Goal: Information Seeking & Learning: Learn about a topic

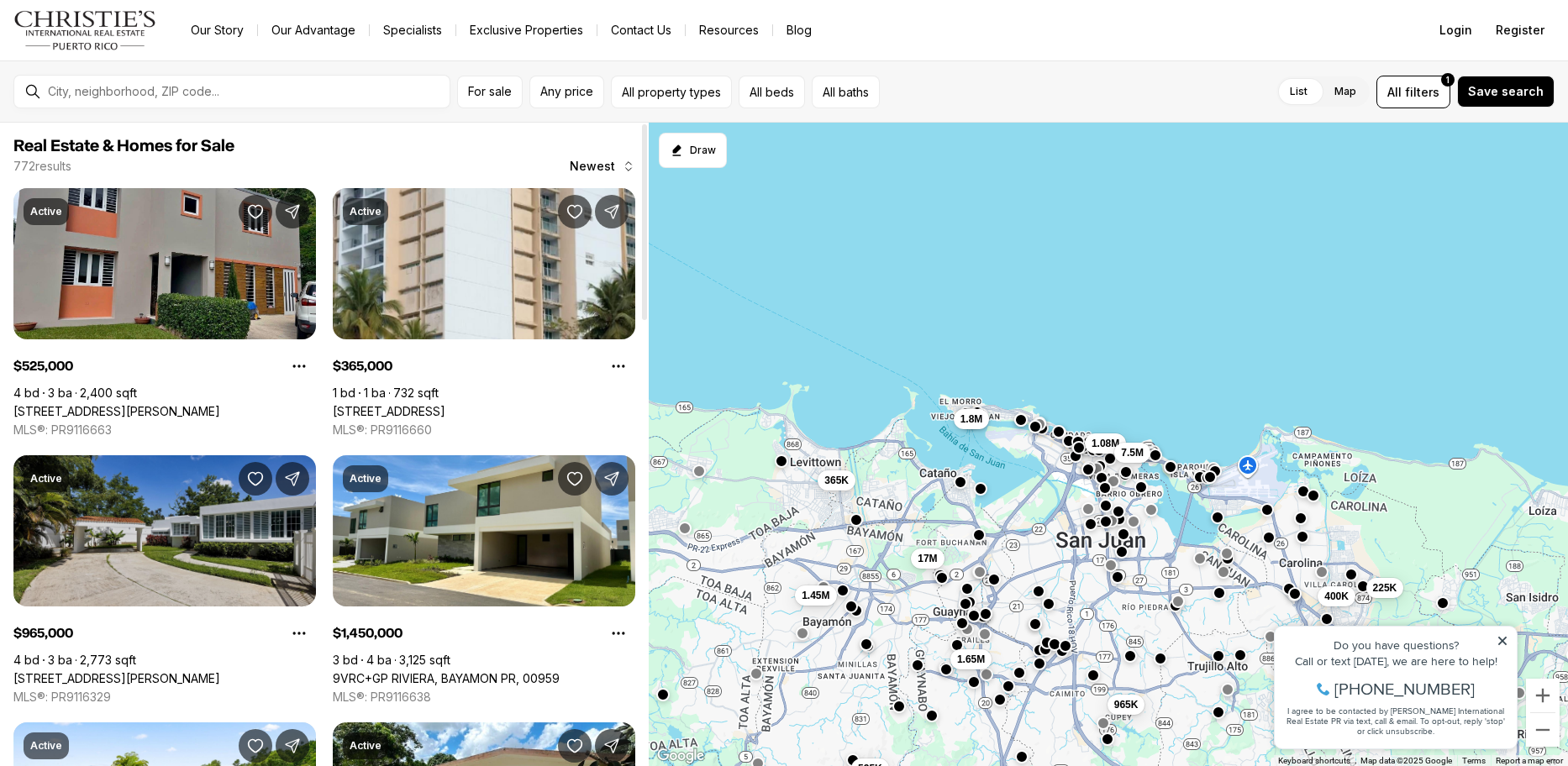
click at [218, 671] on link "1 Street PASEO MAYOR #E-19, SAN JUAN PR, 00926" at bounding box center [117, 679] width 206 height 16
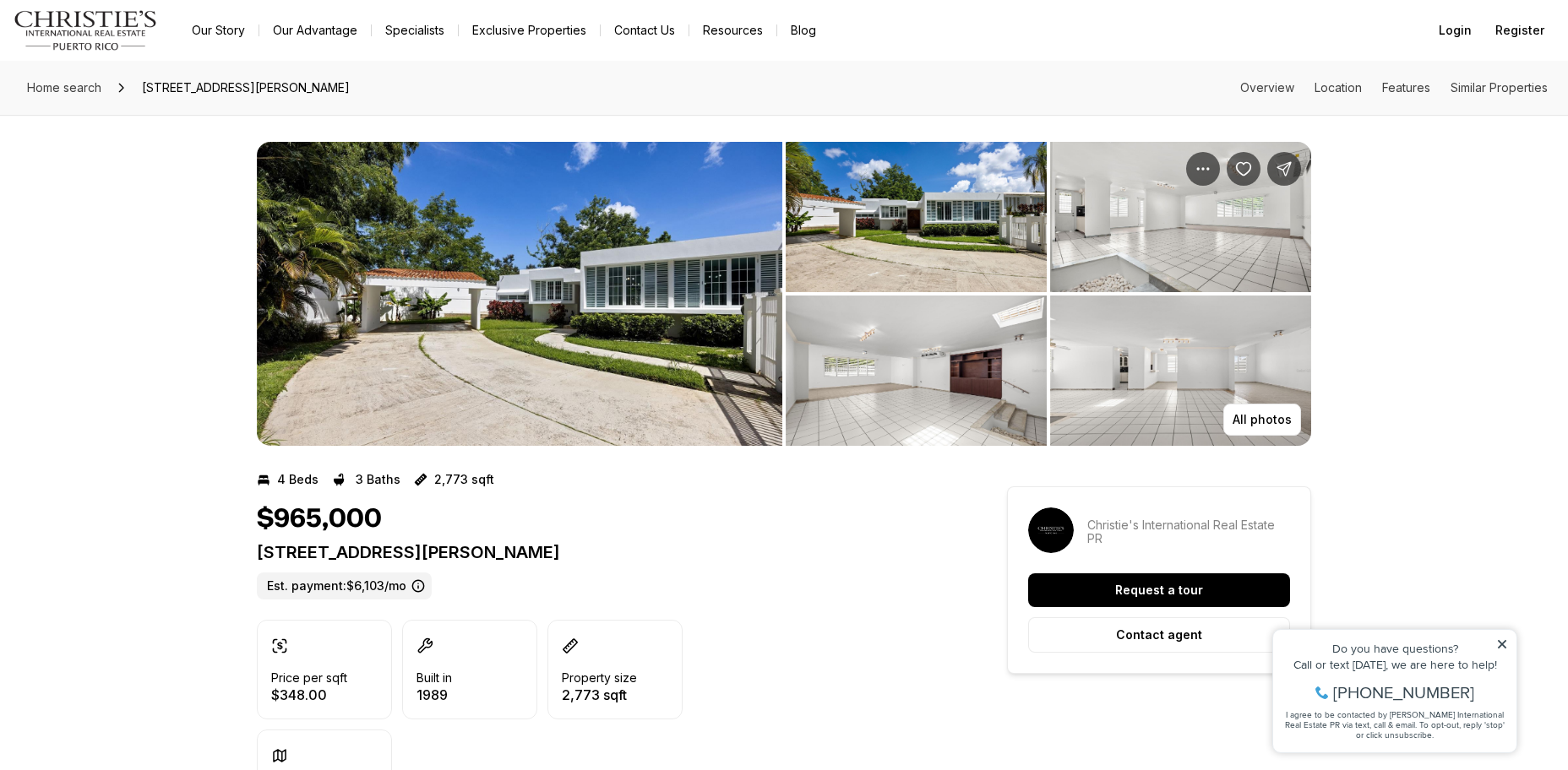
click at [621, 361] on img "View image gallery" at bounding box center [519, 293] width 525 height 304
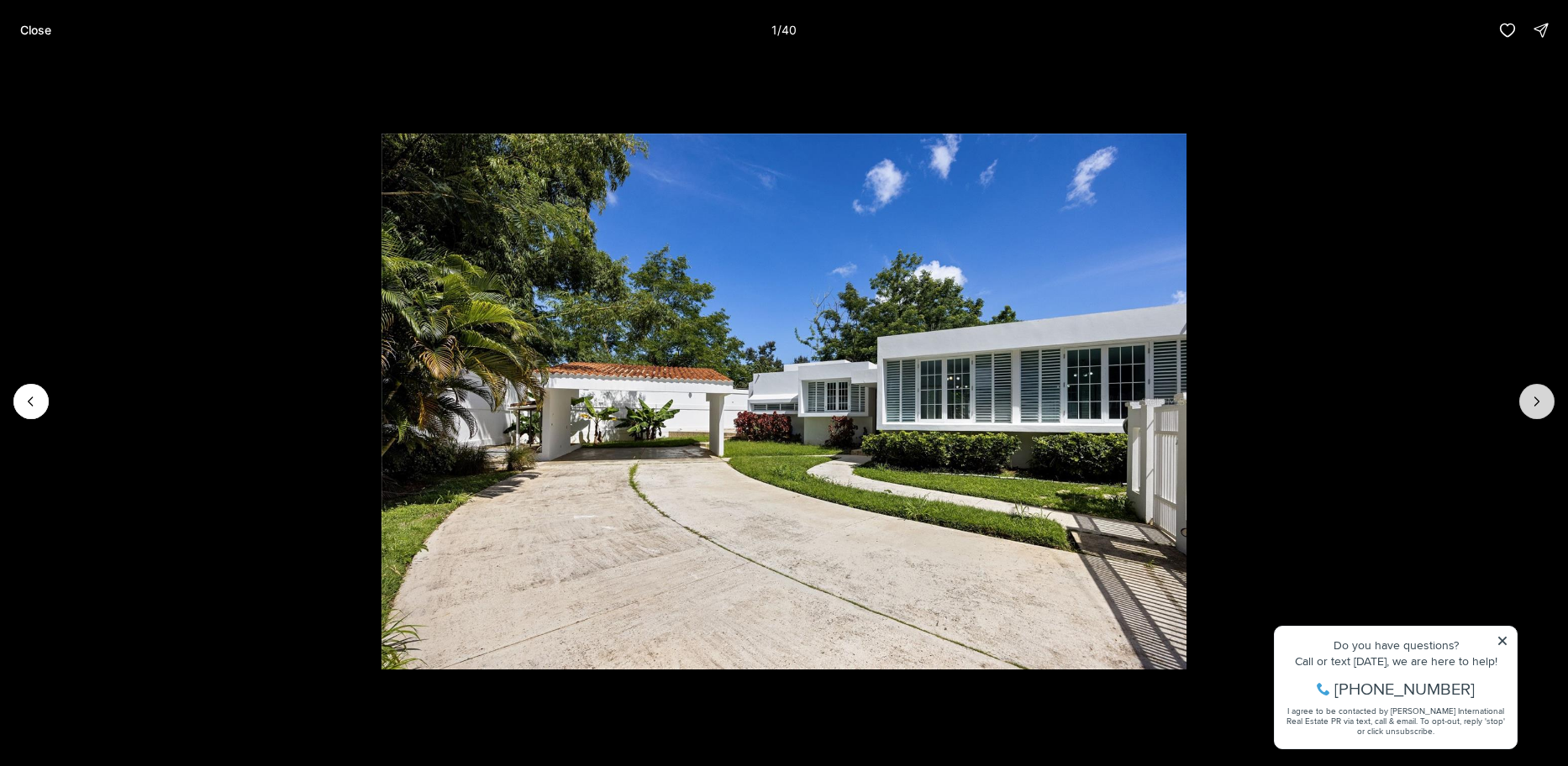
click at [1529, 402] on icon "Next slide" at bounding box center [1536, 401] width 16 height 16
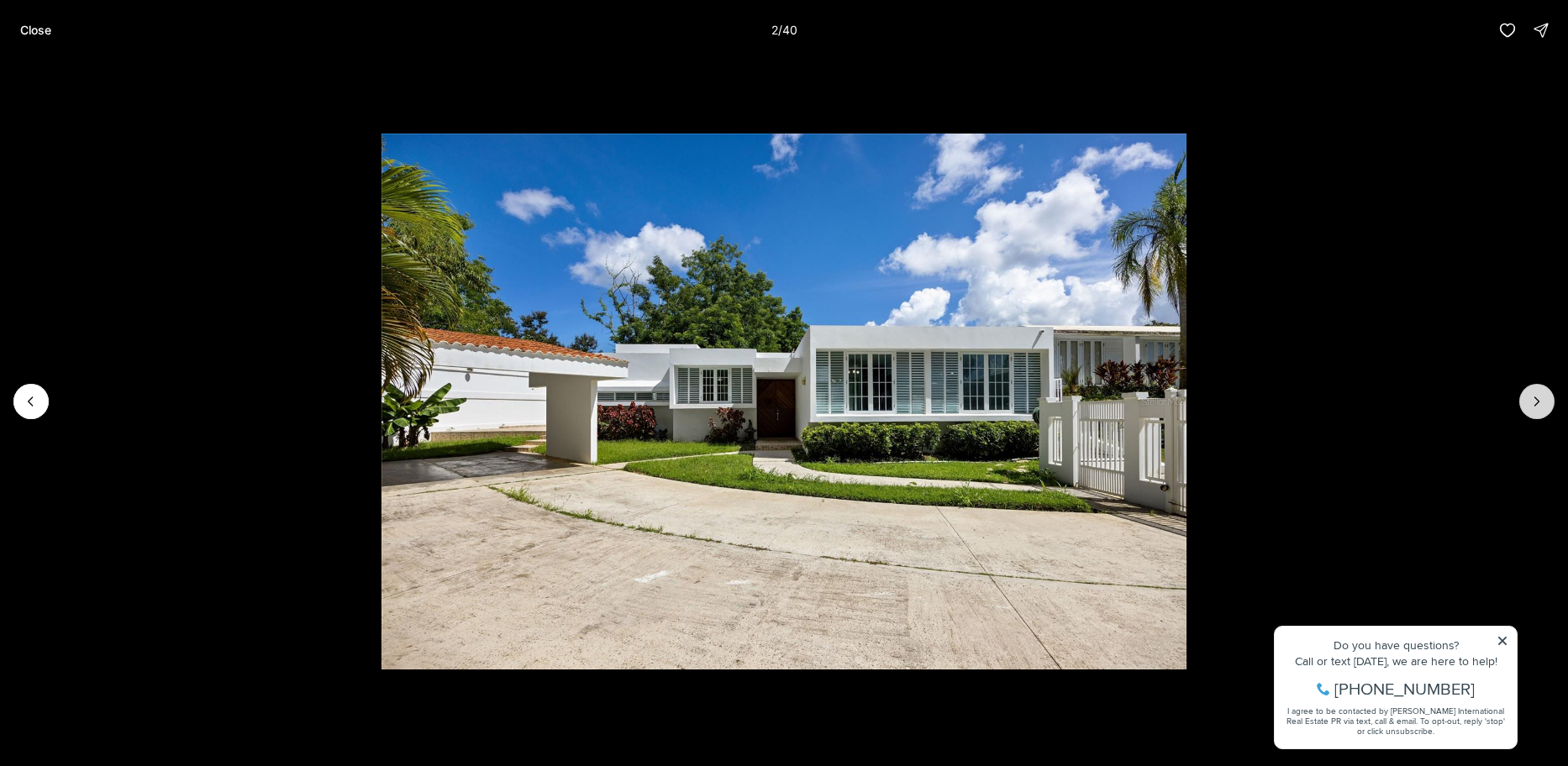
click at [1529, 402] on icon "Next slide" at bounding box center [1536, 401] width 16 height 16
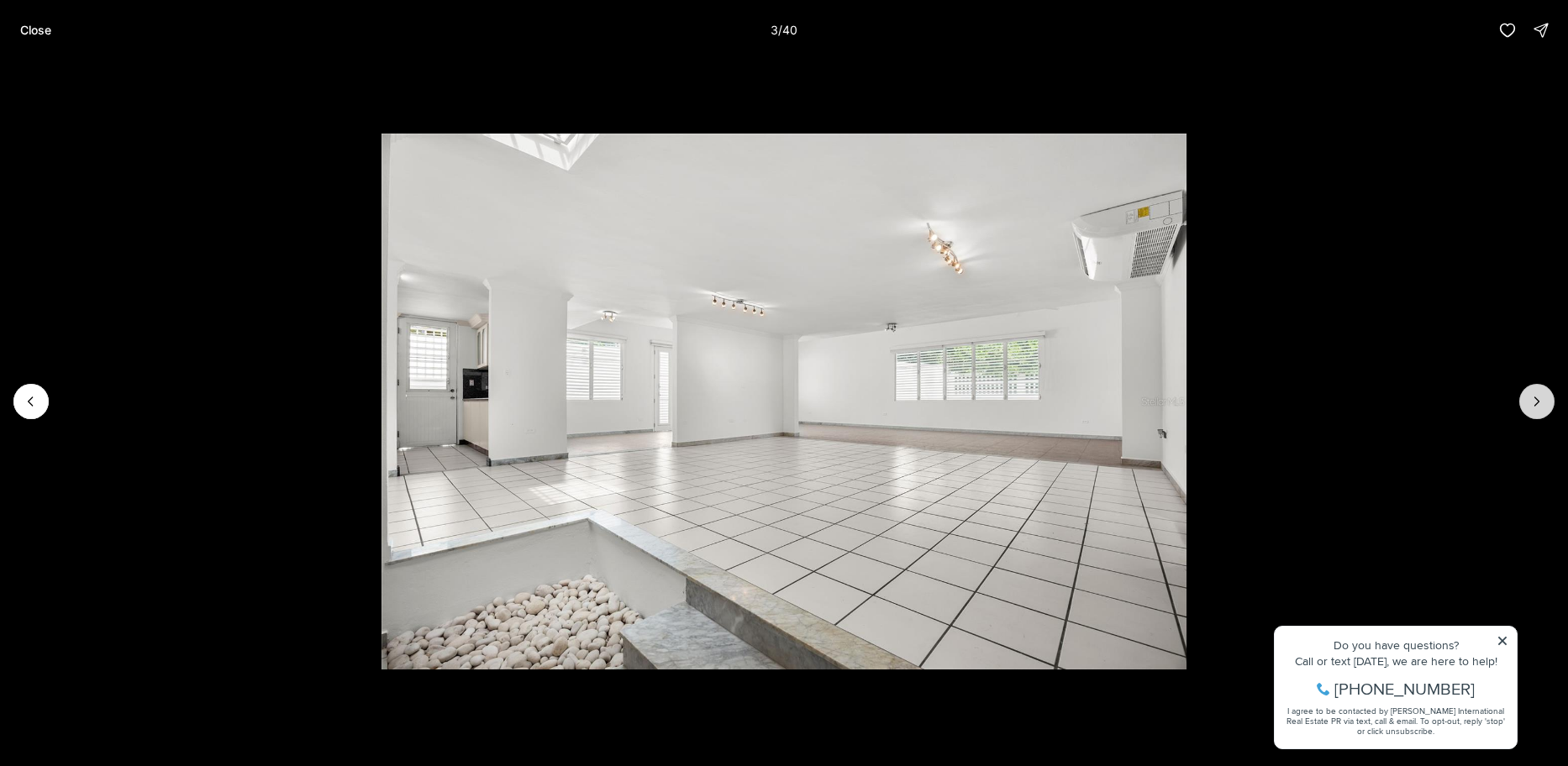
click at [1529, 402] on icon "Next slide" at bounding box center [1536, 401] width 16 height 16
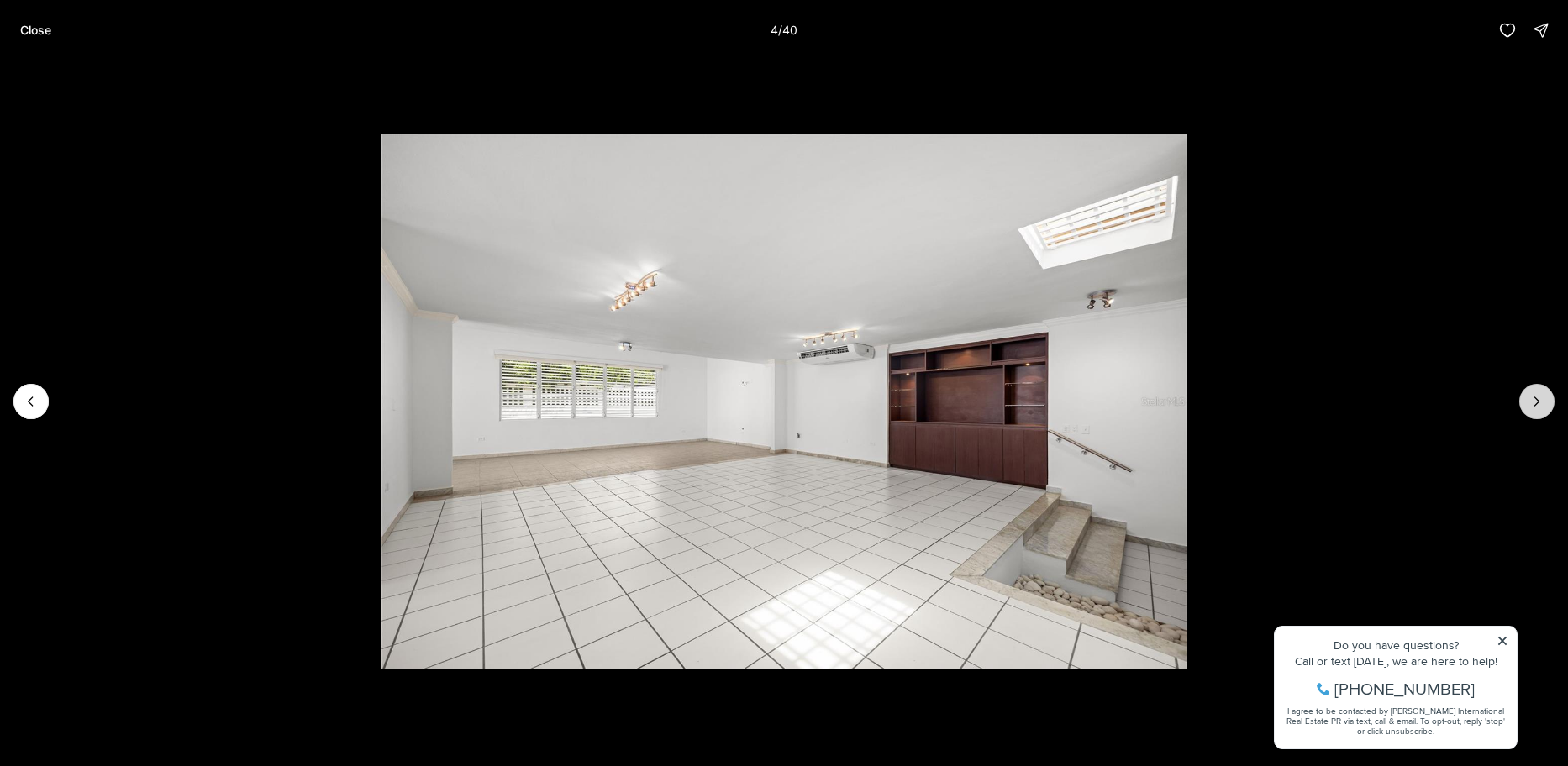
click at [1529, 402] on icon "Next slide" at bounding box center [1536, 401] width 16 height 16
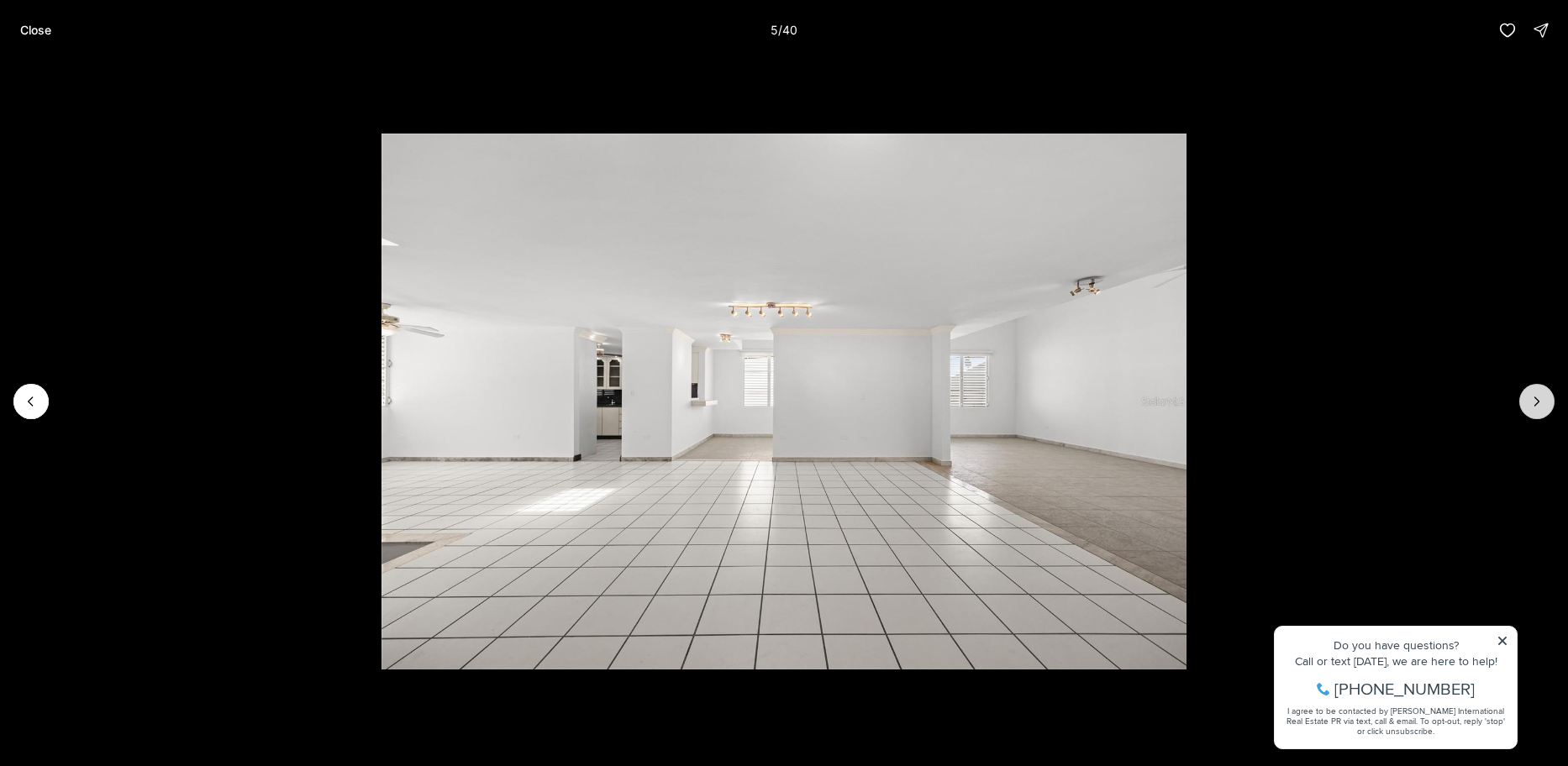
click at [1529, 402] on icon "Next slide" at bounding box center [1536, 401] width 16 height 16
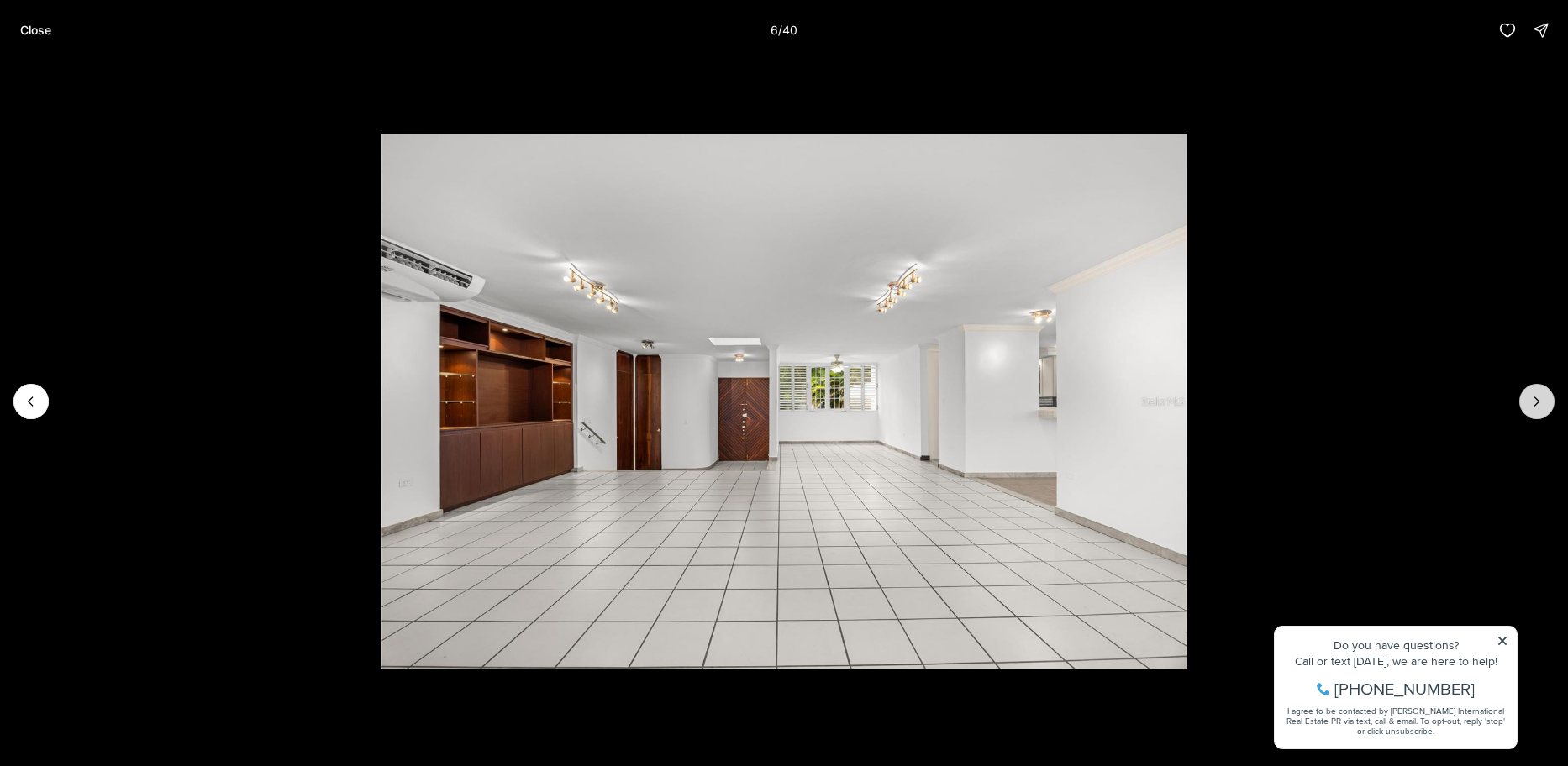
click at [1529, 402] on icon "Next slide" at bounding box center [1536, 401] width 16 height 16
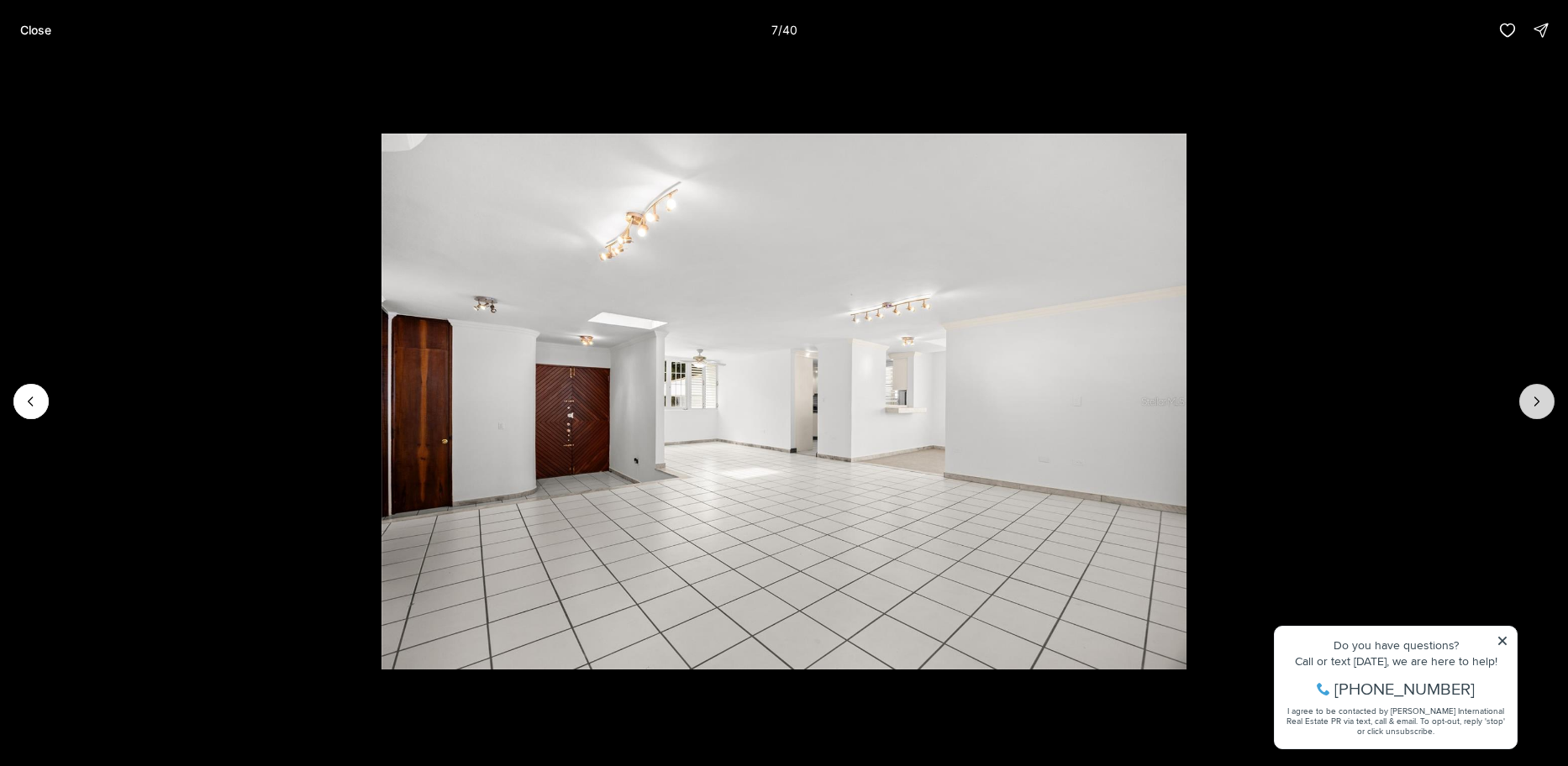
click at [1529, 402] on icon "Next slide" at bounding box center [1536, 401] width 16 height 16
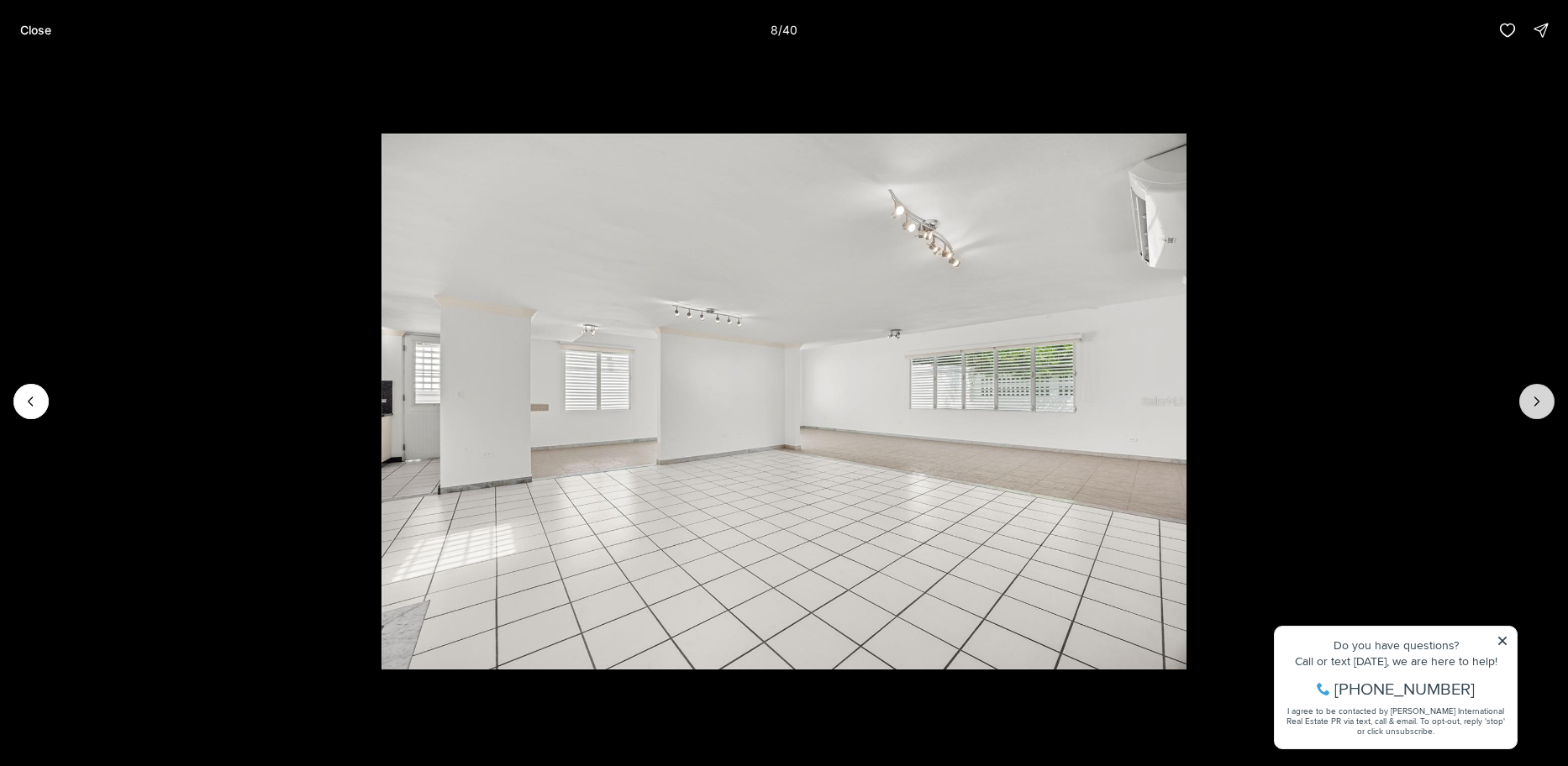
click at [1529, 402] on icon "Next slide" at bounding box center [1536, 401] width 16 height 16
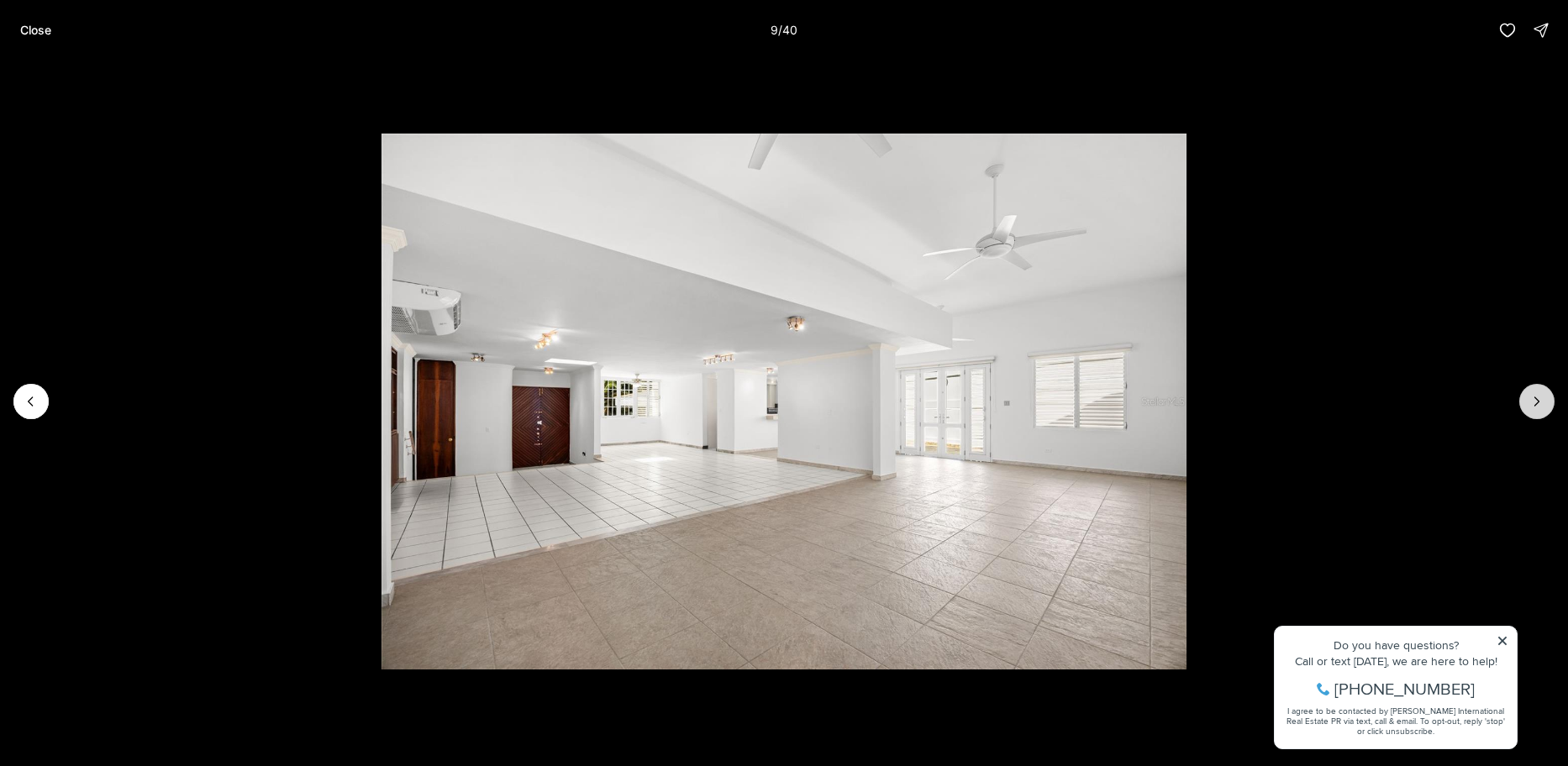
click at [1529, 402] on icon "Next slide" at bounding box center [1536, 401] width 16 height 16
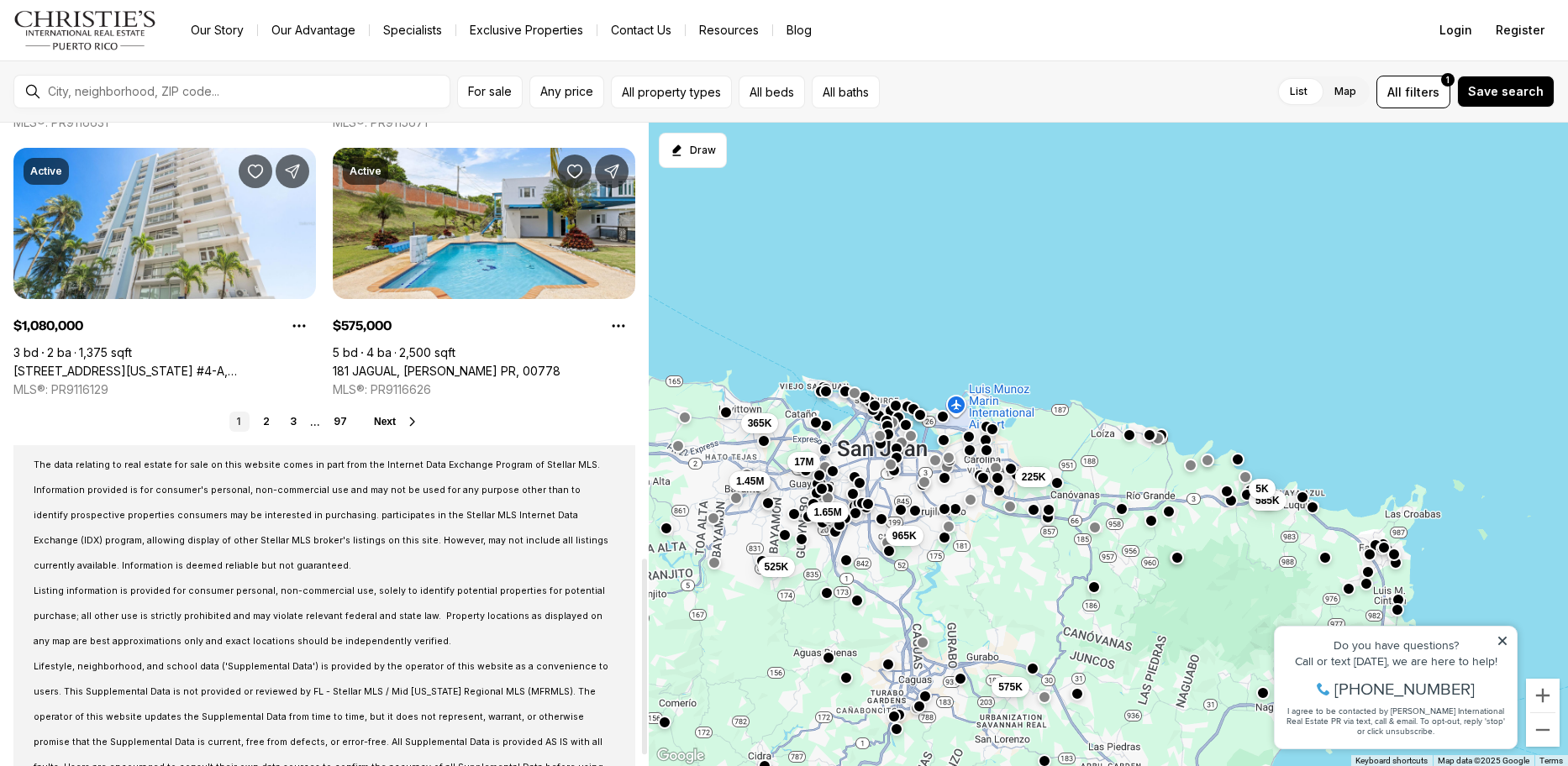
scroll to position [1428, 0]
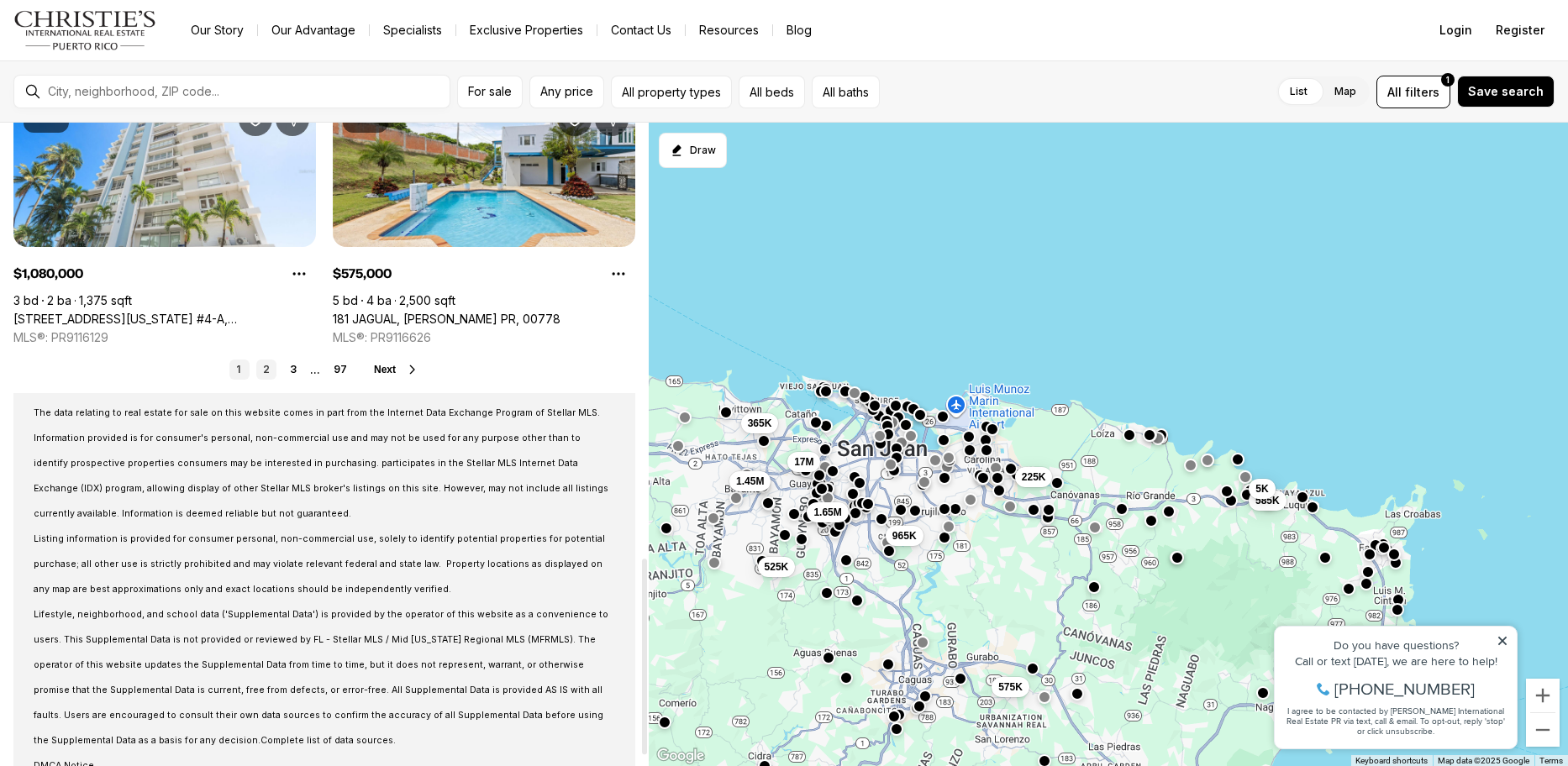
click at [266, 371] on link "2" at bounding box center [266, 369] width 20 height 20
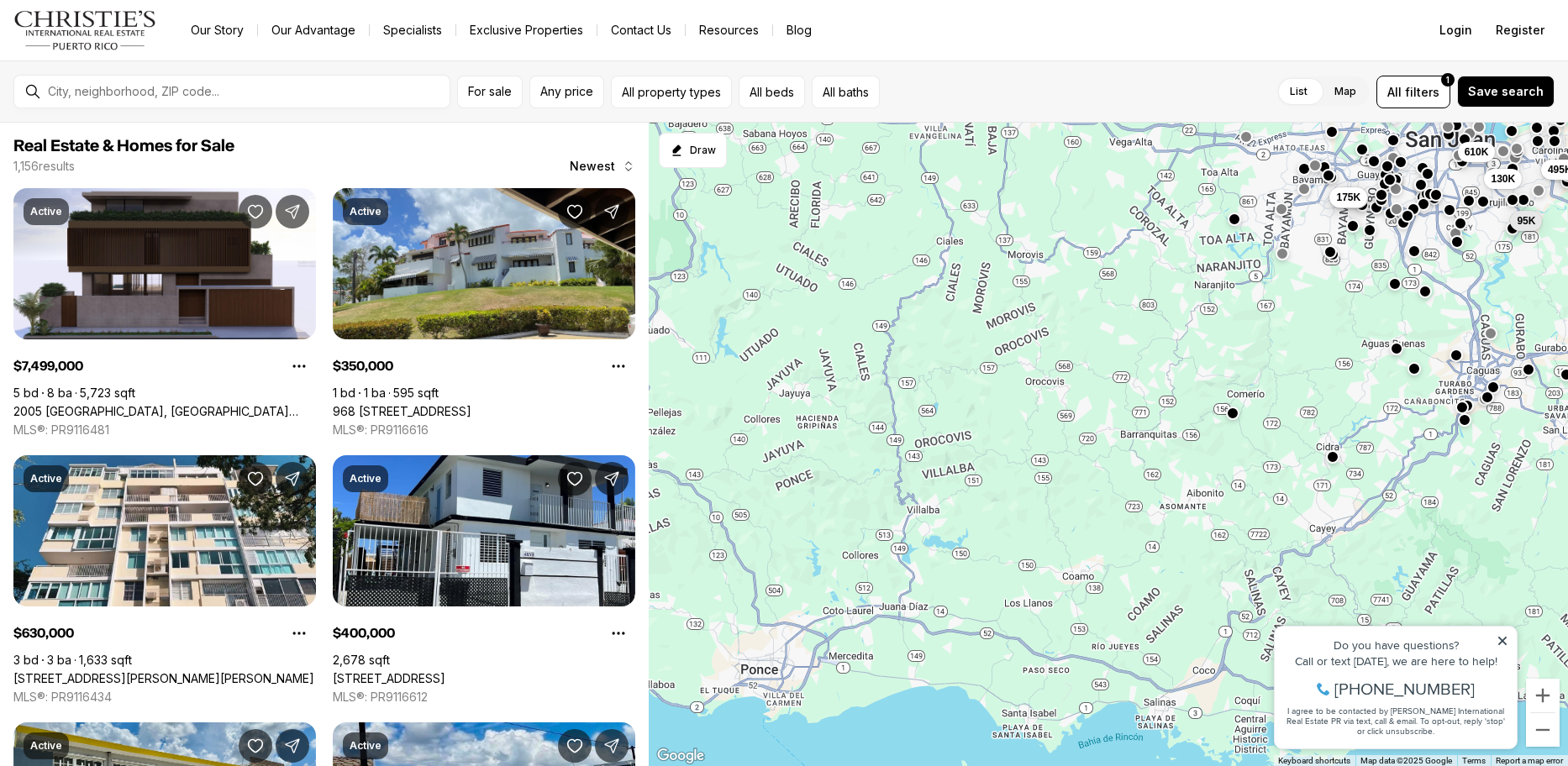
click at [1361, 366] on div "610K 130K 400K 95K 495K 7.5M 175K 175K 350K" at bounding box center [1108, 445] width 919 height 644
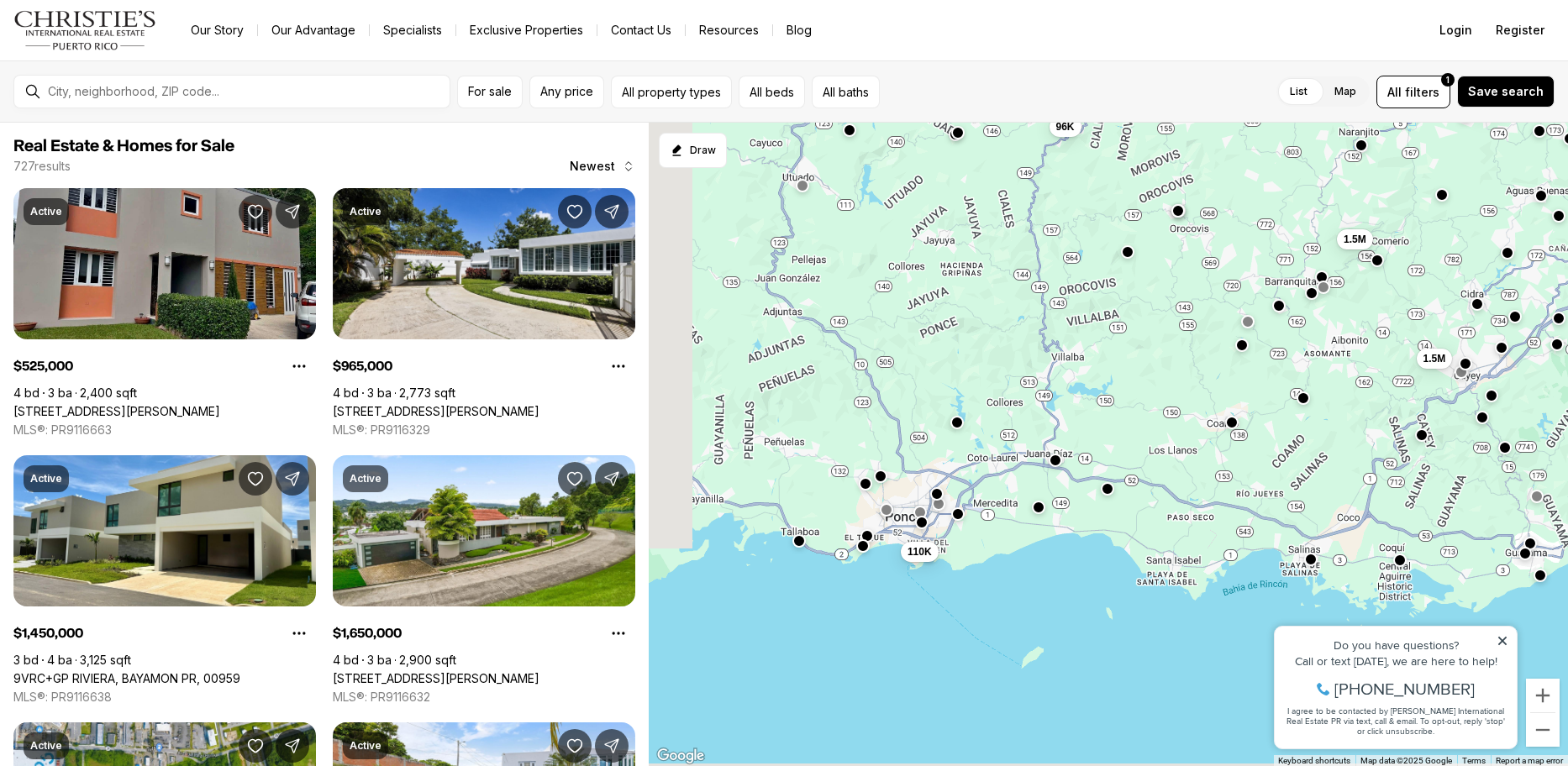
drag, startPoint x: 1031, startPoint y: 607, endPoint x: 1180, endPoint y: 451, distance: 215.7
click at [1180, 451] on div "400K 965K 1.45M 1.65M 525K 17M 575K 1.5M 1.5M 110K 150K 96K" at bounding box center [1108, 445] width 919 height 644
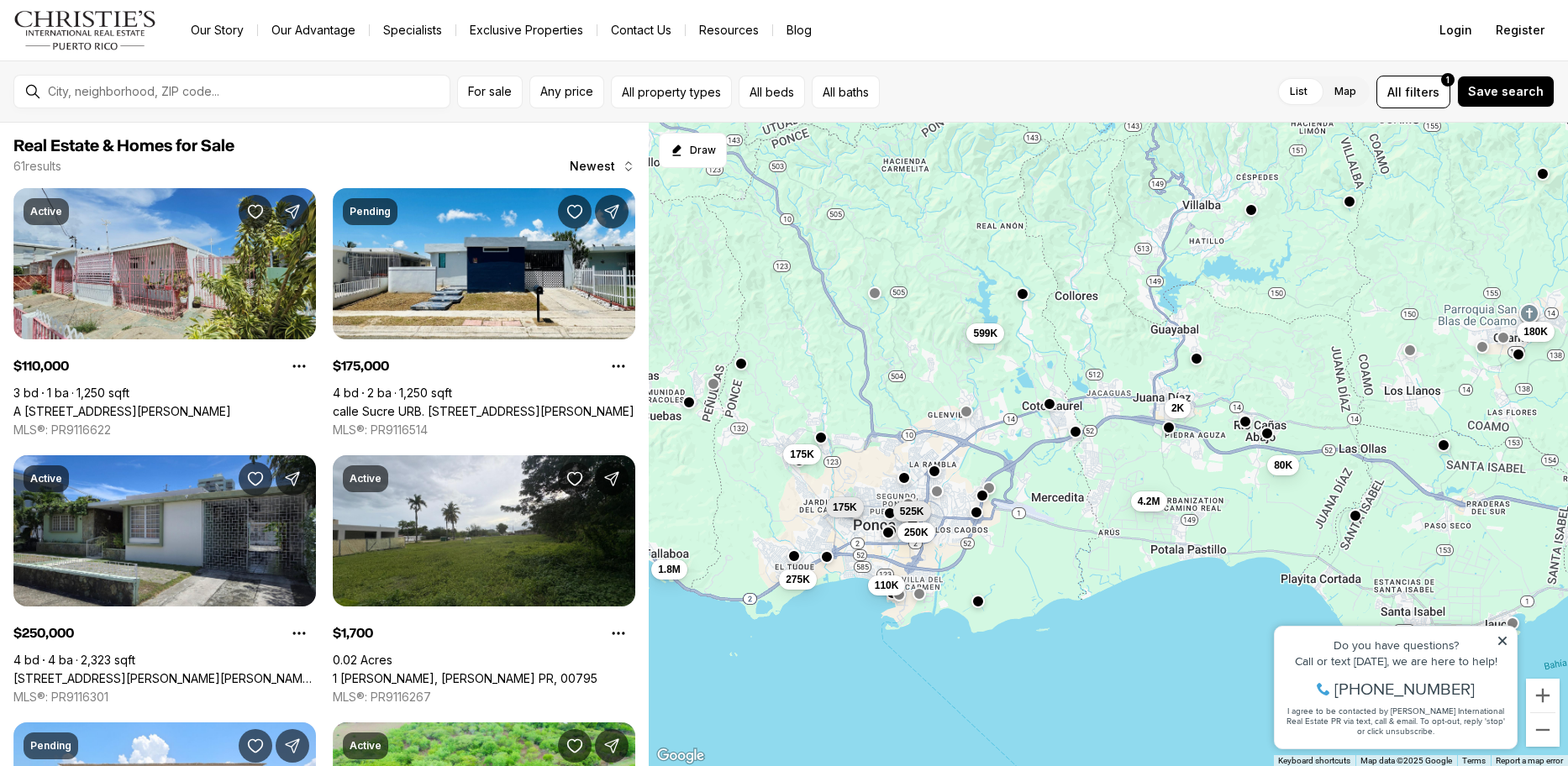
click at [938, 472] on button "button" at bounding box center [934, 471] width 14 height 14
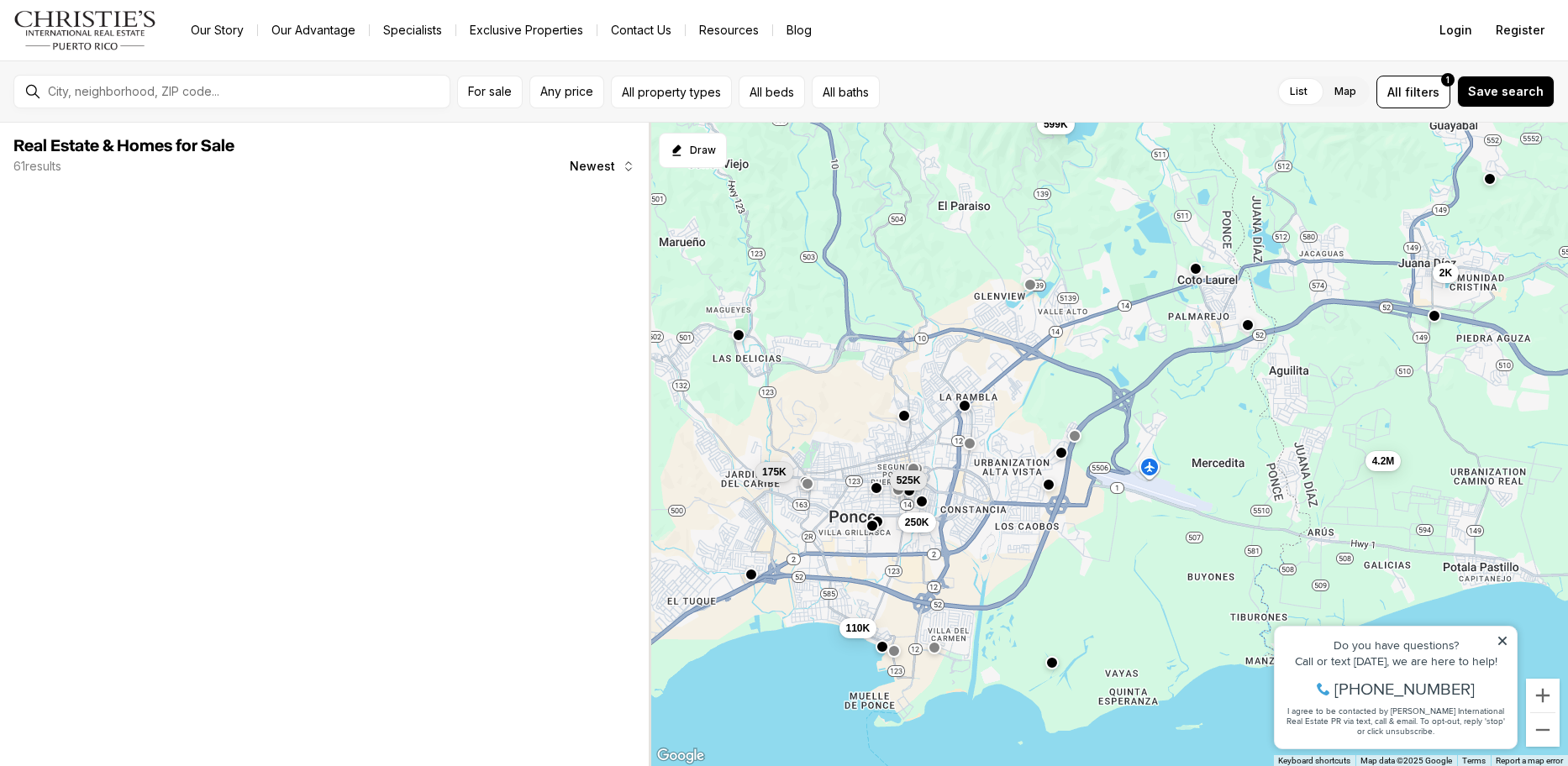
drag, startPoint x: 932, startPoint y: 529, endPoint x: 997, endPoint y: 470, distance: 87.8
click at [998, 468] on div "2K 599K 525K 4.2M 175K 110K 250K" at bounding box center [1108, 445] width 919 height 644
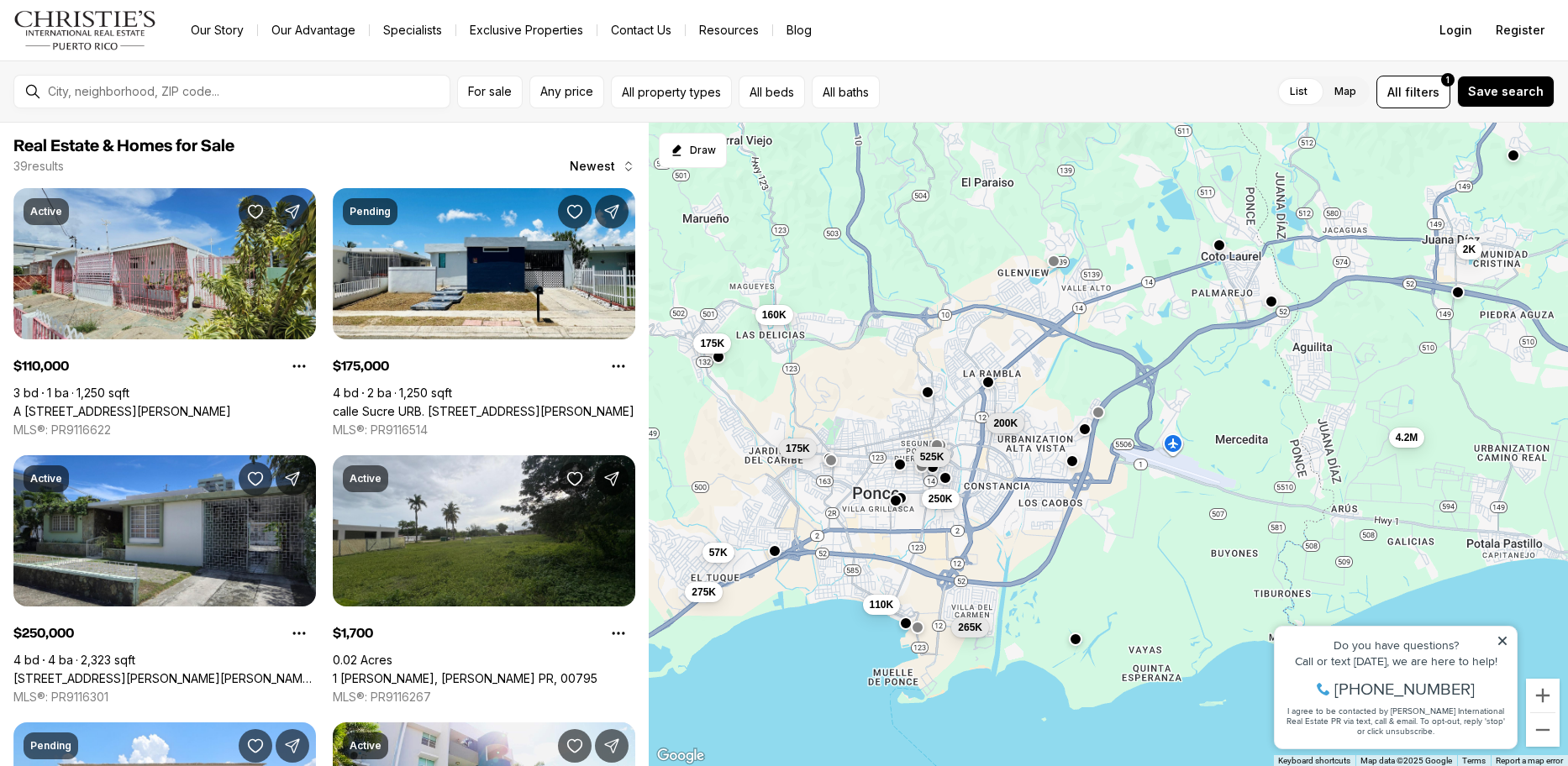
click at [896, 503] on button "button" at bounding box center [895, 501] width 14 height 14
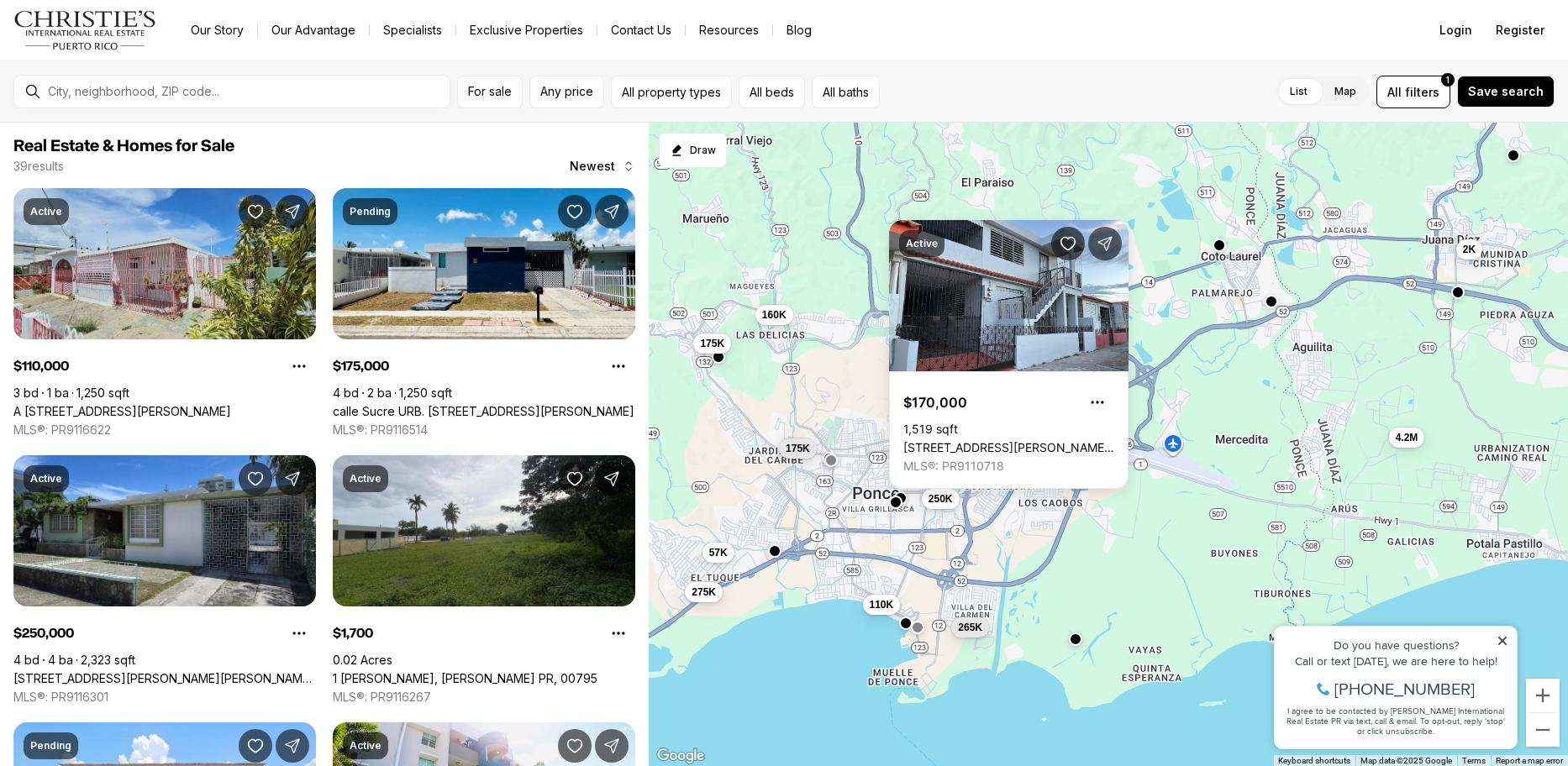
click at [1026, 555] on div "160K 2K 200K 265K 525K 4.2M 175K 110K 250K 175K 275K 57K" at bounding box center [1108, 445] width 919 height 644
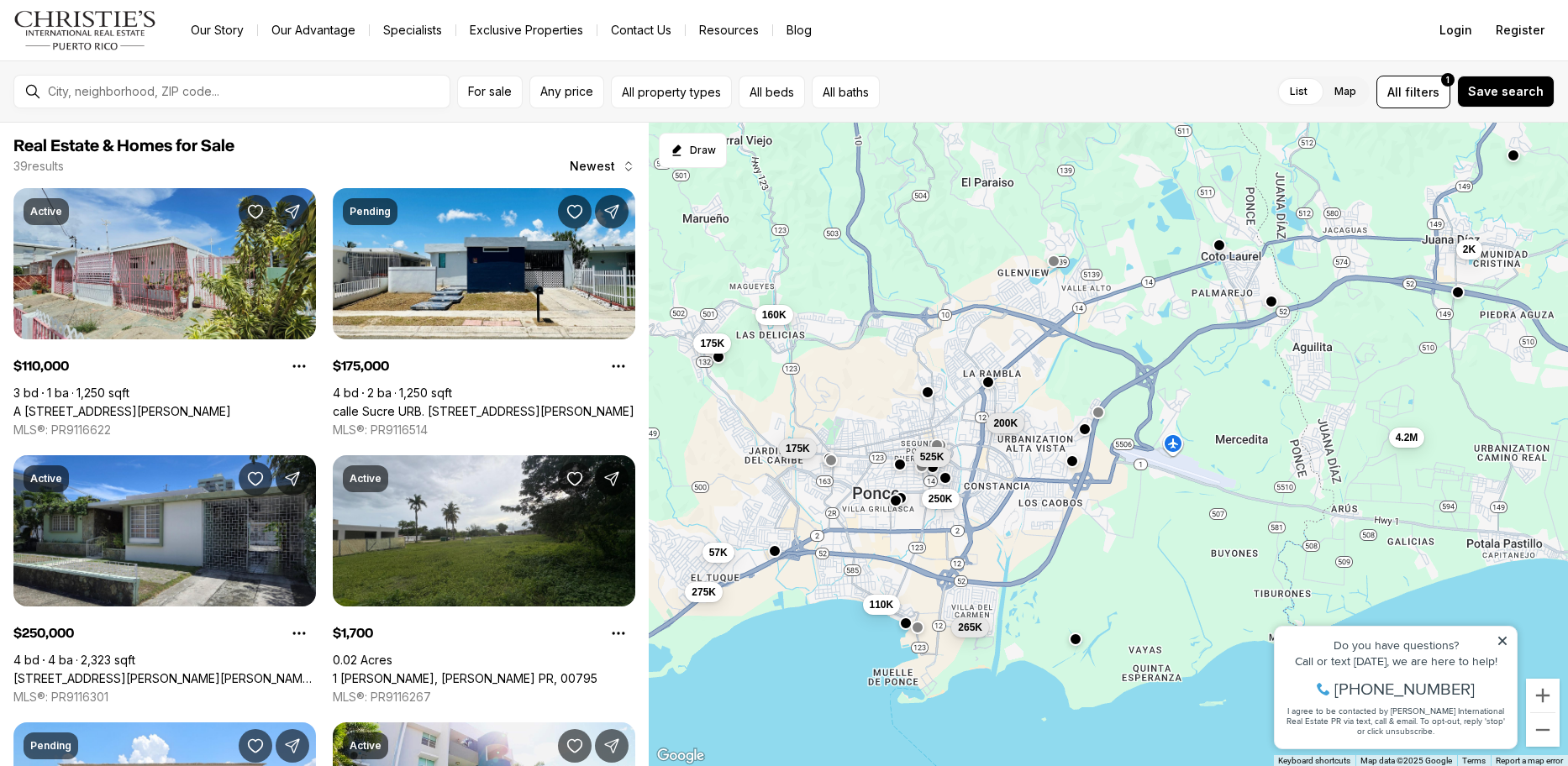
click at [893, 501] on button "button" at bounding box center [895, 501] width 14 height 14
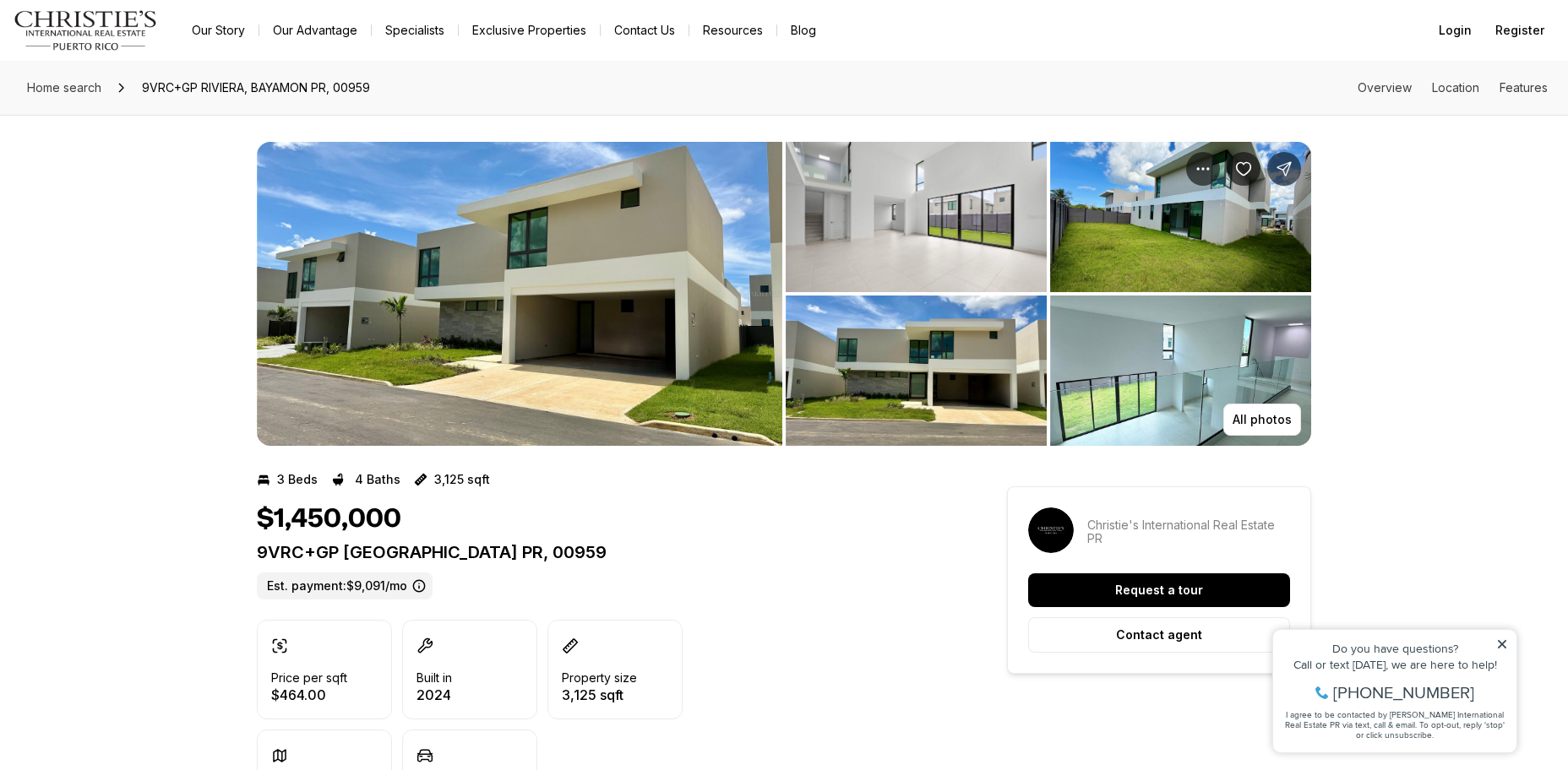
click at [891, 253] on img "View image gallery" at bounding box center [916, 216] width 261 height 150
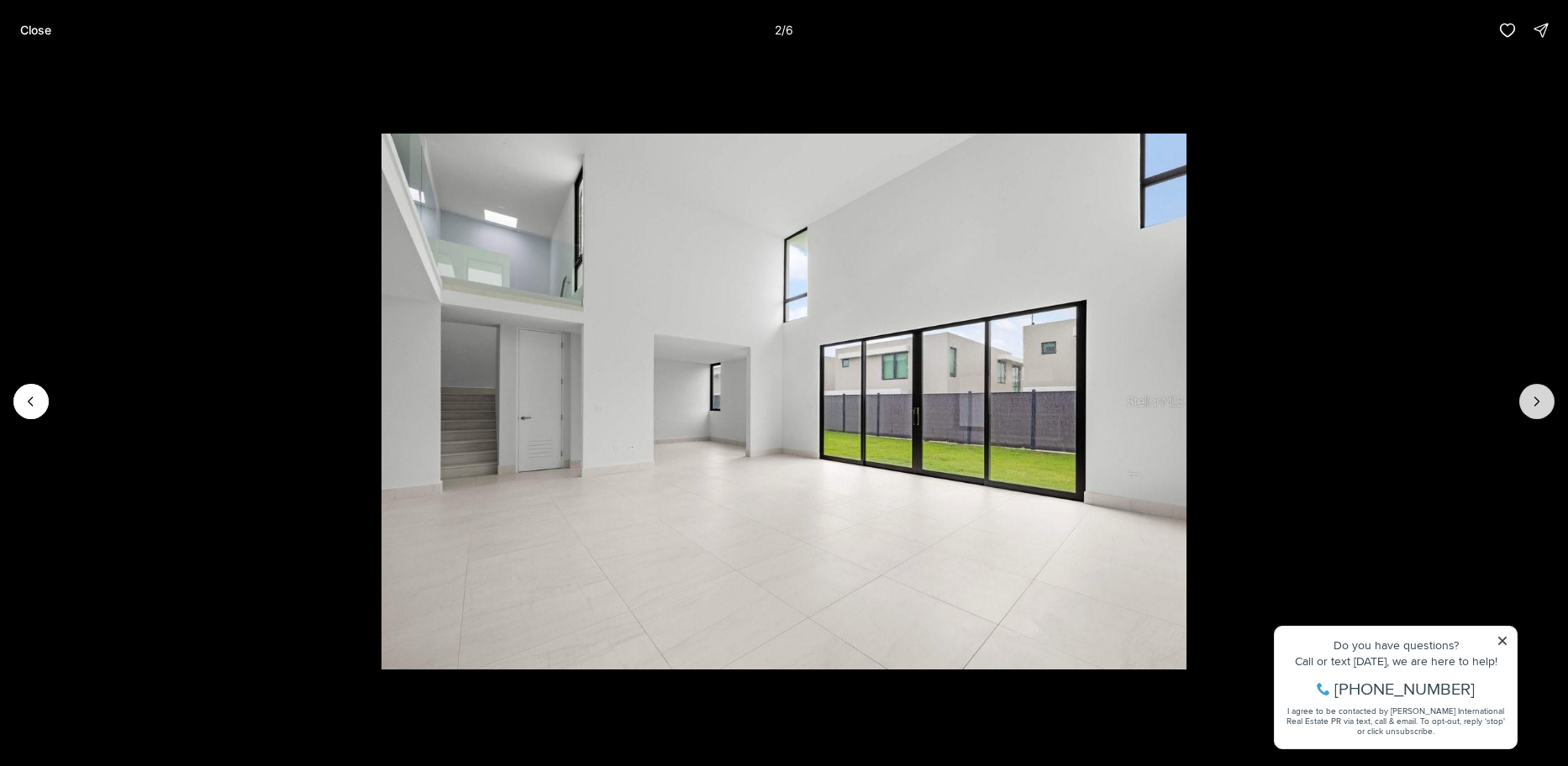
click at [1538, 402] on icon "Next slide" at bounding box center [1537, 402] width 4 height 9
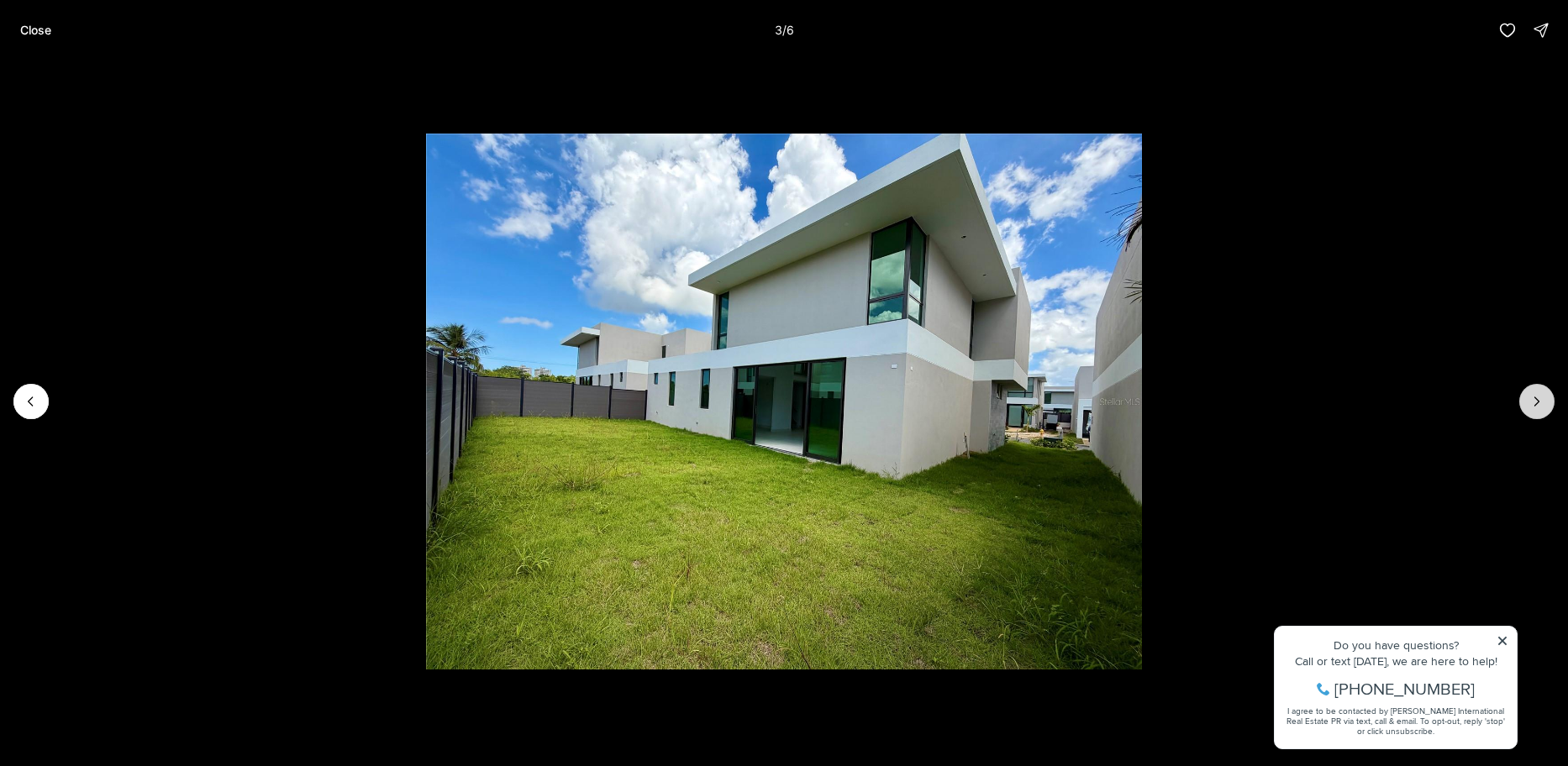
click at [1548, 402] on button "Next slide" at bounding box center [1536, 402] width 35 height 35
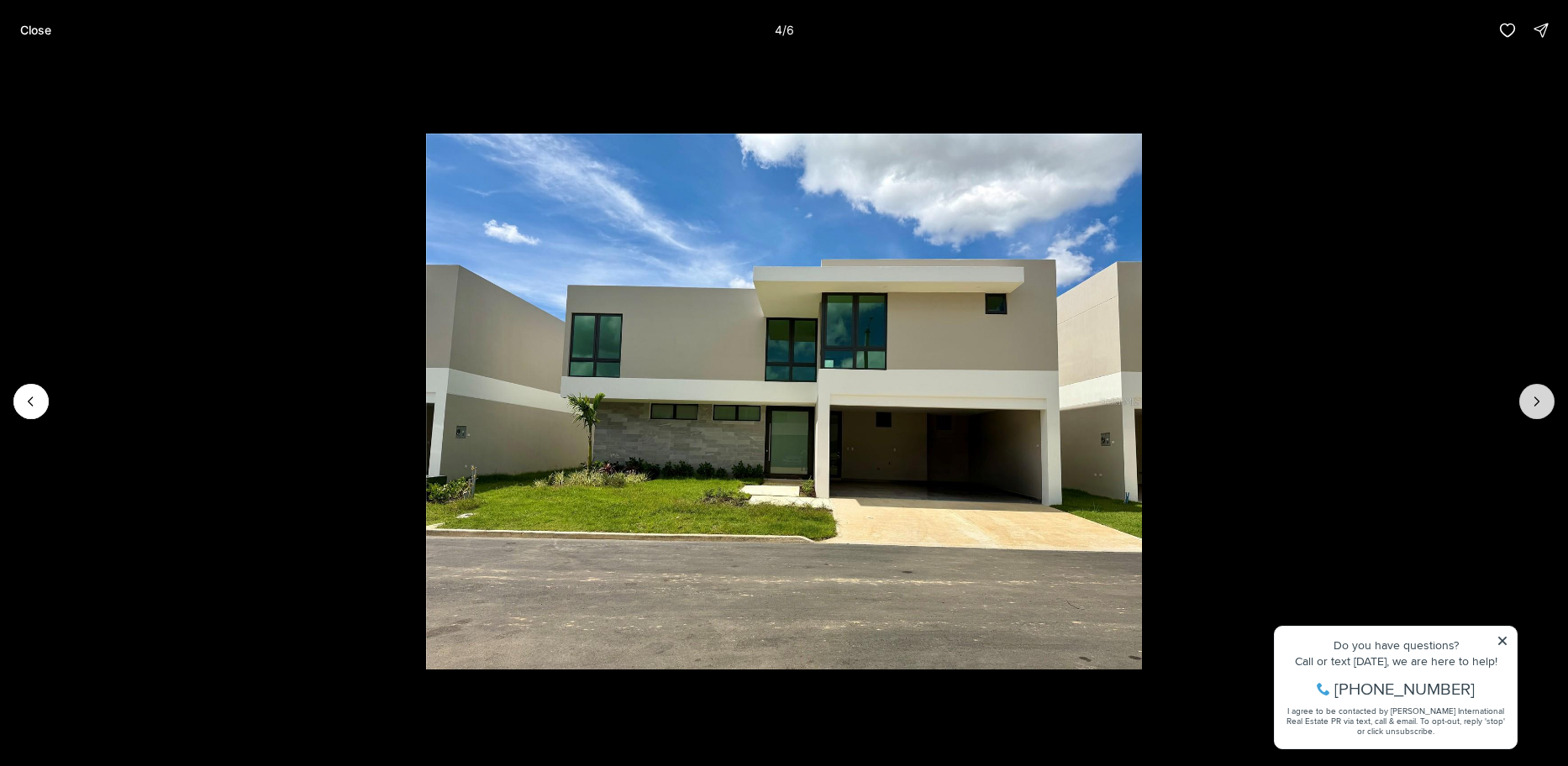
click at [1548, 402] on button "Next slide" at bounding box center [1536, 402] width 35 height 35
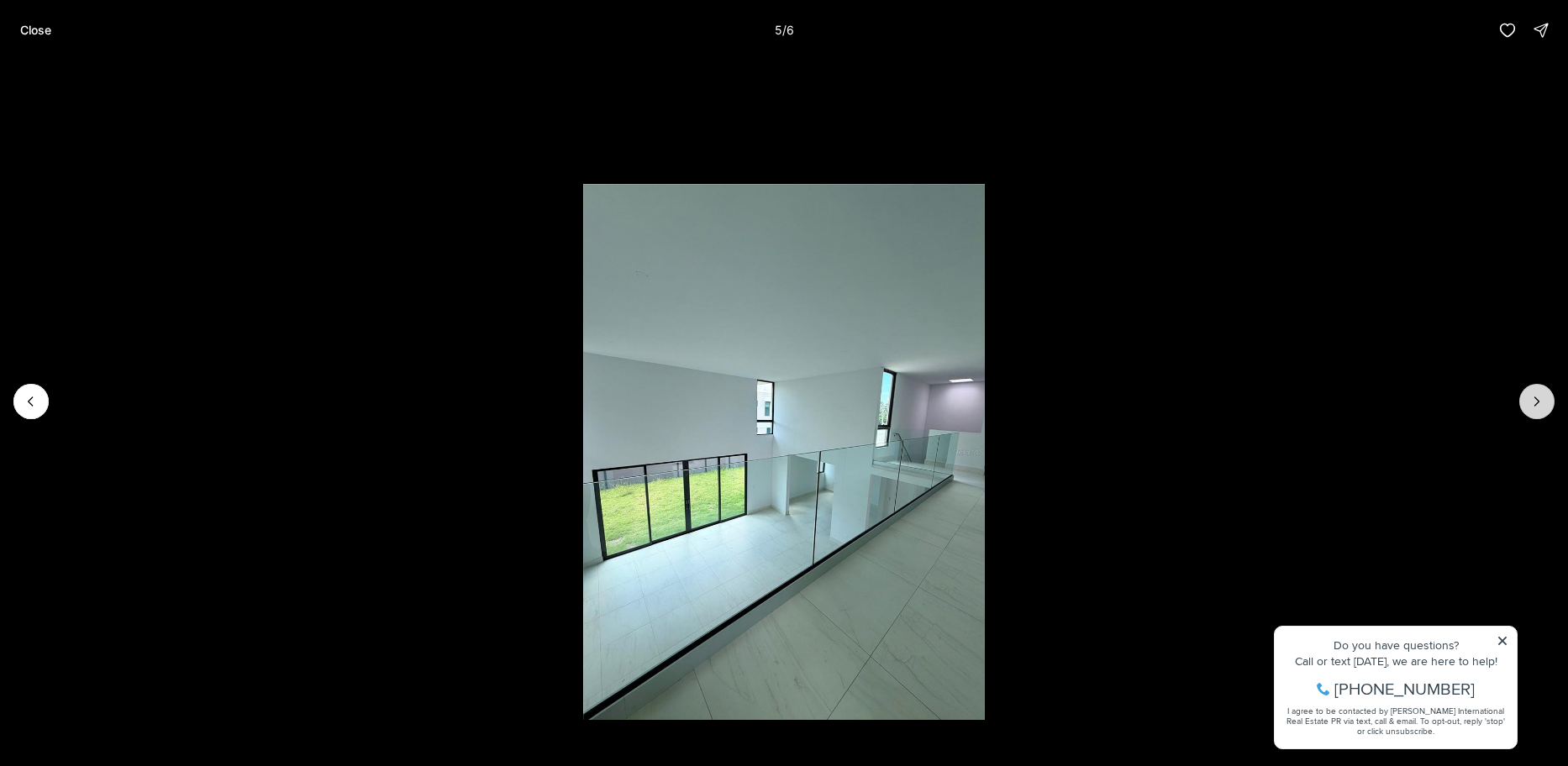
click at [1548, 402] on button "Next slide" at bounding box center [1536, 402] width 35 height 35
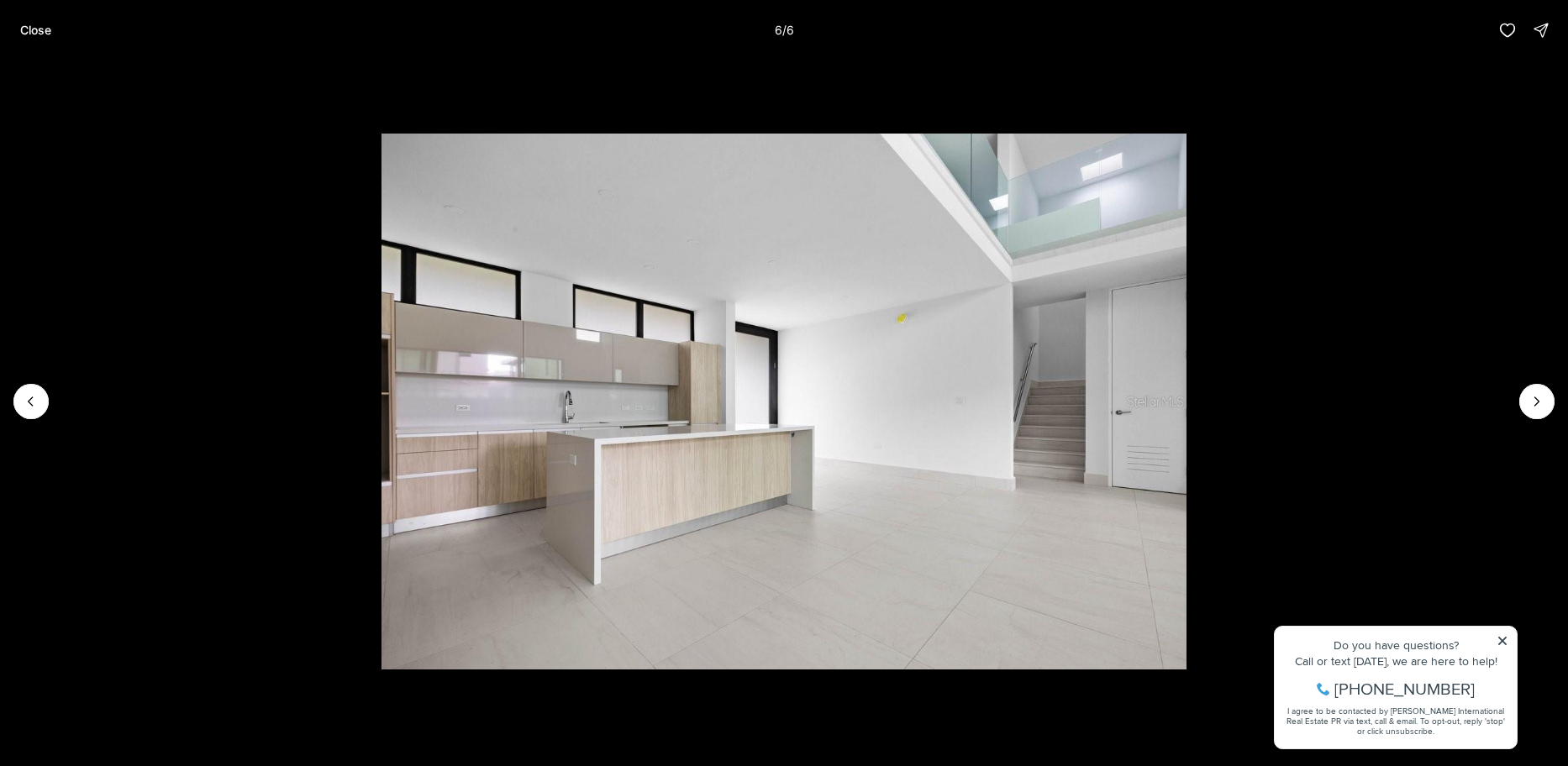
click at [1551, 402] on div at bounding box center [1536, 402] width 35 height 35
click at [1553, 398] on div at bounding box center [1536, 402] width 35 height 35
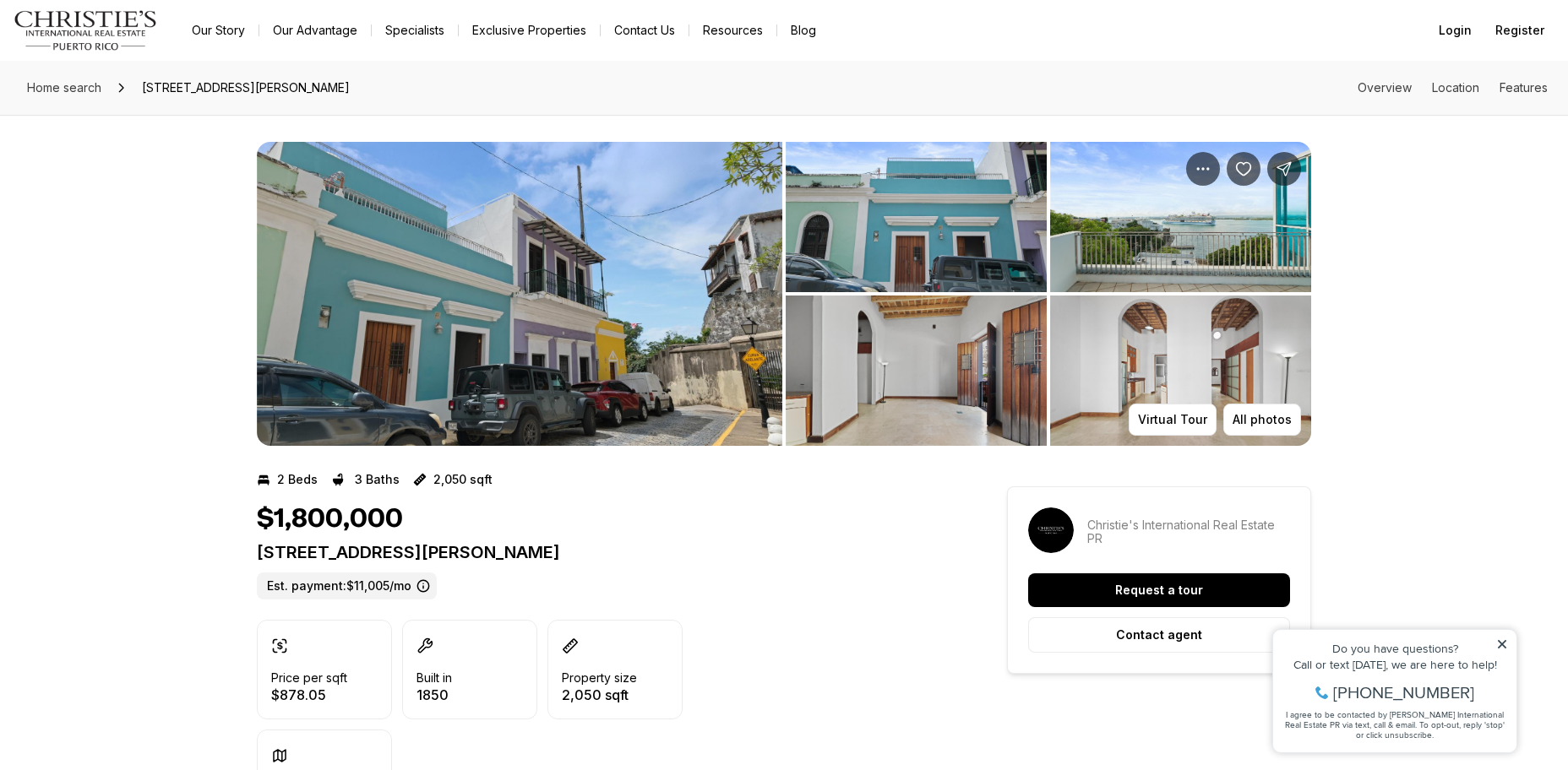
click at [692, 317] on img "View image gallery" at bounding box center [519, 293] width 525 height 304
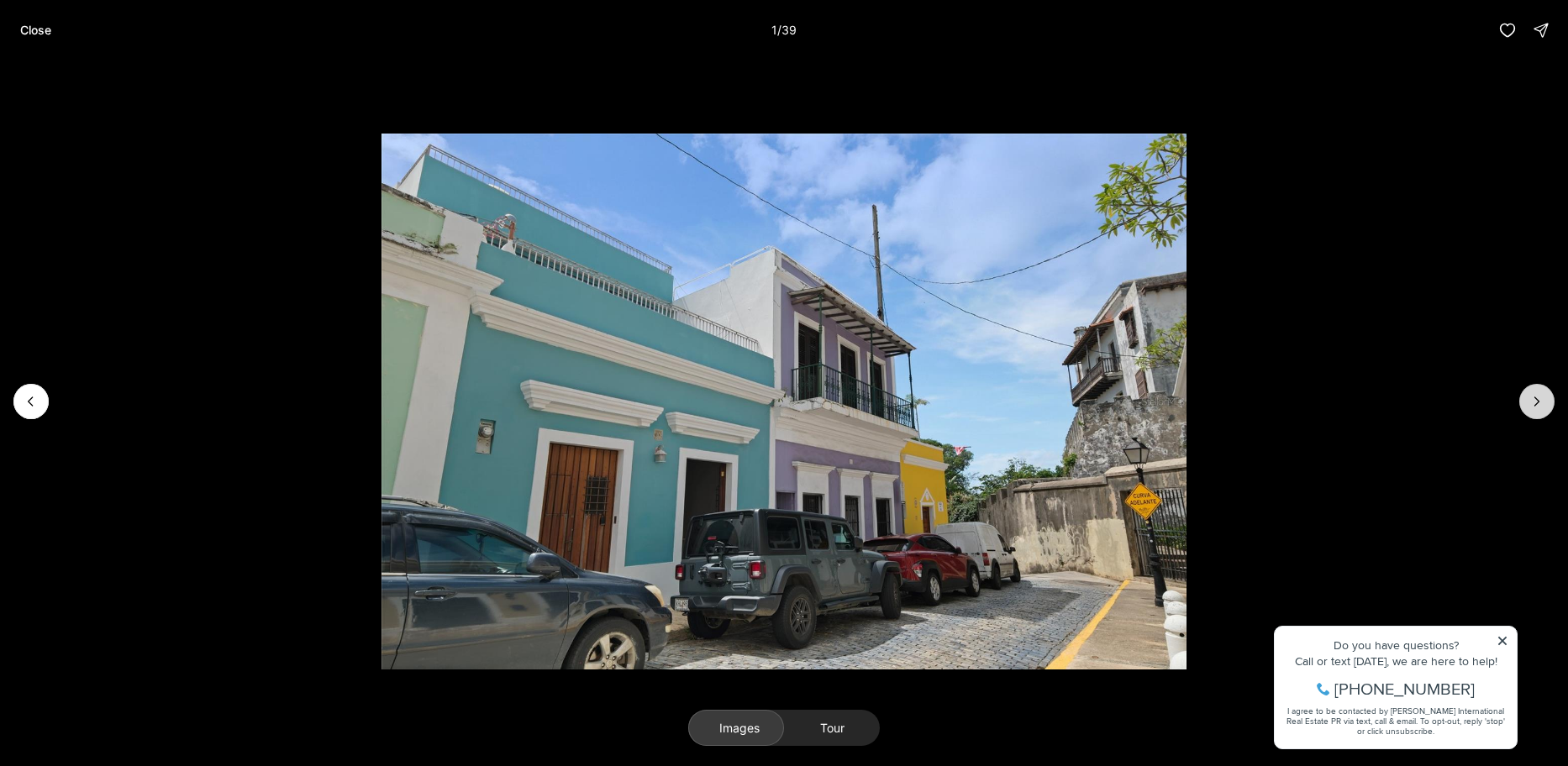
click at [1539, 402] on icon "Next slide" at bounding box center [1537, 402] width 4 height 9
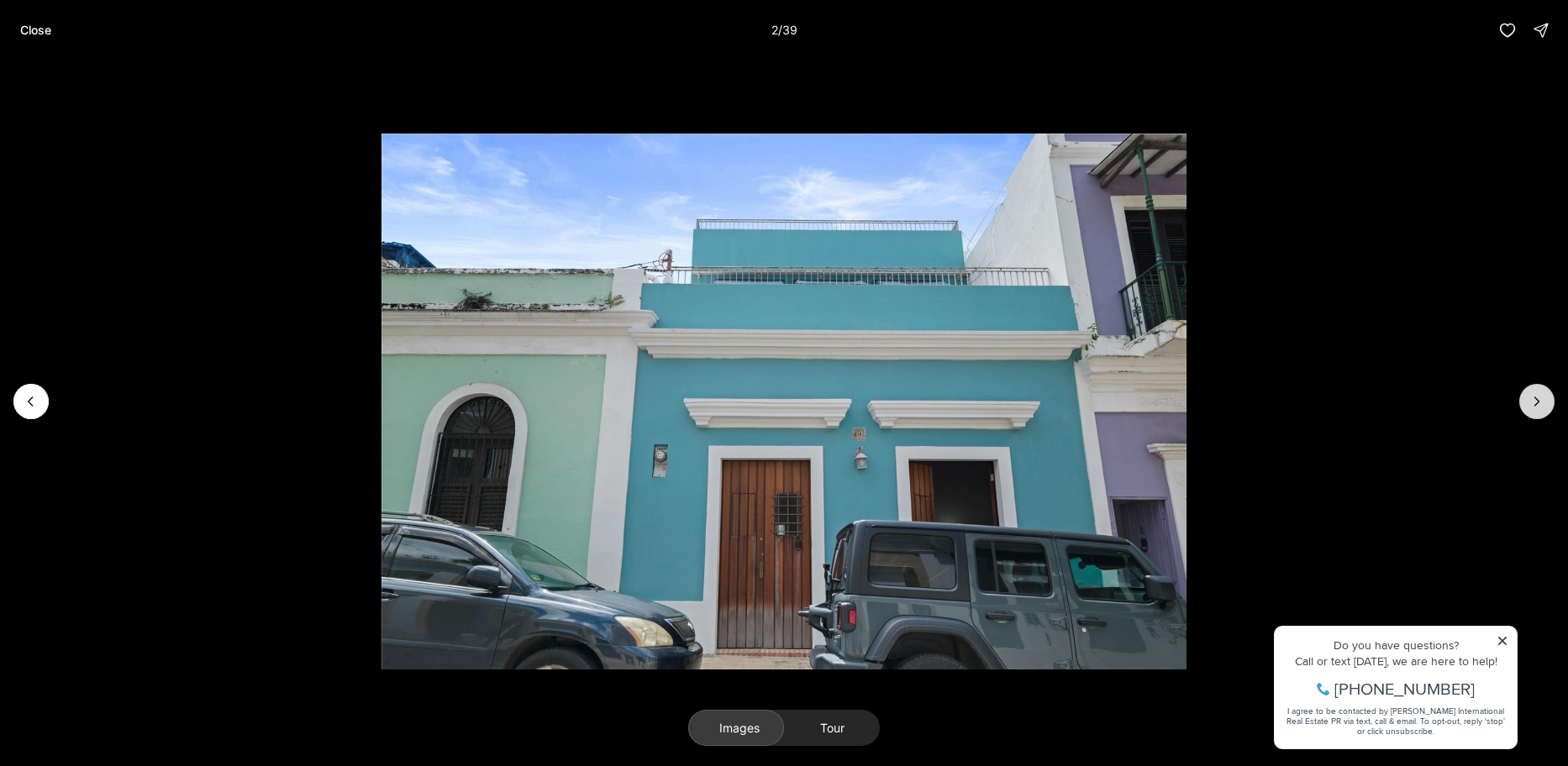
click at [1539, 402] on icon "Next slide" at bounding box center [1537, 402] width 4 height 9
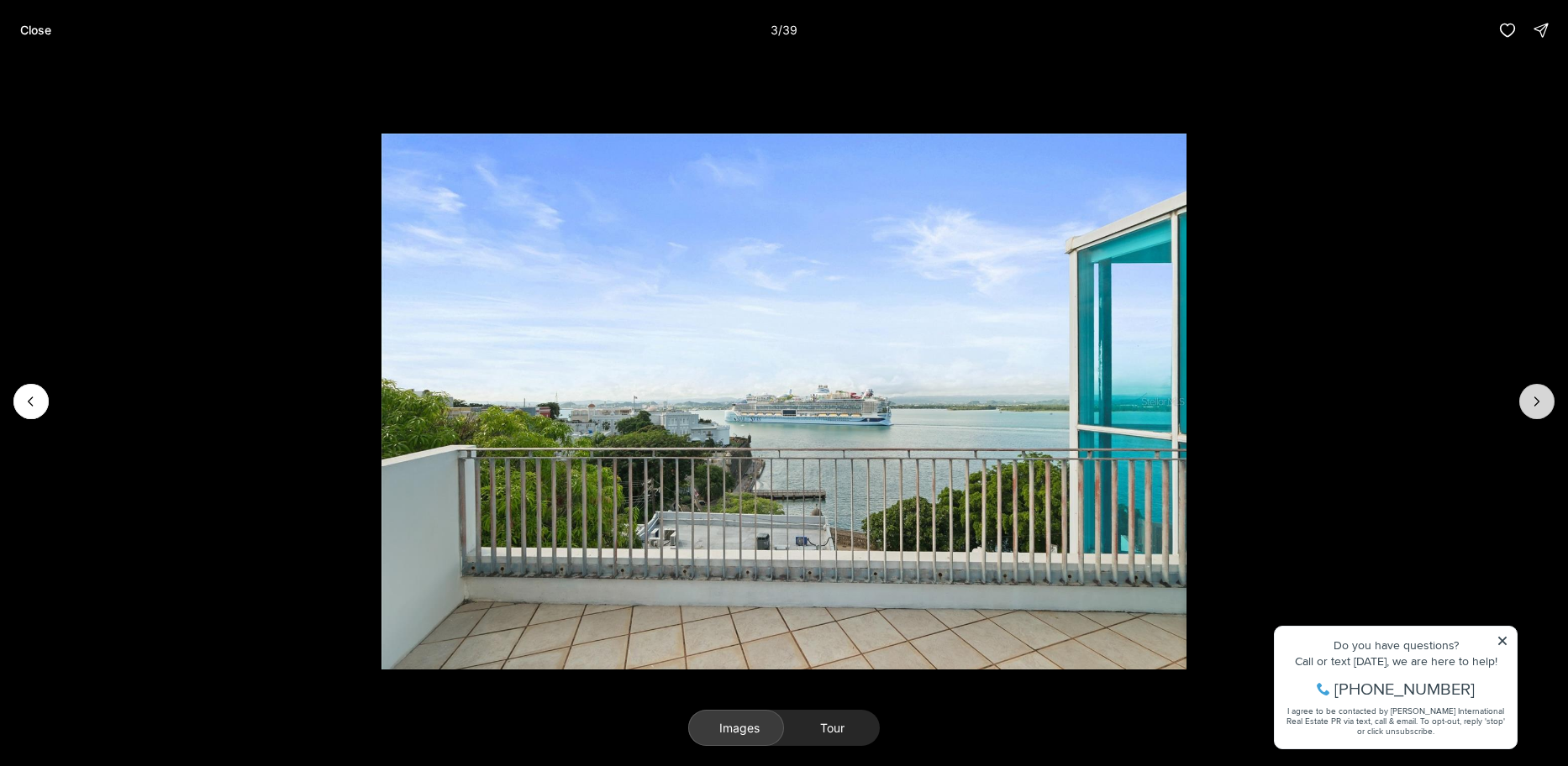
click at [1539, 402] on icon "Next slide" at bounding box center [1537, 402] width 4 height 9
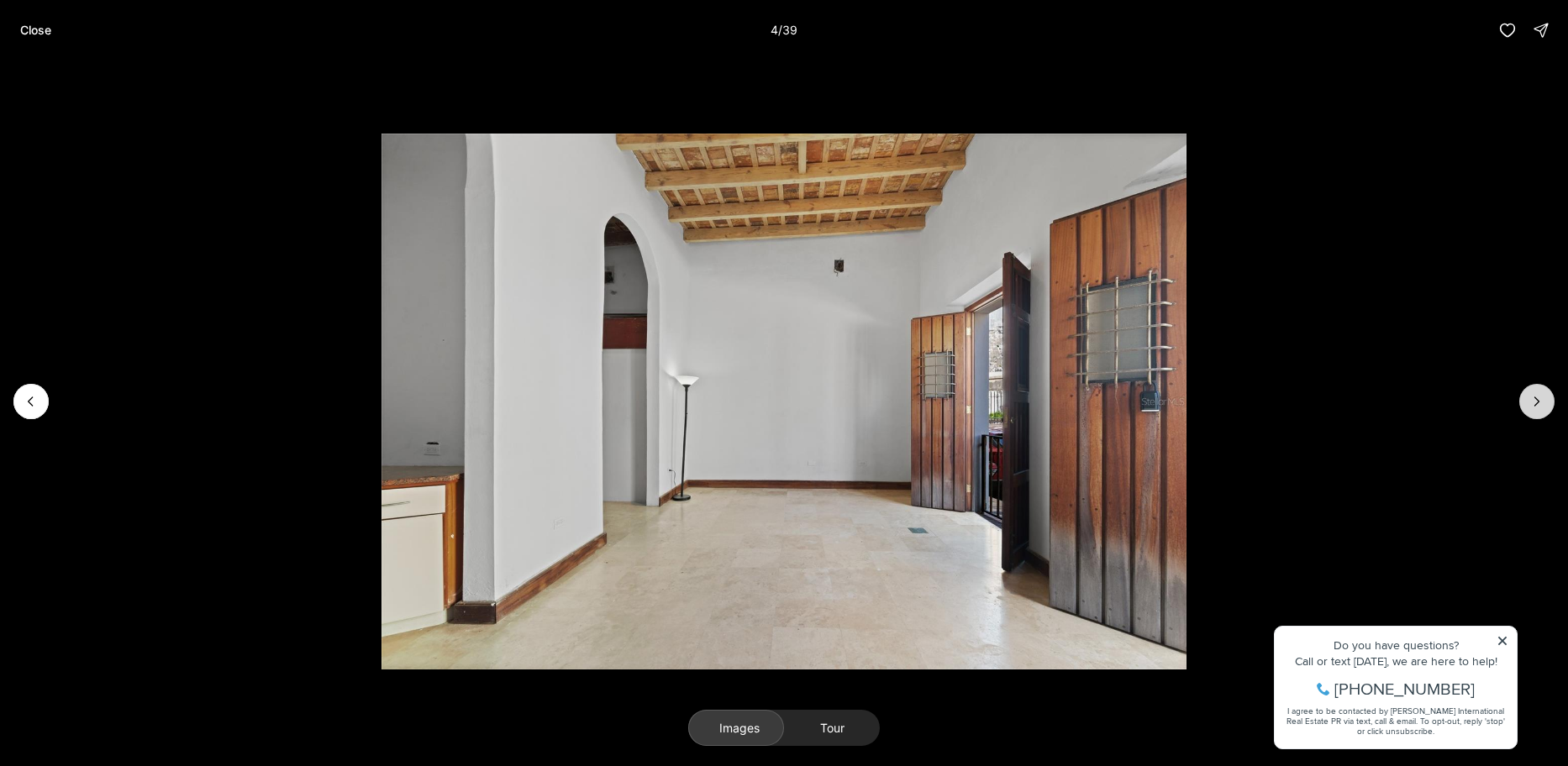
click at [1539, 402] on icon "Next slide" at bounding box center [1537, 402] width 4 height 9
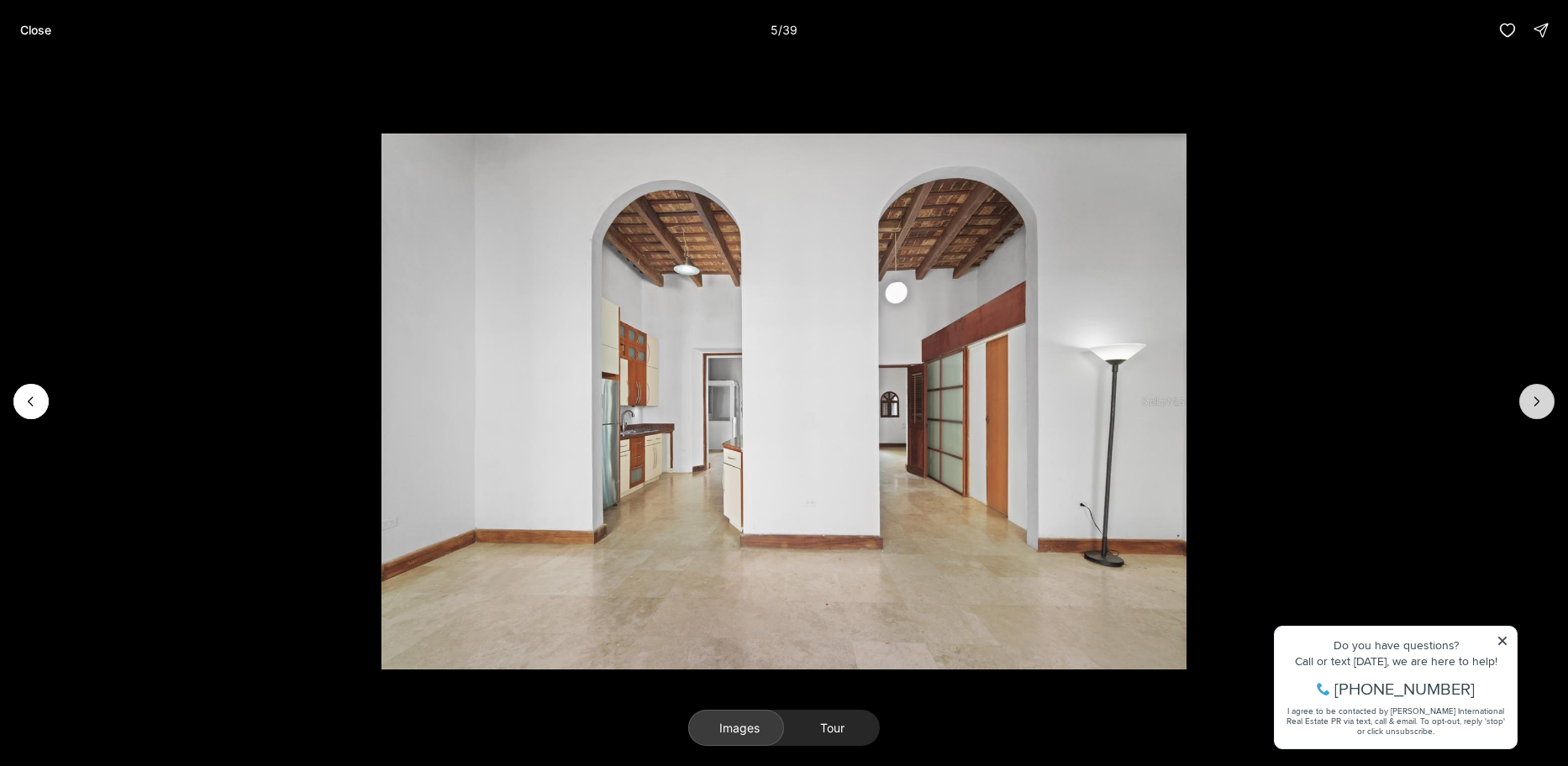
click at [1539, 402] on icon "Next slide" at bounding box center [1537, 402] width 4 height 9
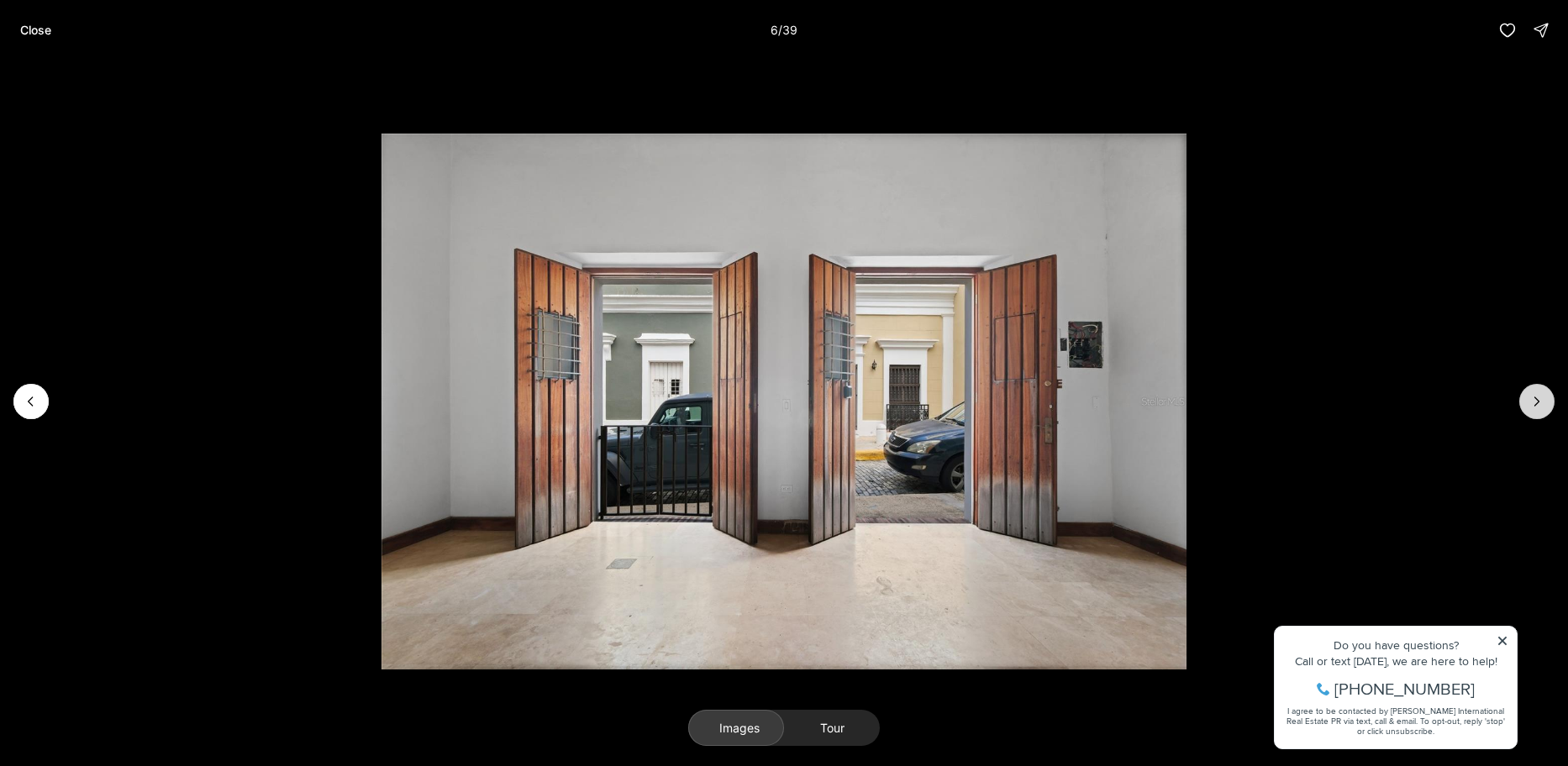
click at [1539, 402] on icon "Next slide" at bounding box center [1537, 402] width 4 height 9
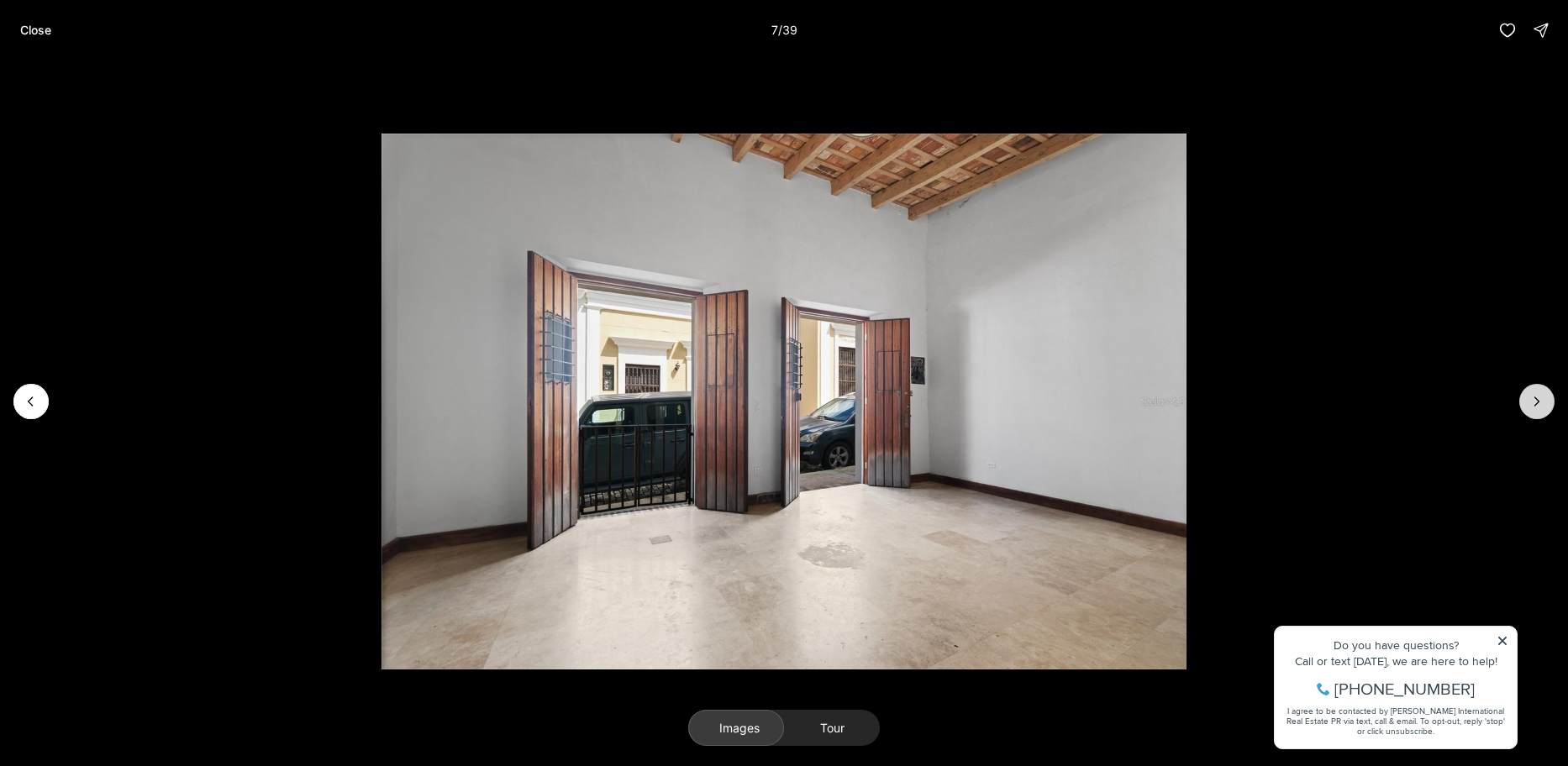
click at [1539, 402] on icon "Next slide" at bounding box center [1537, 402] width 4 height 9
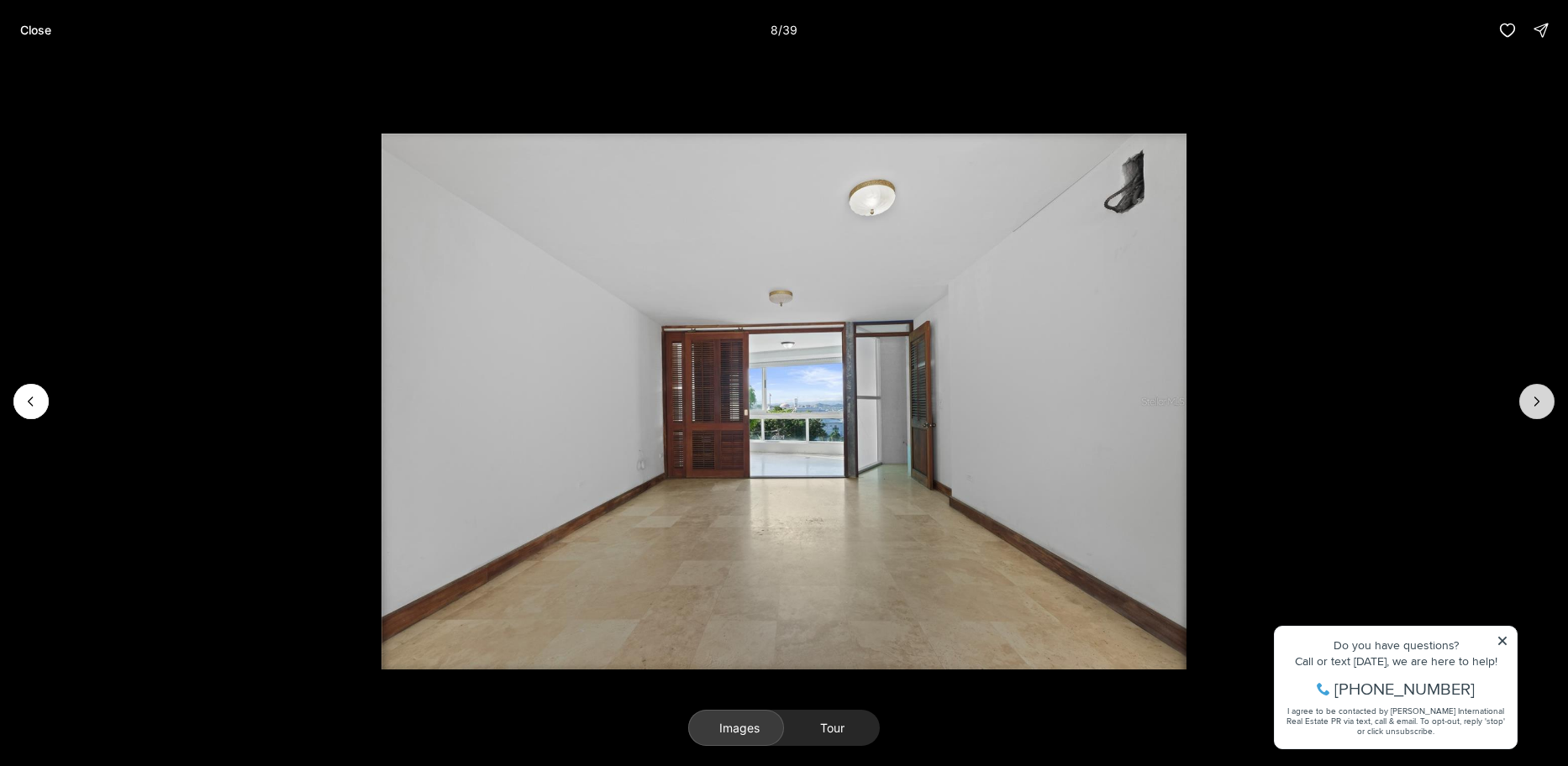
click at [1539, 402] on icon "Next slide" at bounding box center [1537, 402] width 4 height 9
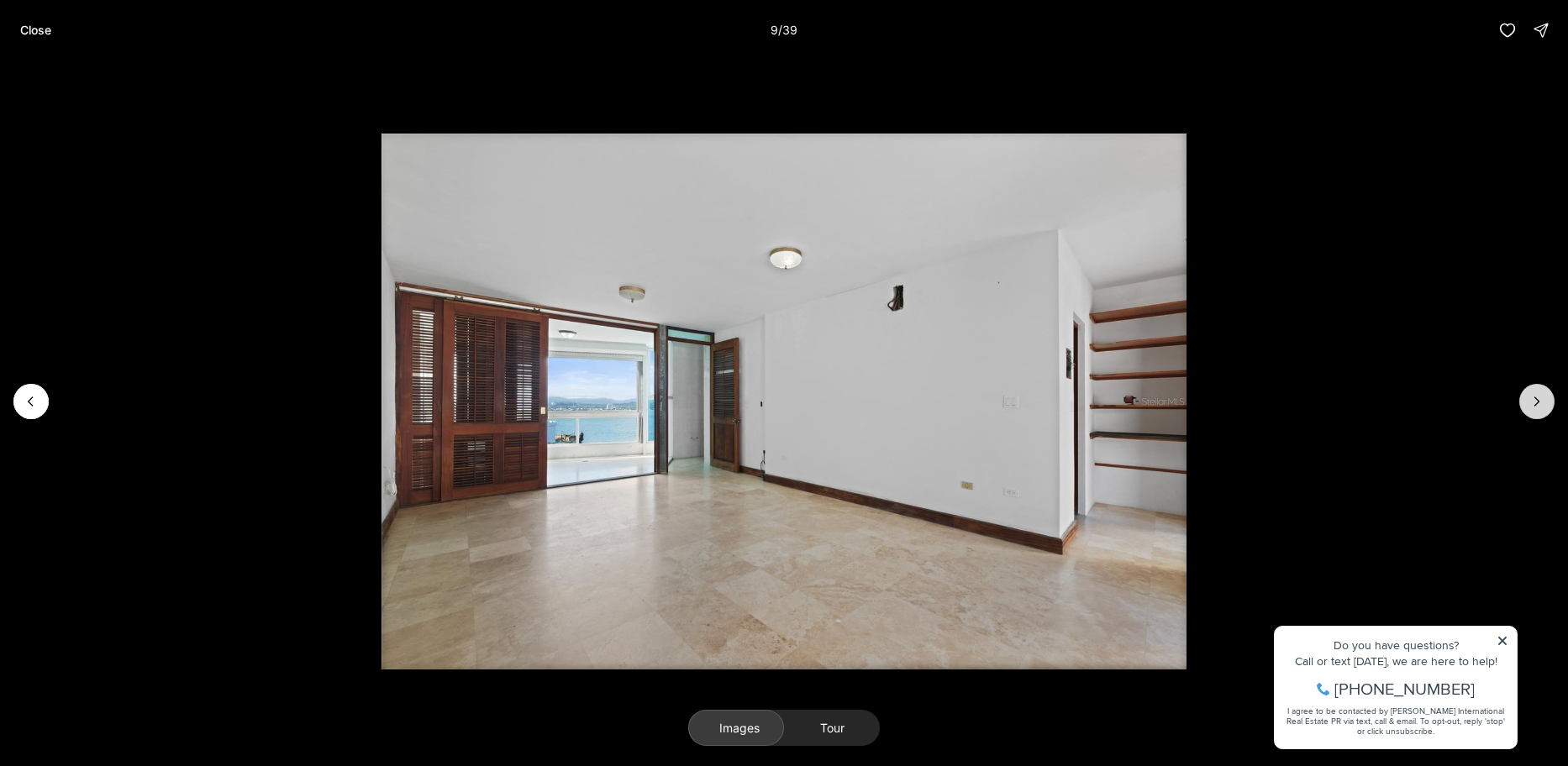
click at [1539, 402] on icon "Next slide" at bounding box center [1537, 402] width 4 height 9
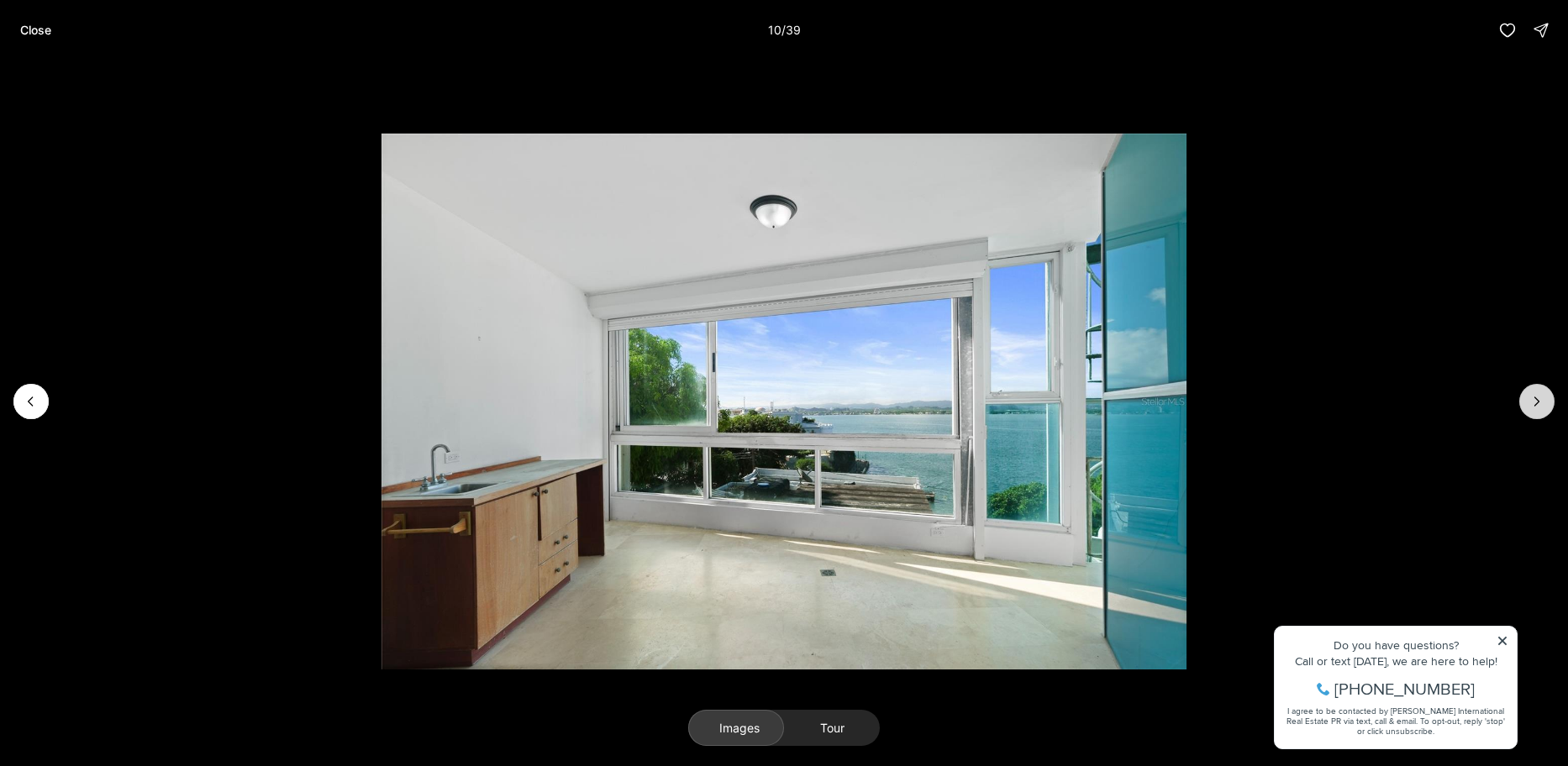
click at [1539, 402] on icon "Next slide" at bounding box center [1537, 402] width 4 height 9
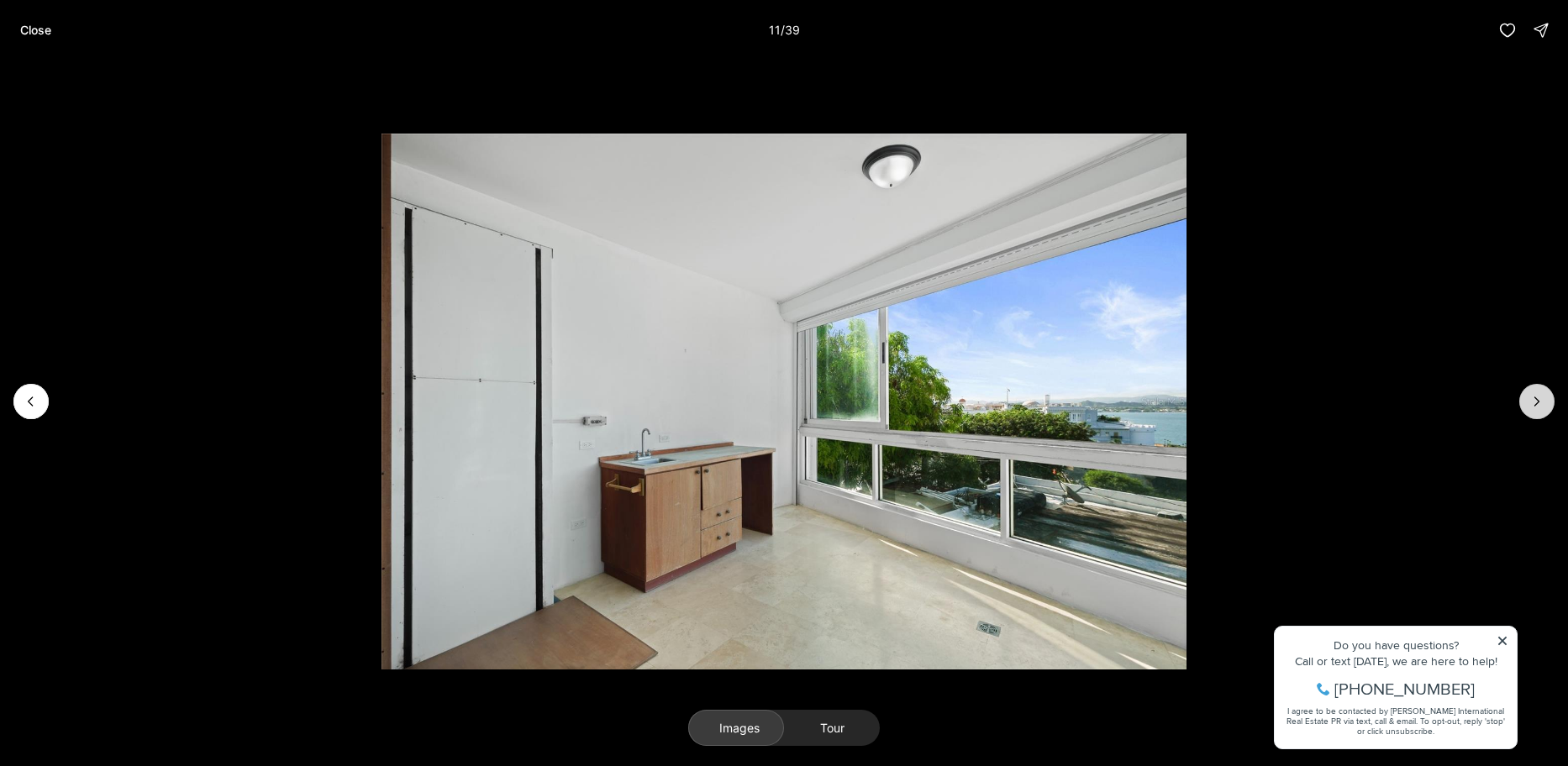
click at [1539, 402] on icon "Next slide" at bounding box center [1537, 402] width 4 height 9
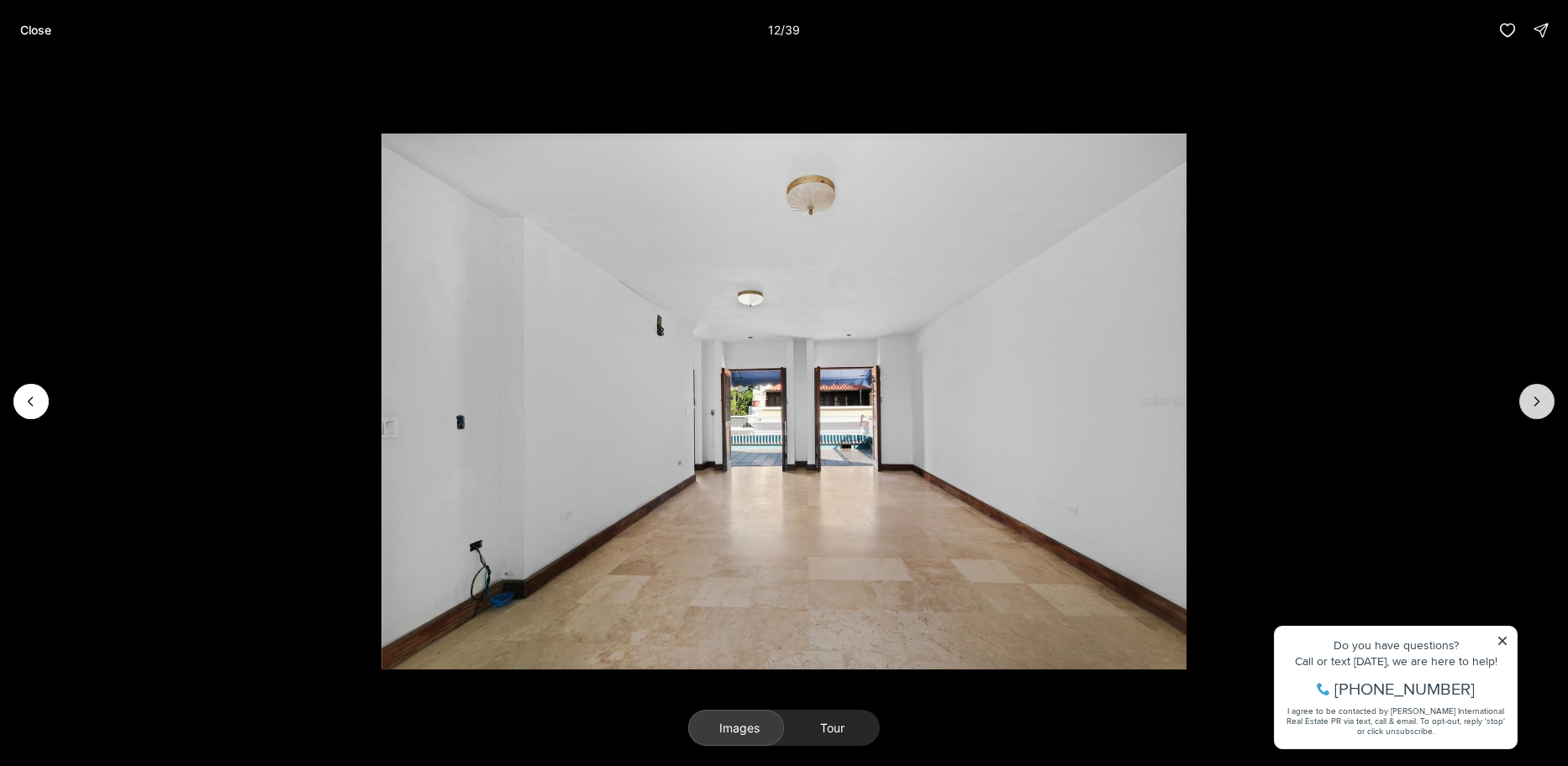
click at [1539, 402] on icon "Next slide" at bounding box center [1537, 402] width 4 height 9
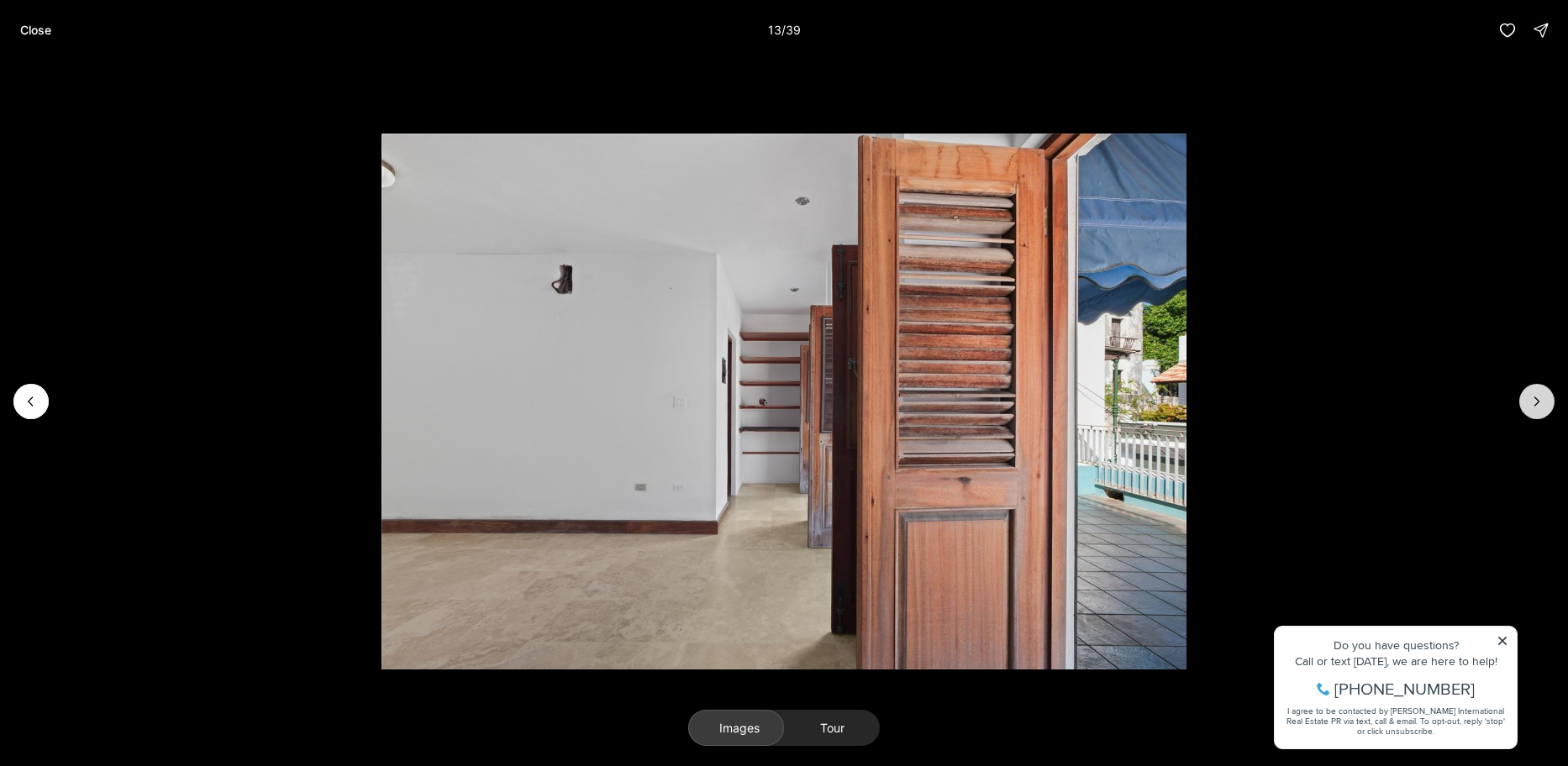
click at [1539, 402] on icon "Next slide" at bounding box center [1537, 402] width 4 height 9
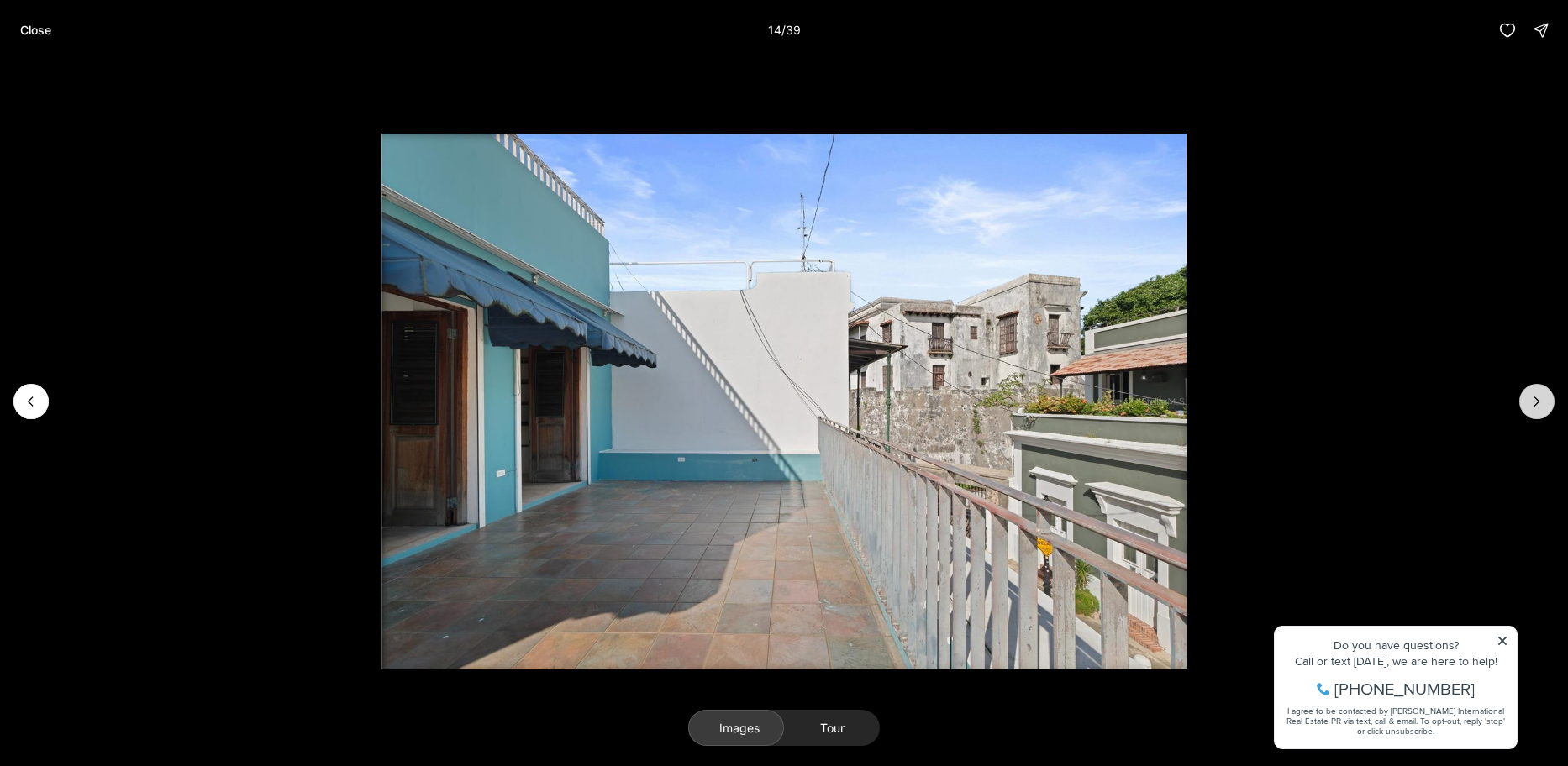
click at [1539, 402] on icon "Next slide" at bounding box center [1537, 402] width 4 height 9
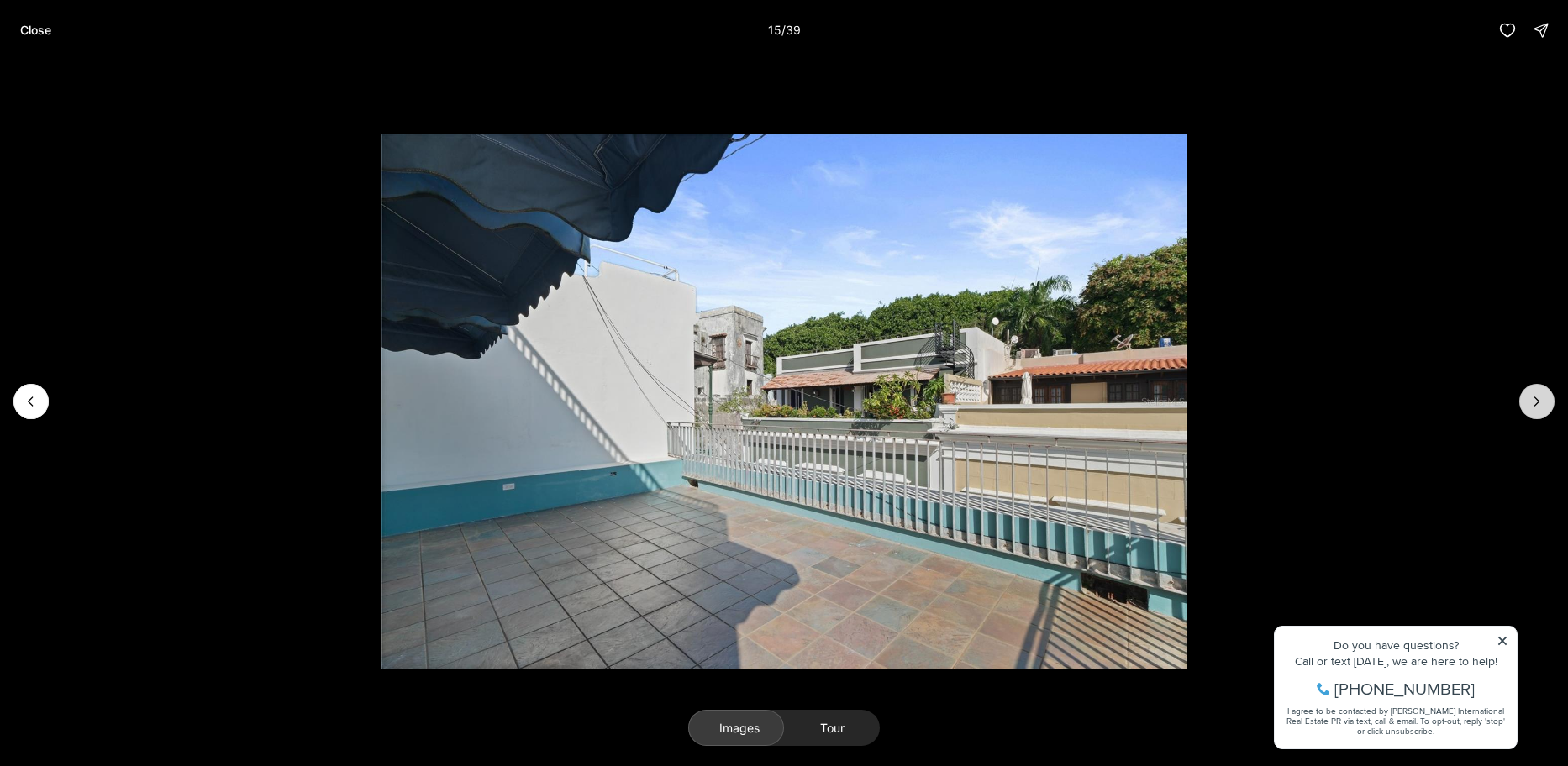
click at [1539, 402] on icon "Next slide" at bounding box center [1537, 402] width 4 height 9
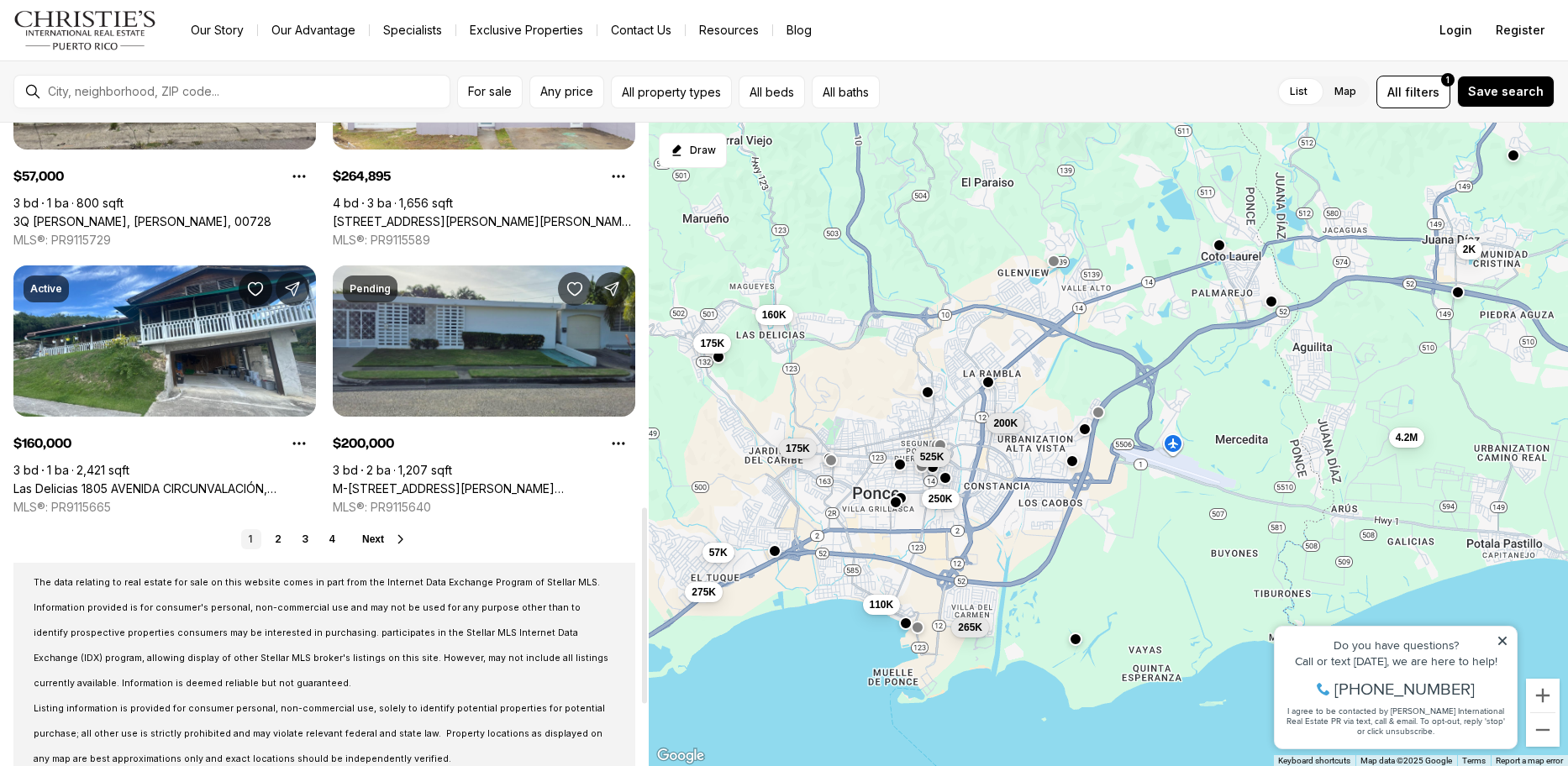
scroll to position [1260, 0]
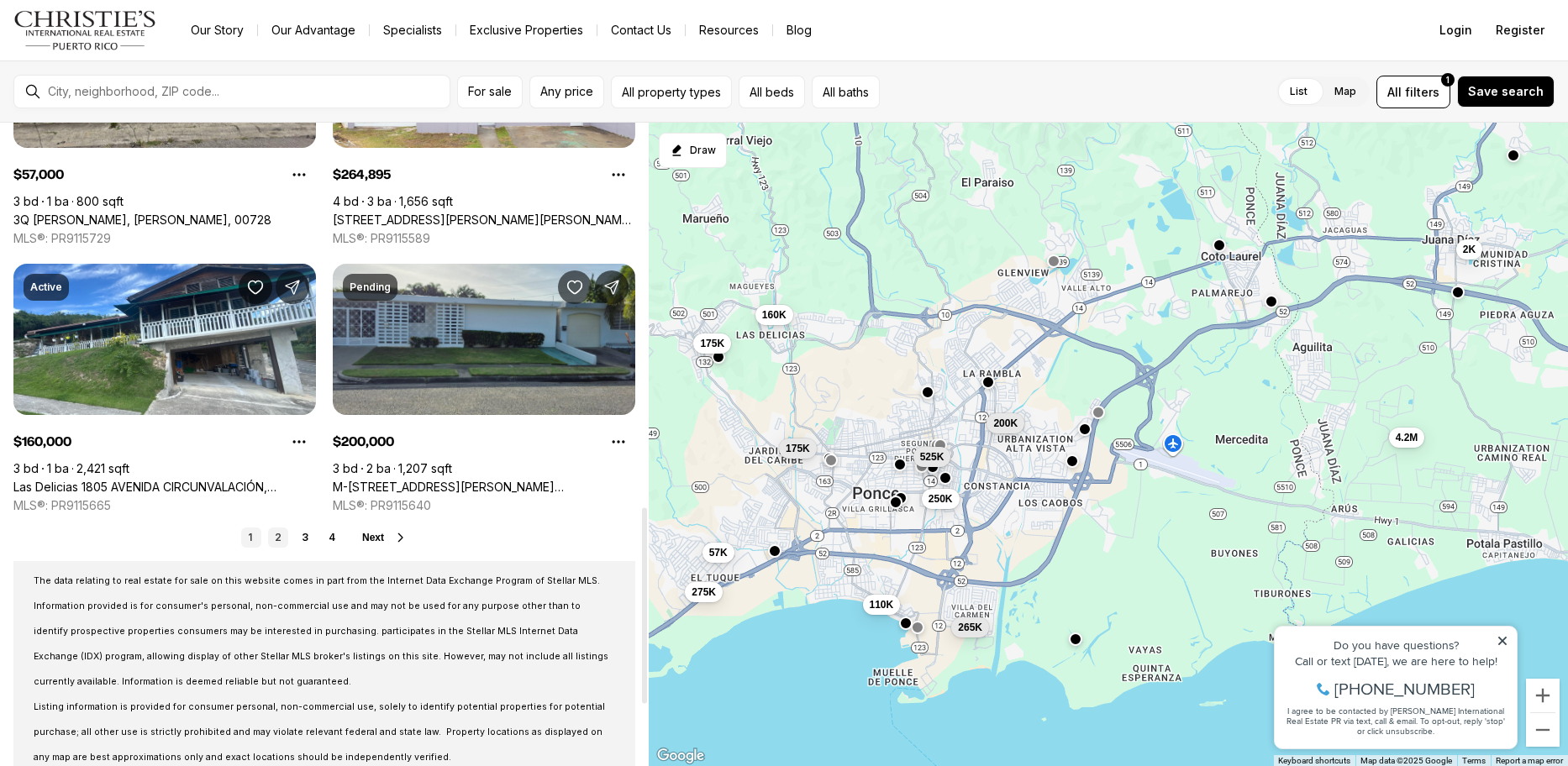
click at [282, 542] on link "2" at bounding box center [277, 537] width 20 height 20
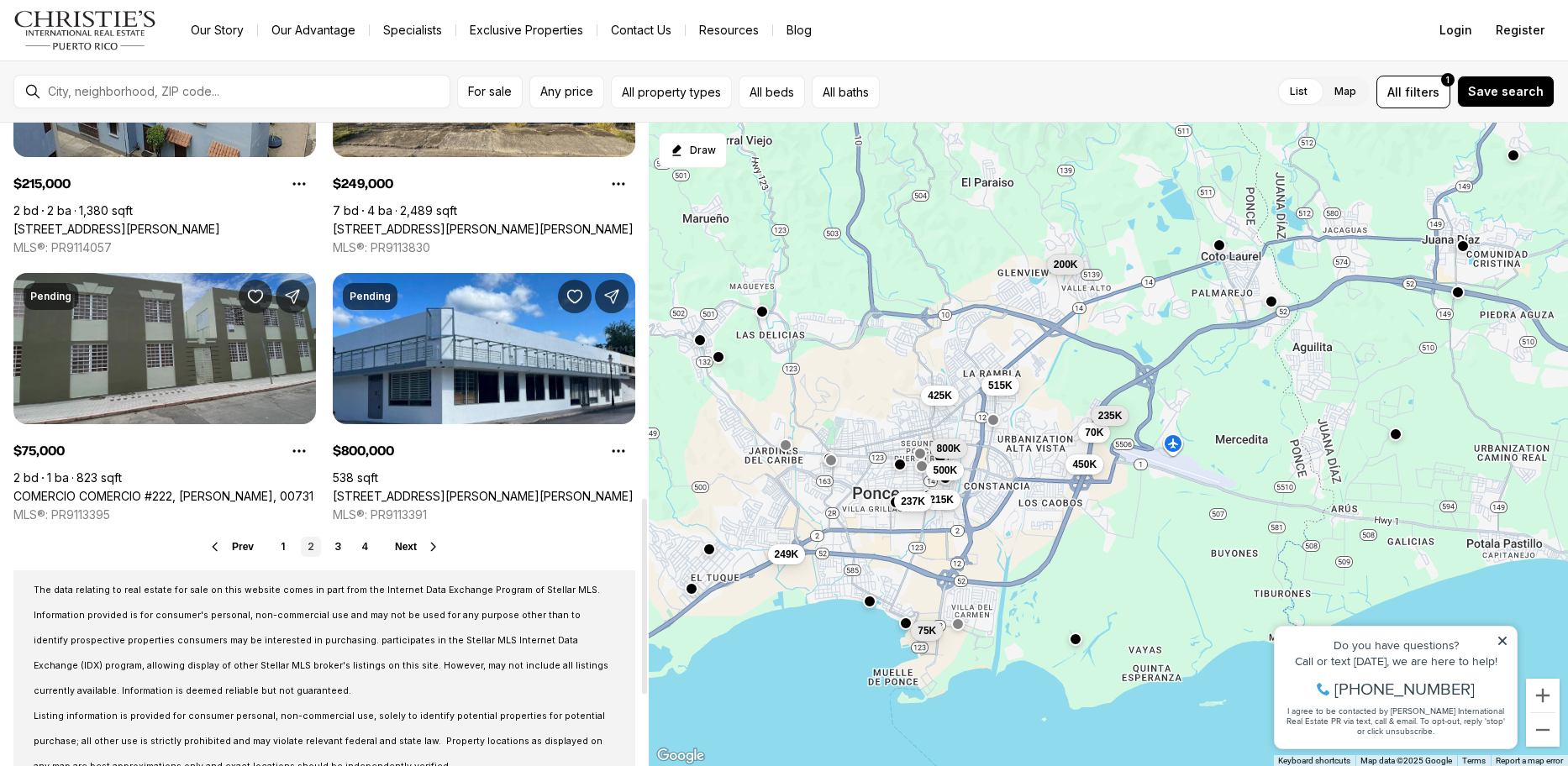
scroll to position [1260, 0]
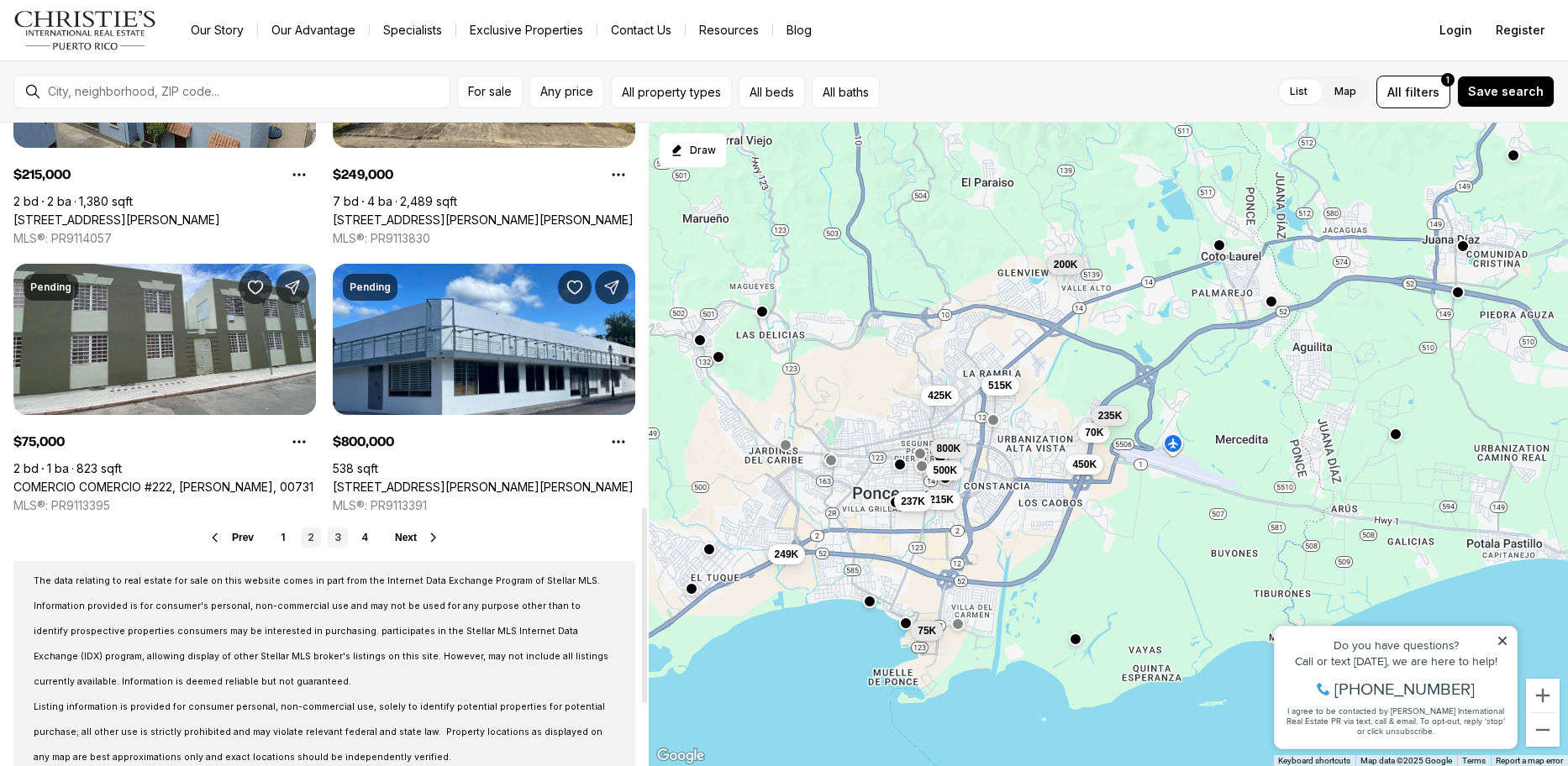
click at [334, 534] on link "3" at bounding box center [337, 537] width 20 height 20
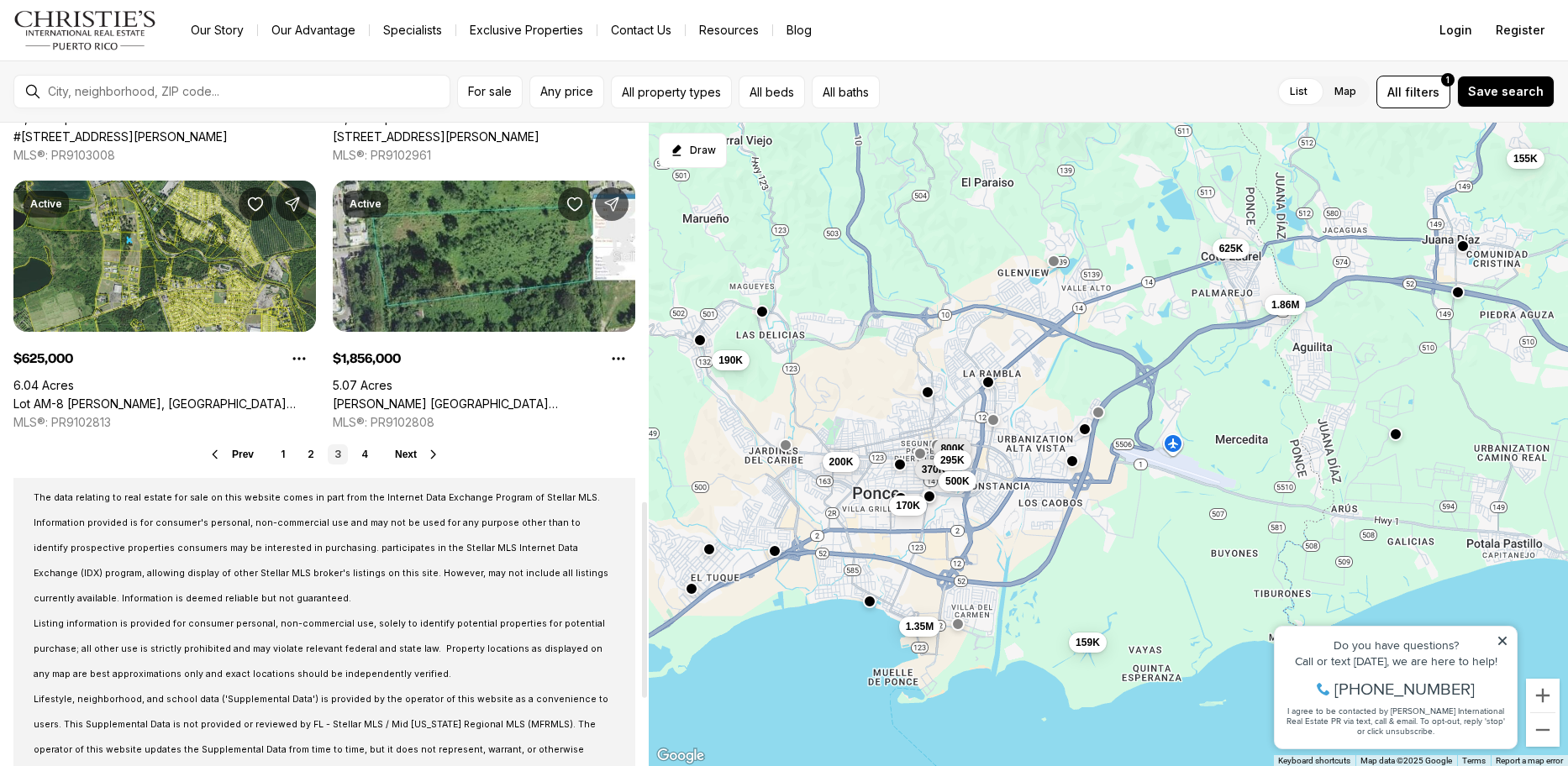
scroll to position [1345, 0]
click at [364, 453] on link "4" at bounding box center [364, 453] width 20 height 20
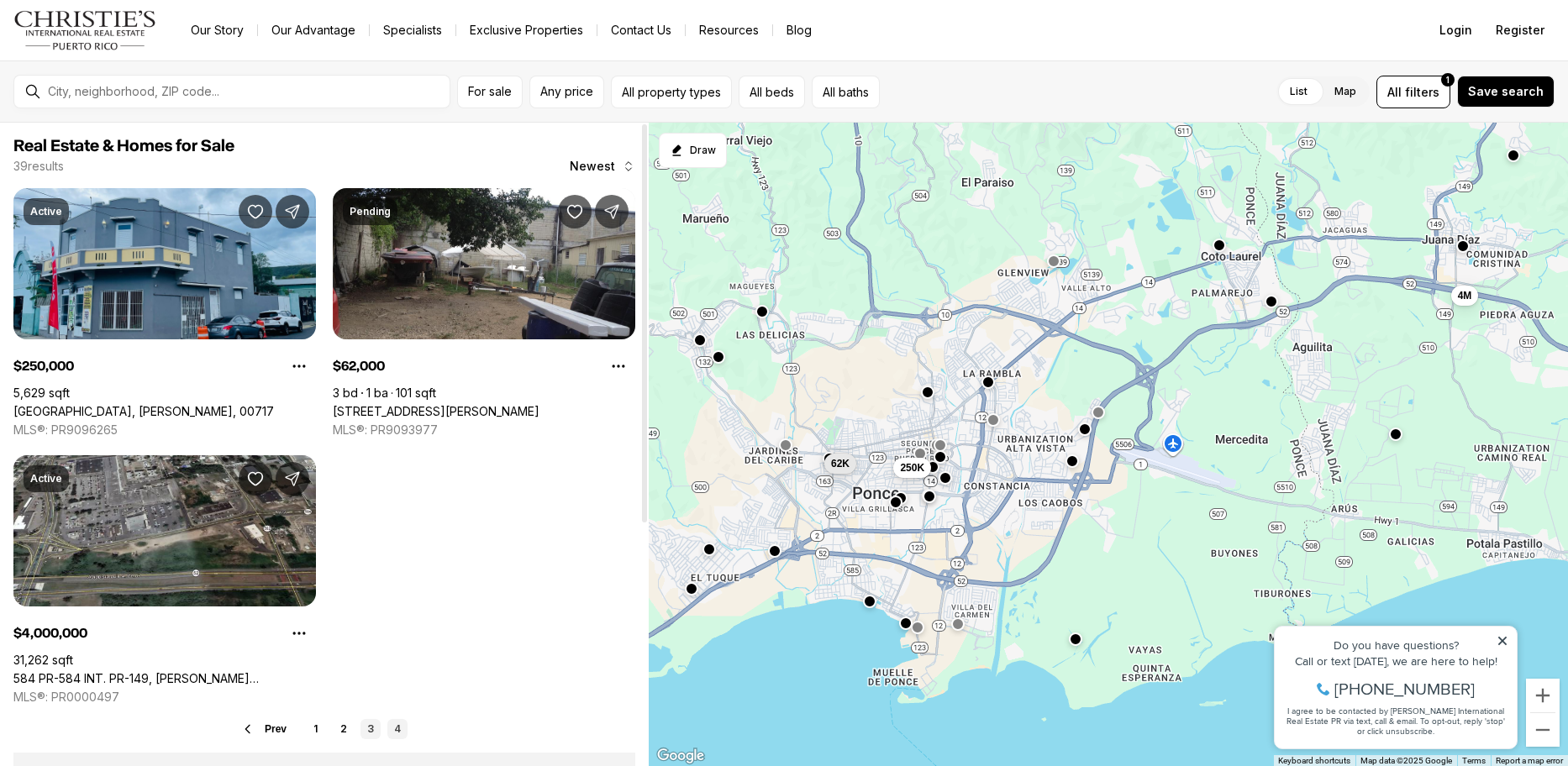
click at [374, 722] on link "3" at bounding box center [370, 729] width 20 height 20
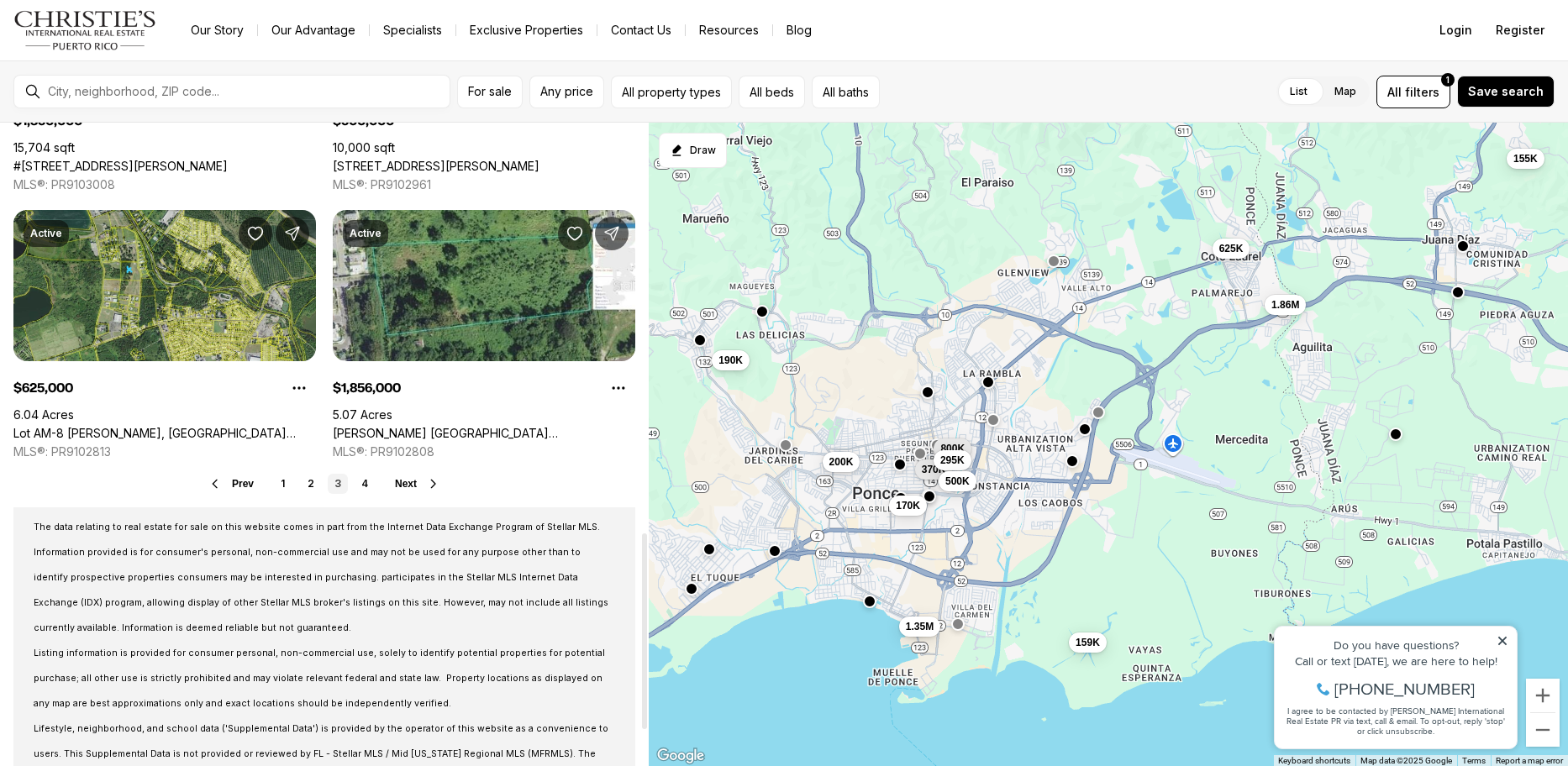
scroll to position [1345, 0]
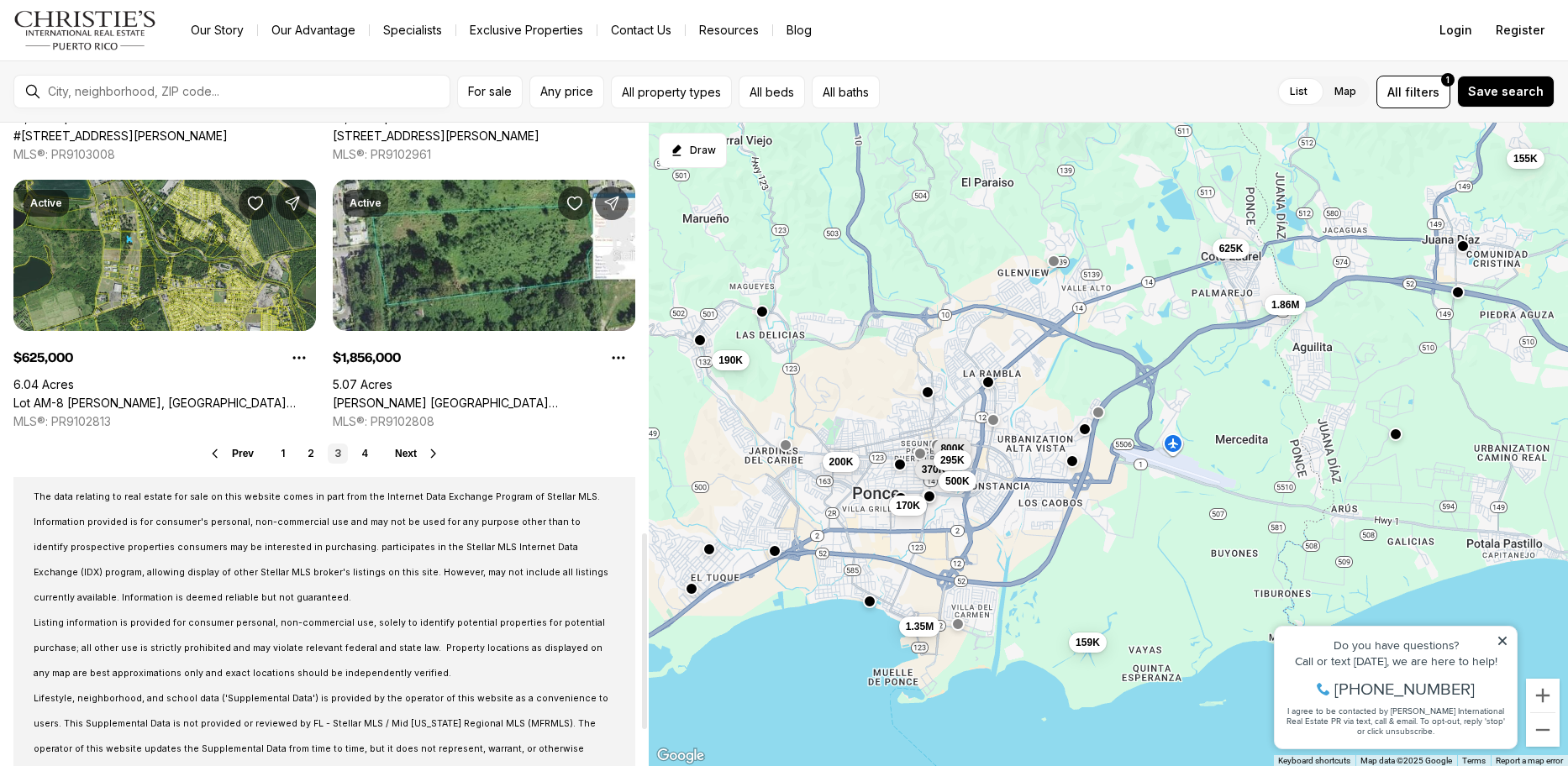
click at [364, 461] on link "4" at bounding box center [364, 453] width 20 height 20
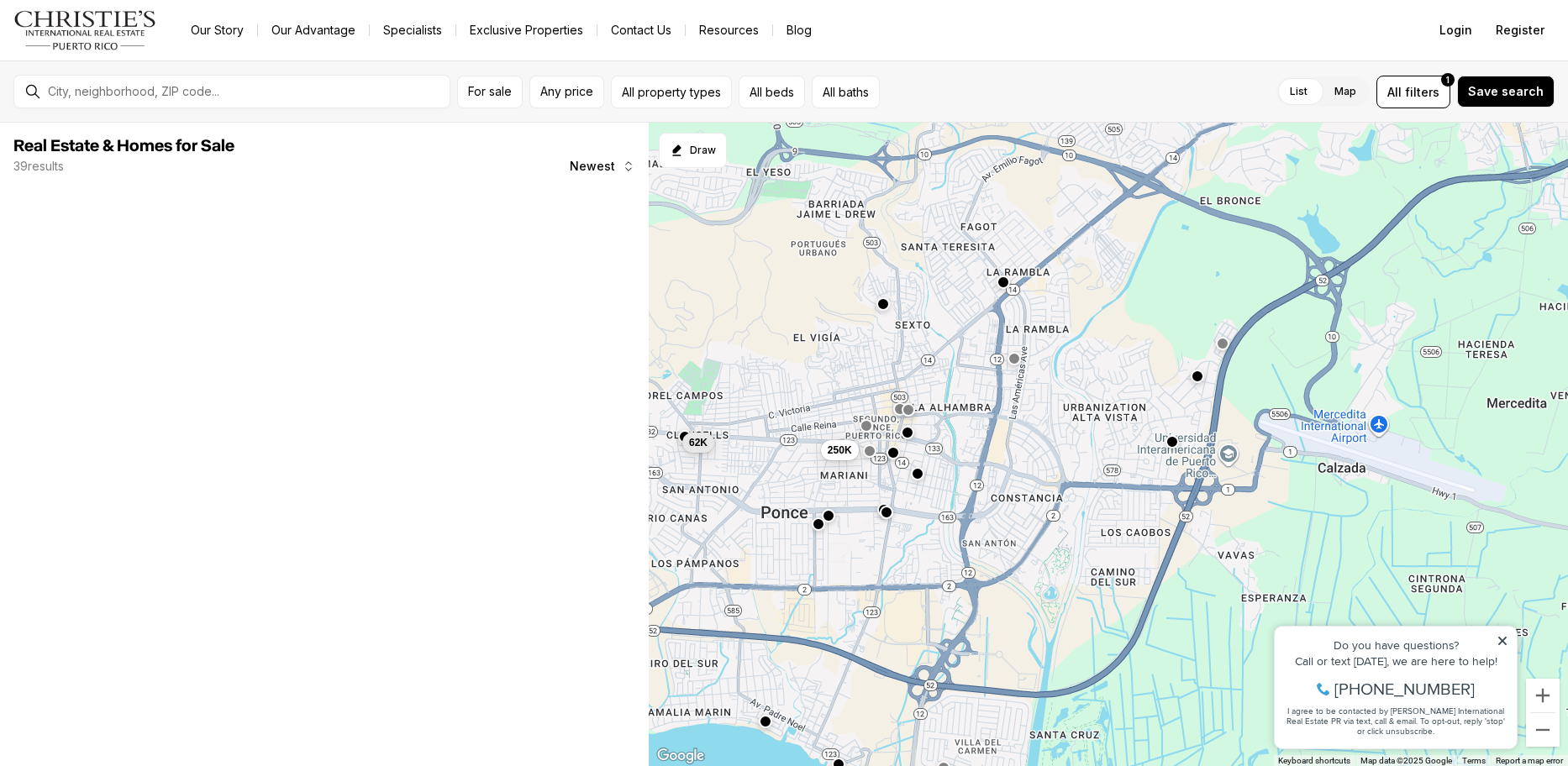
click at [999, 288] on button "button" at bounding box center [1003, 282] width 14 height 14
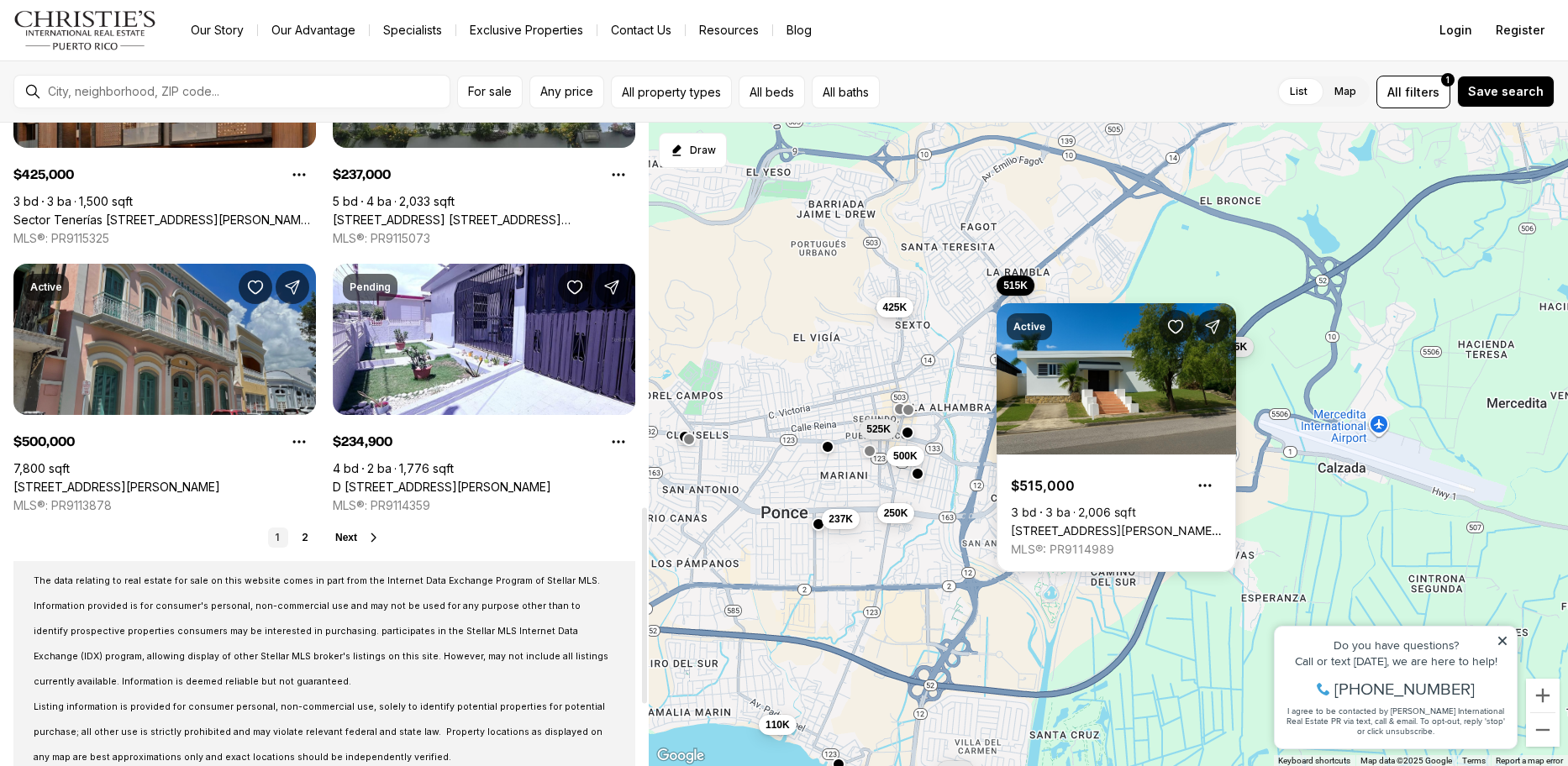
scroll to position [1428, 0]
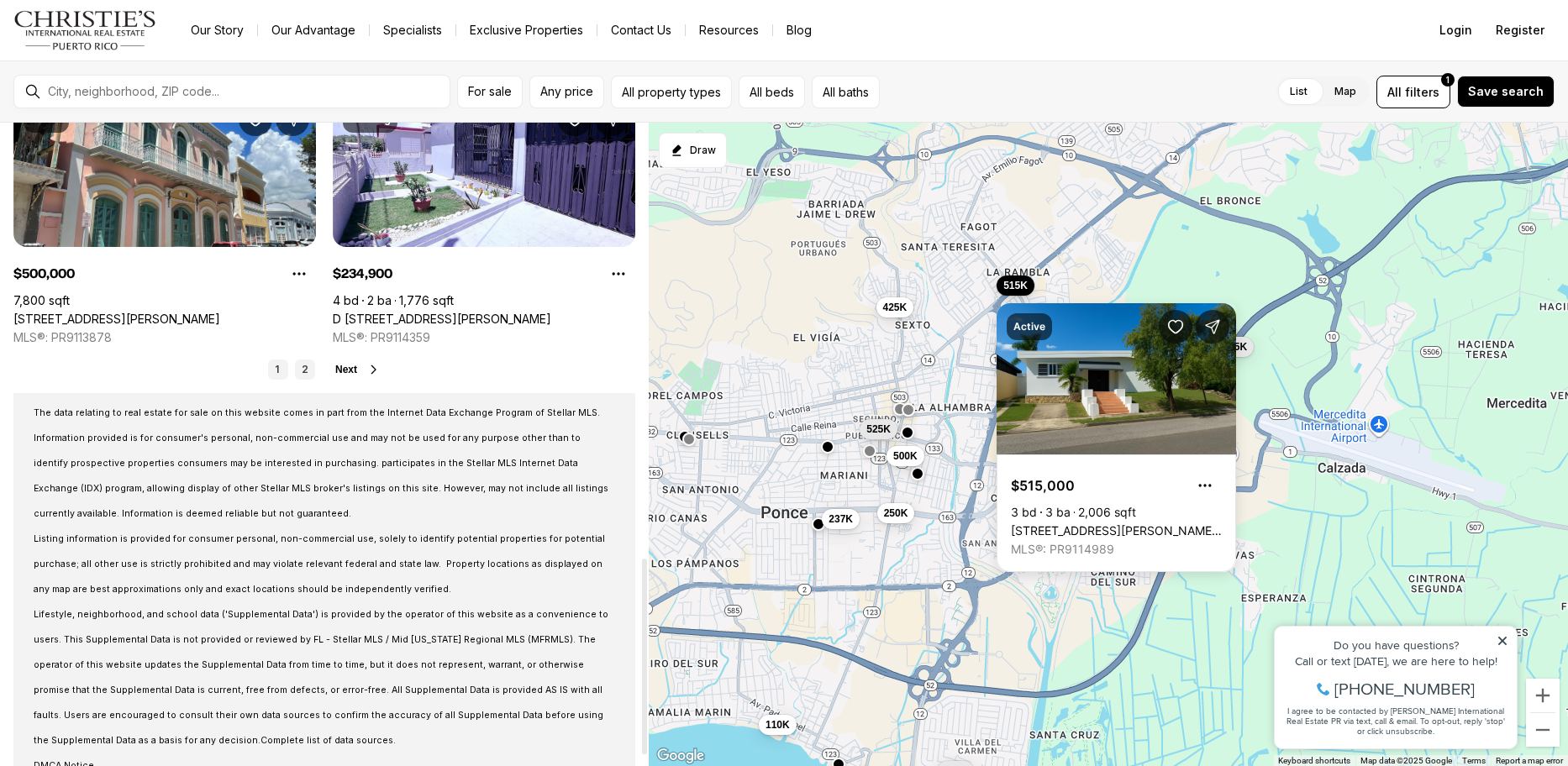
click at [296, 364] on link "2" at bounding box center [305, 369] width 20 height 20
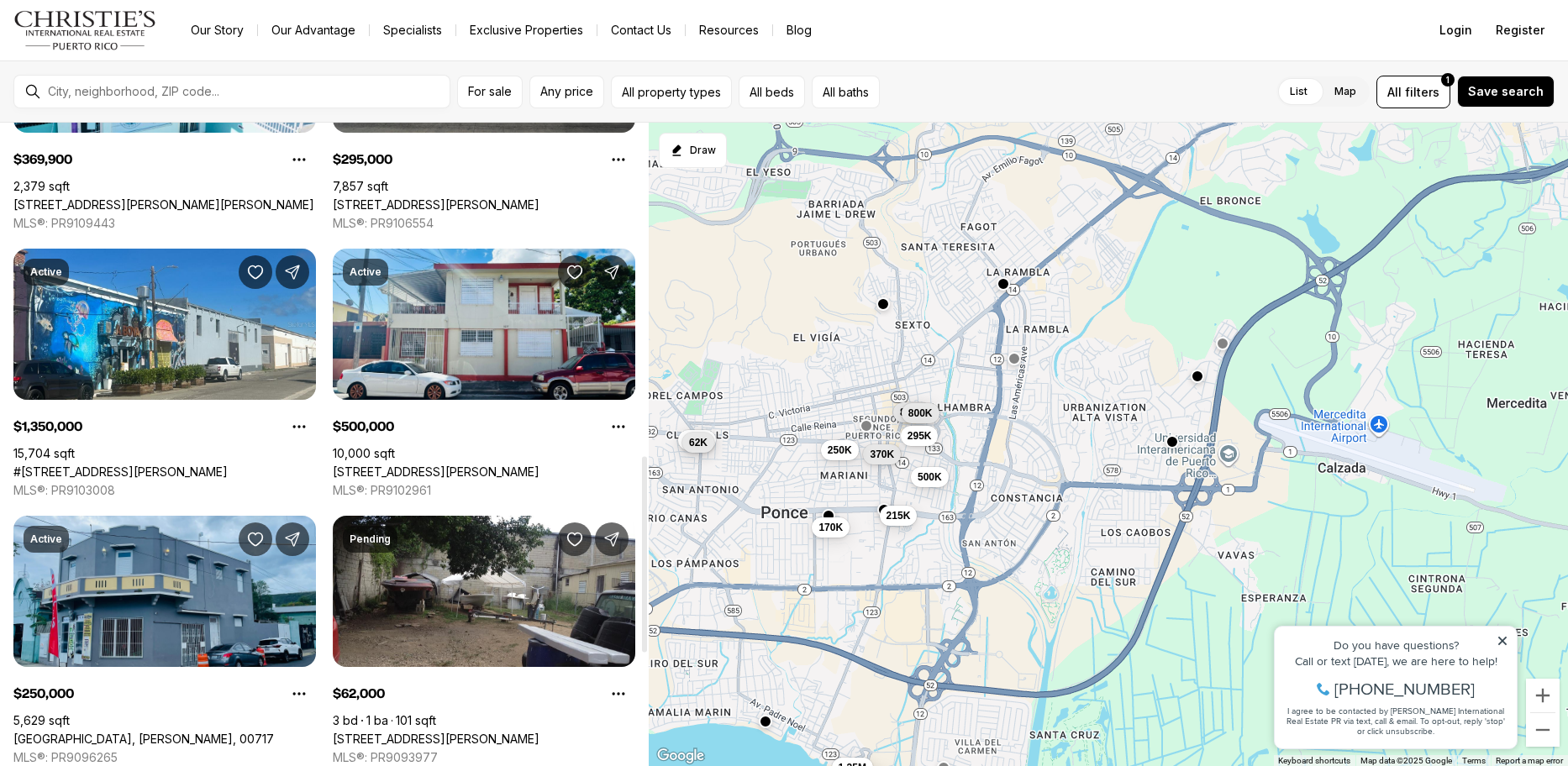
scroll to position [1176, 0]
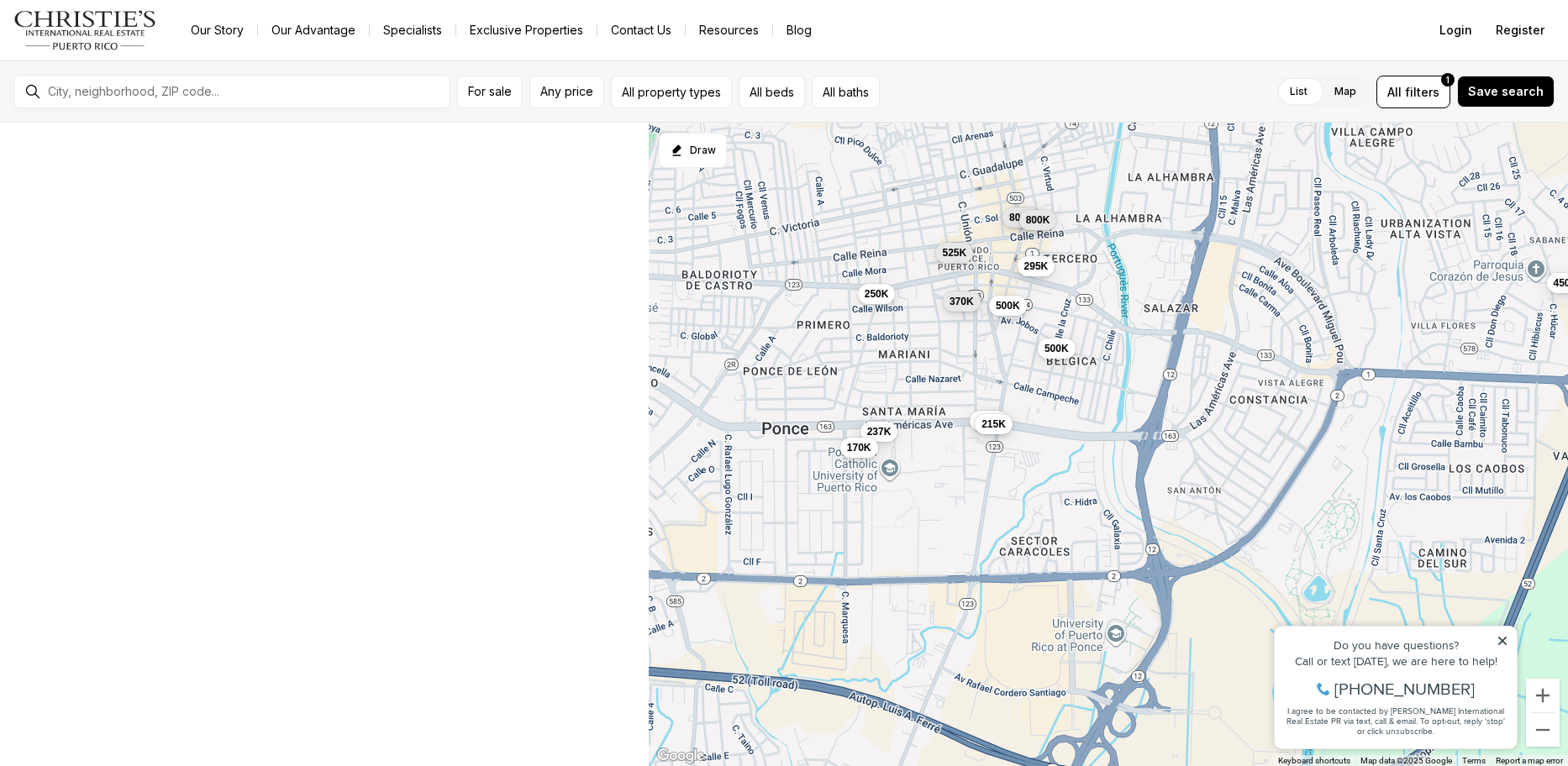
drag, startPoint x: 888, startPoint y: 615, endPoint x: 1141, endPoint y: 684, distance: 262.2
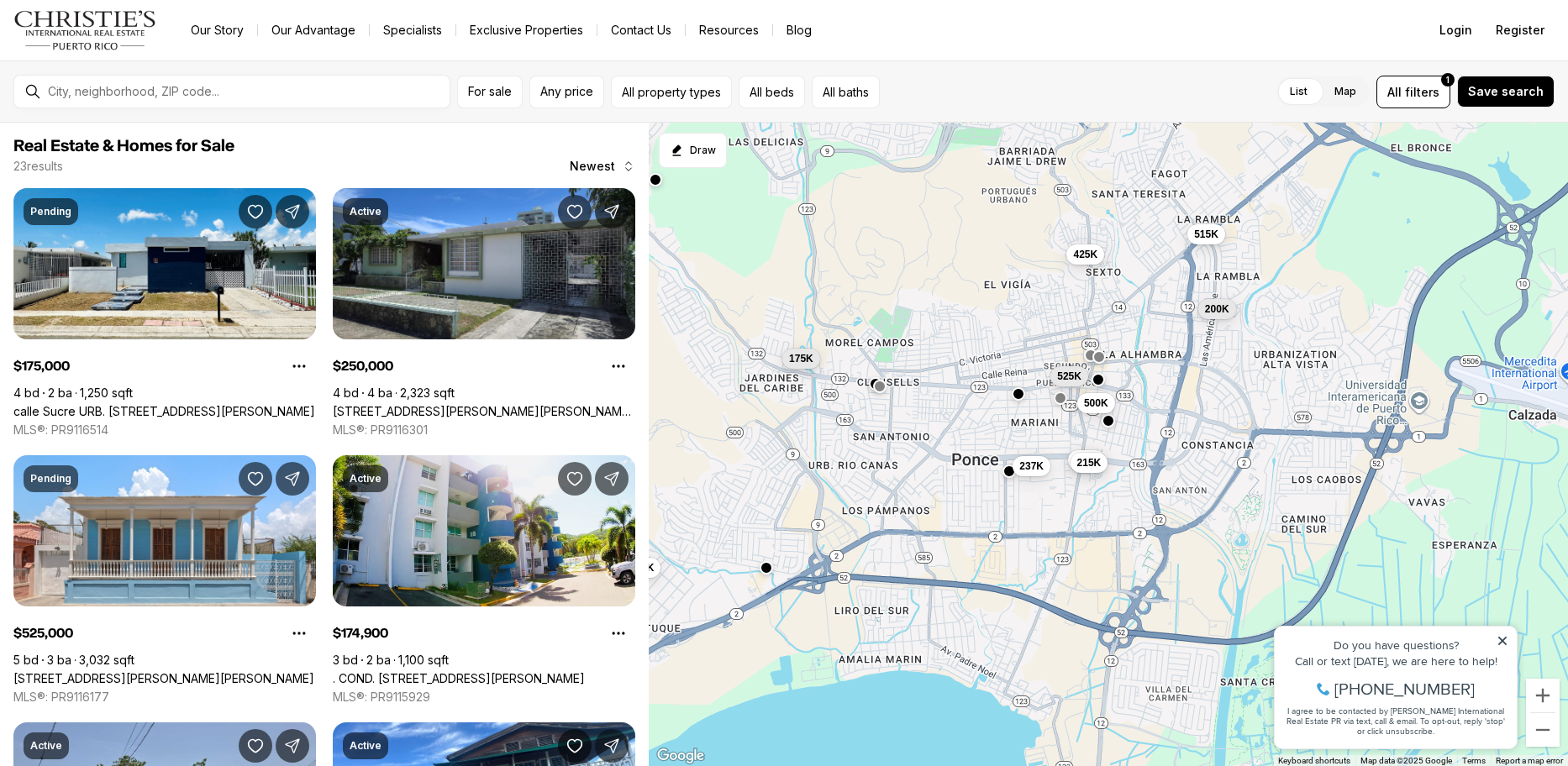
click at [846, 446] on div "250K 215K 525K 237K 500K 175K 175K 57K 160K 200K 515K 425K" at bounding box center [1108, 445] width 919 height 644
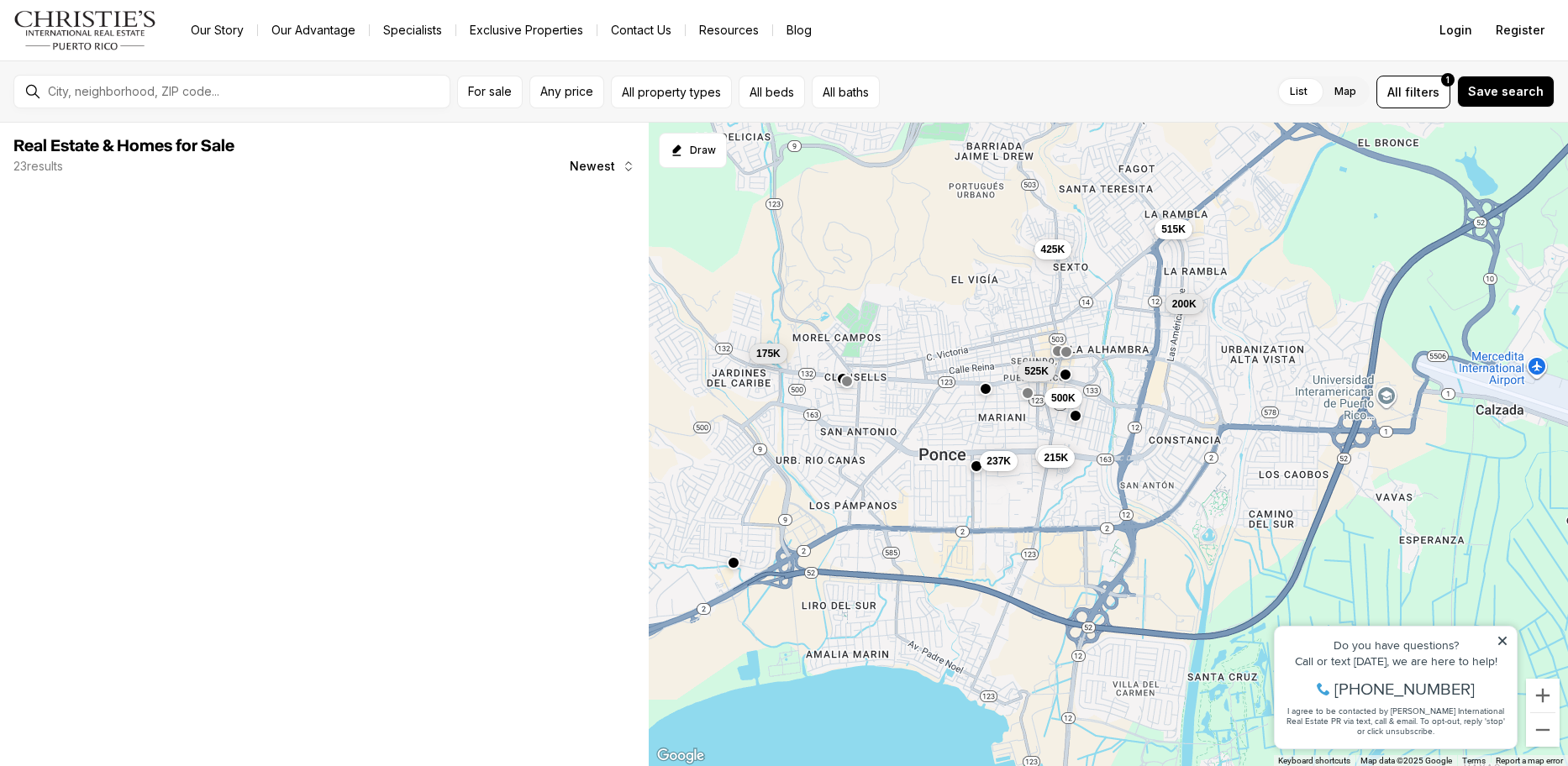
drag, startPoint x: 1064, startPoint y: 578, endPoint x: 1022, endPoint y: 574, distance: 42.2
click at [1025, 574] on div "250K 215K 525K 237K 500K 175K 200K 515K 425K" at bounding box center [1108, 445] width 919 height 644
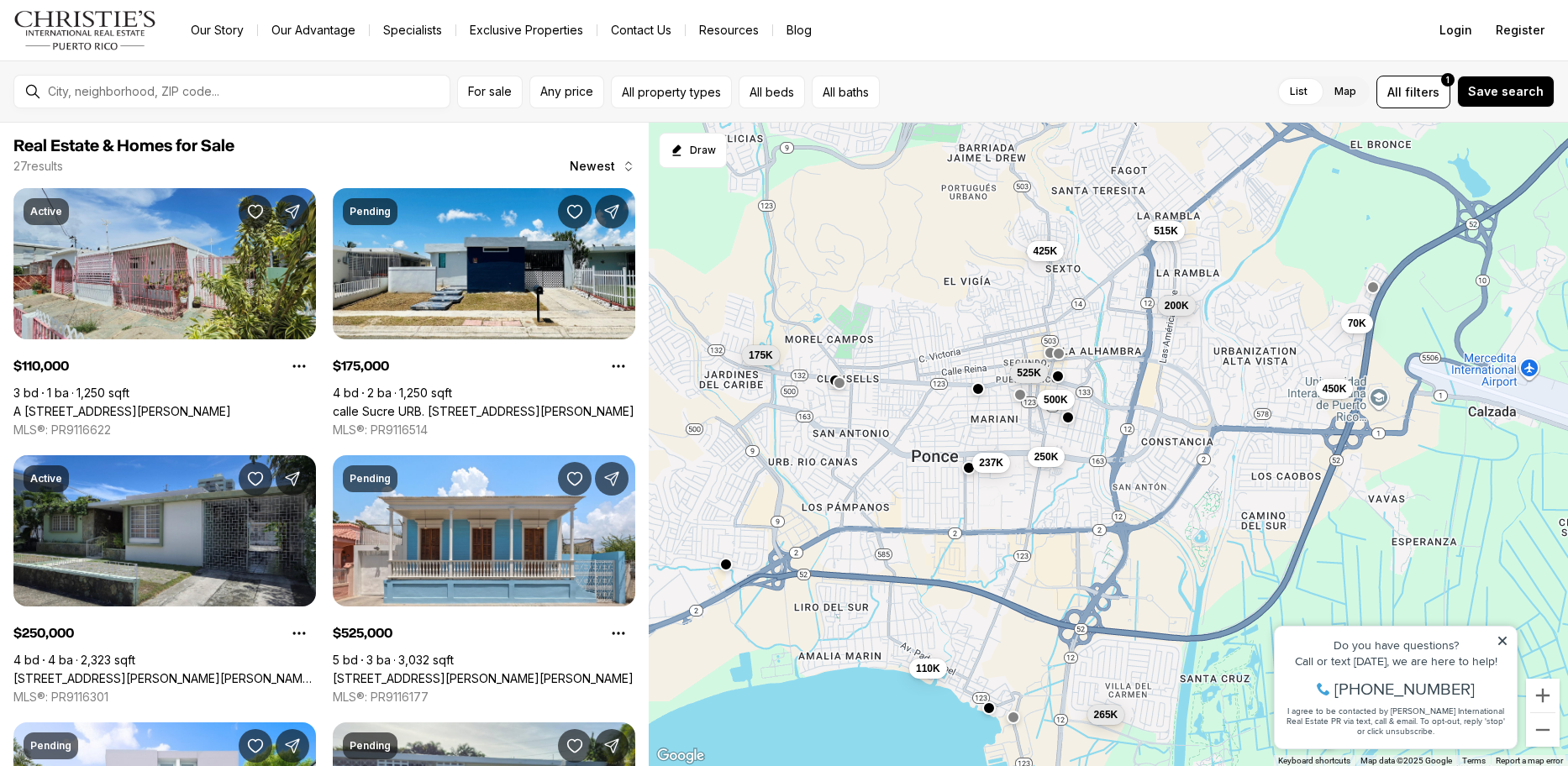
click at [982, 389] on button "button" at bounding box center [978, 389] width 14 height 14
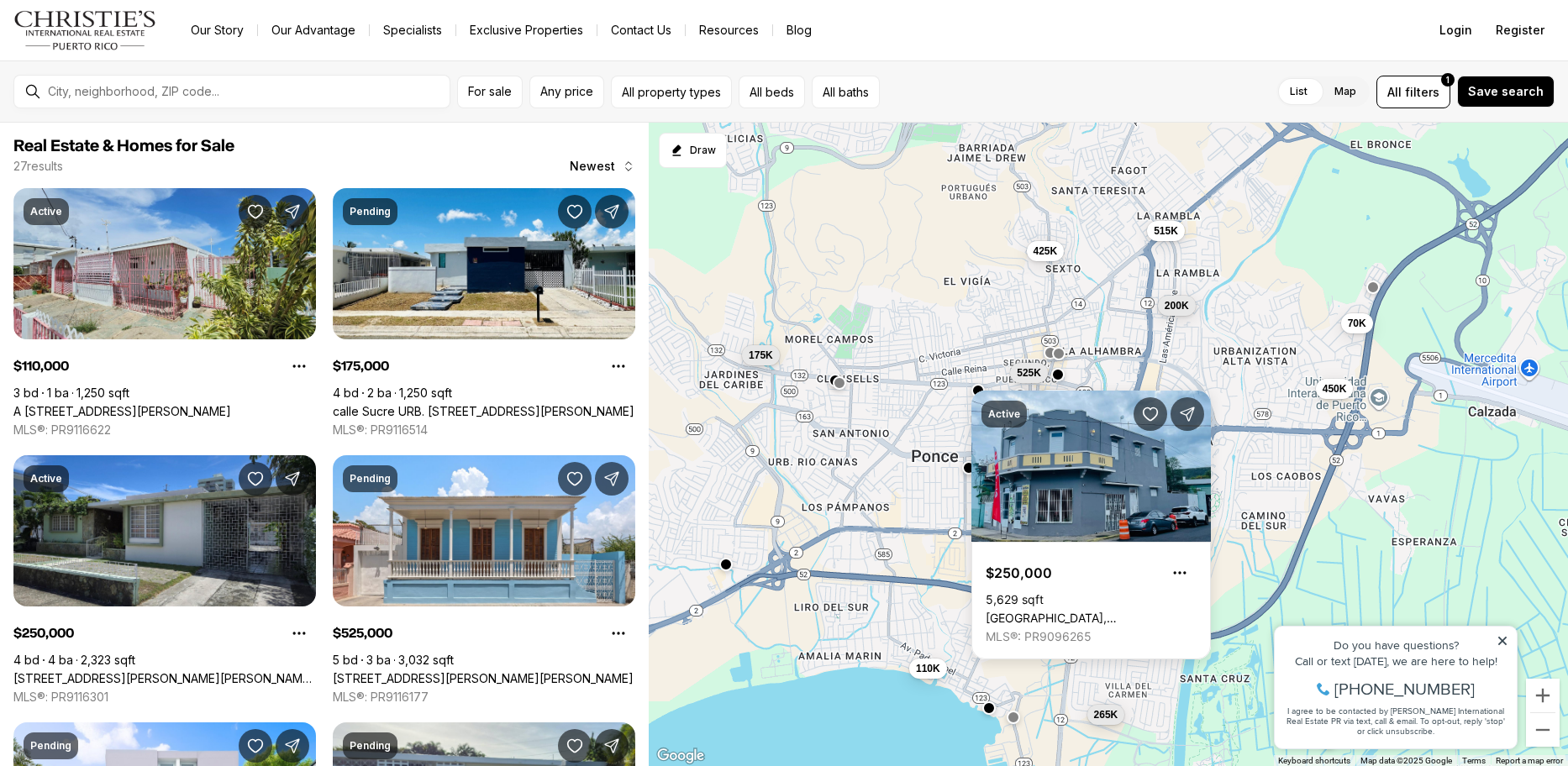
click at [1060, 379] on button "button" at bounding box center [1058, 375] width 14 height 14
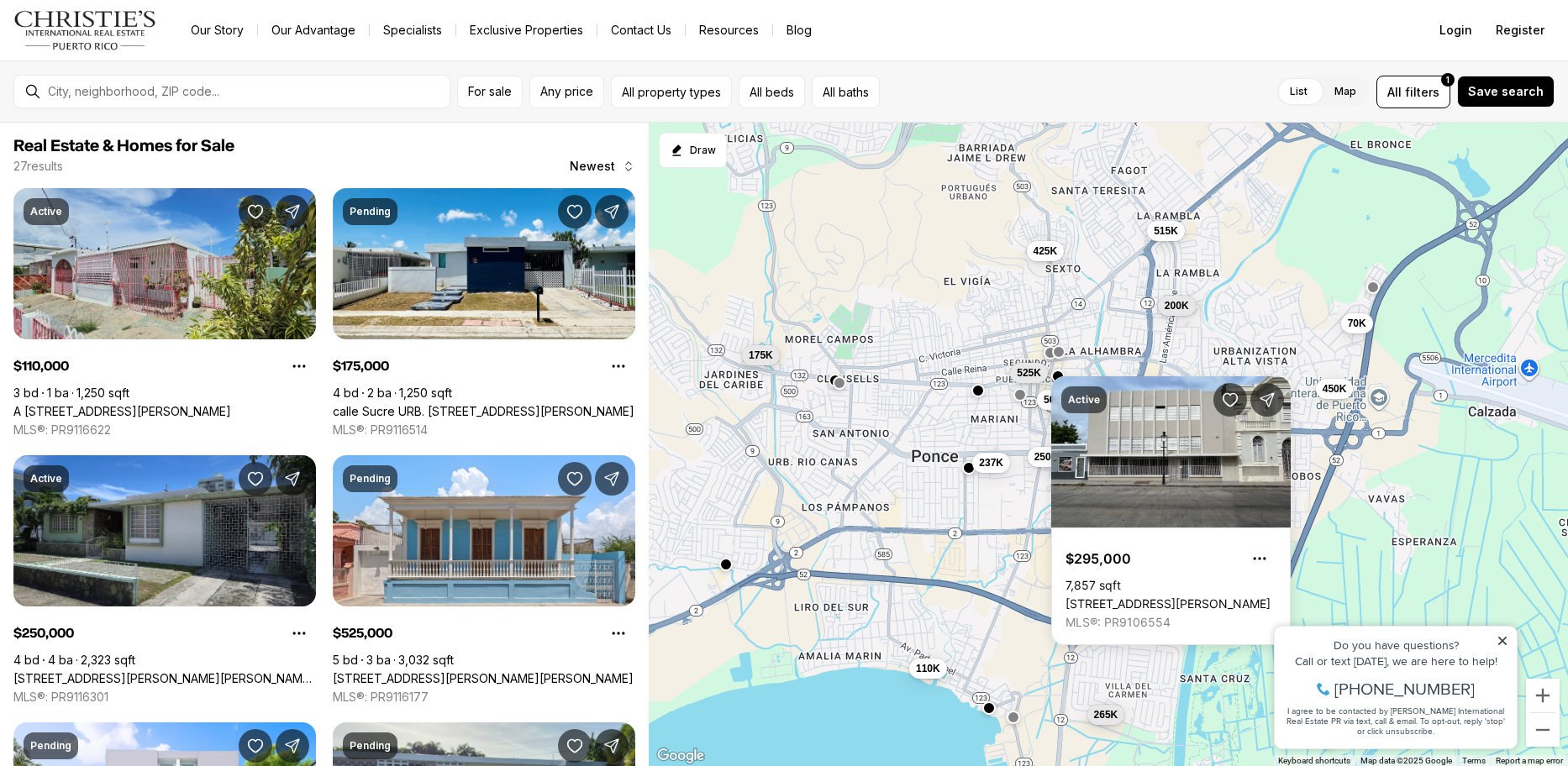
click at [1060, 353] on button "button" at bounding box center [1059, 351] width 14 height 14
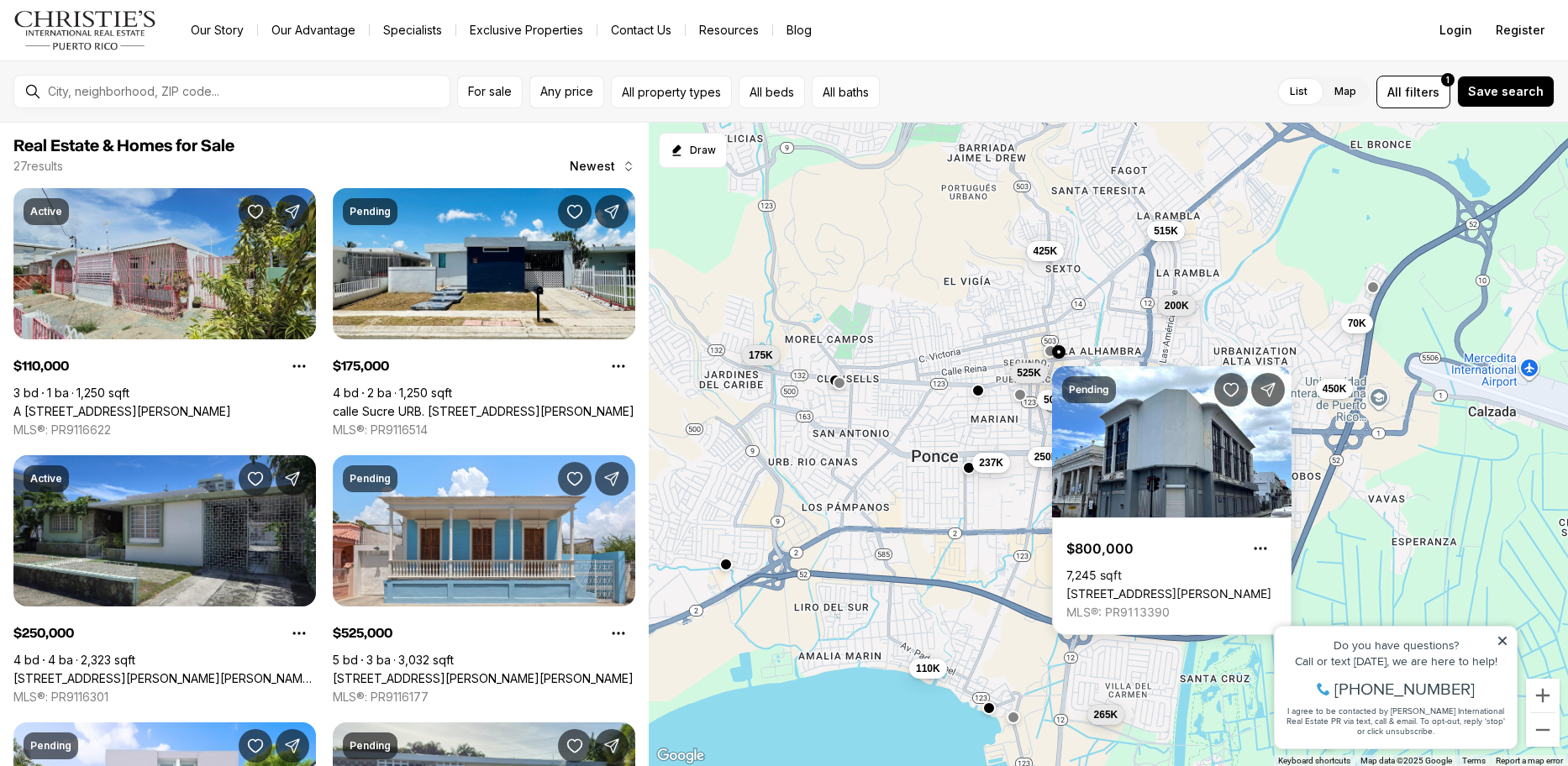
click at [1045, 355] on button "button" at bounding box center [1050, 351] width 14 height 14
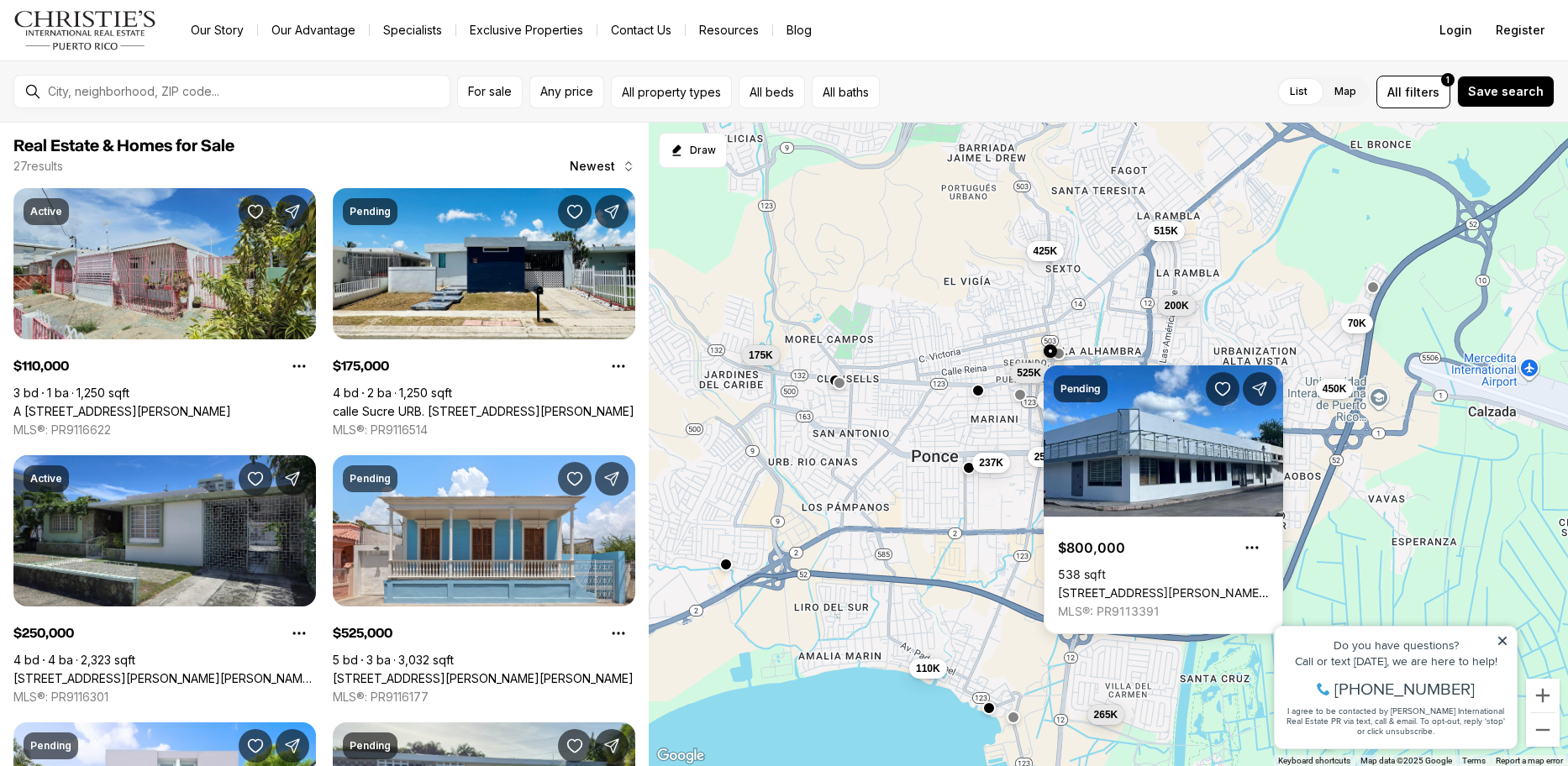
click at [967, 533] on div "250K 525K 237K 500K 175K 200K 515K 425K 110K 265K 450K 70K" at bounding box center [1108, 445] width 919 height 644
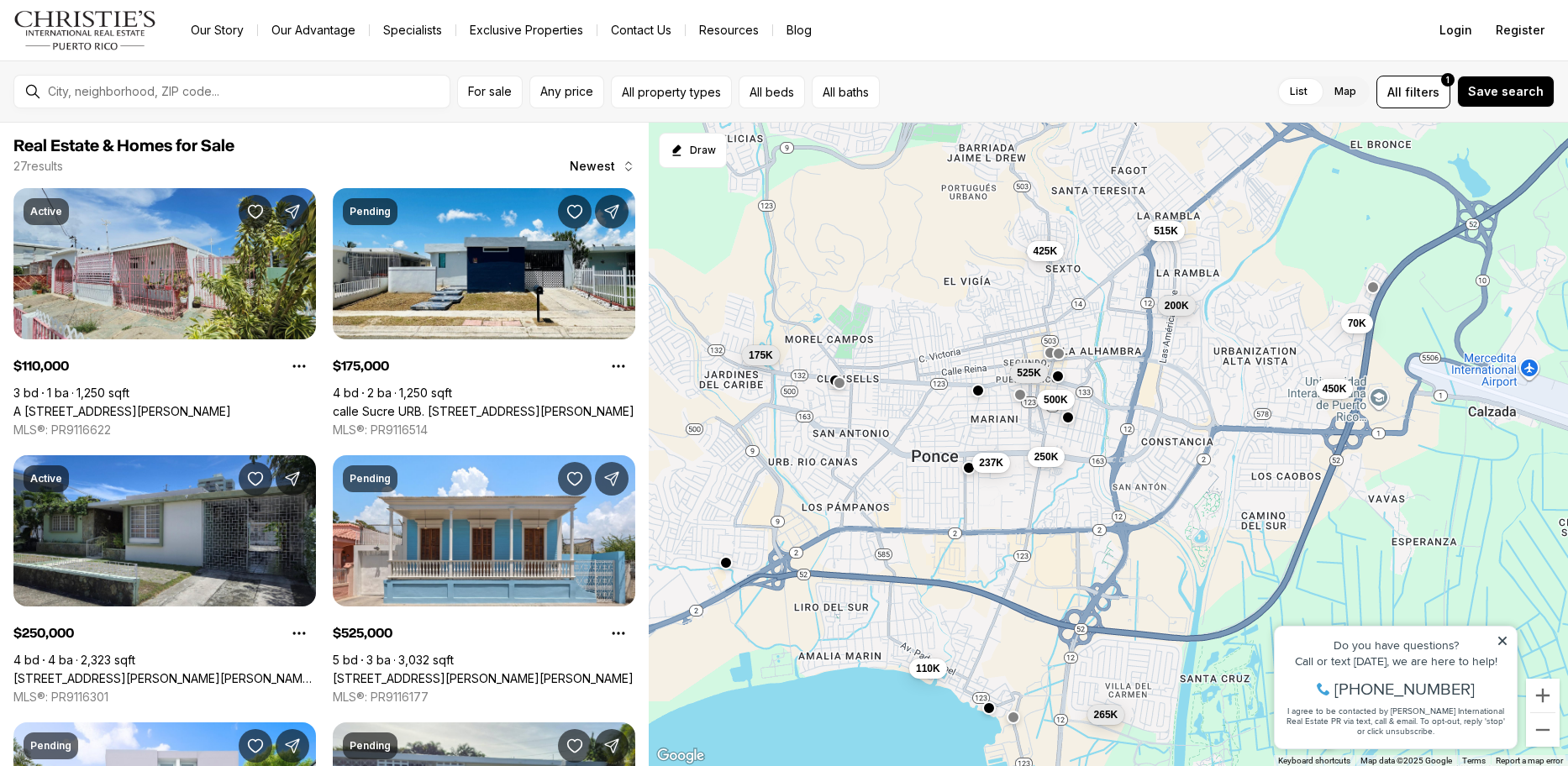
click at [727, 567] on button "button" at bounding box center [726, 563] width 14 height 14
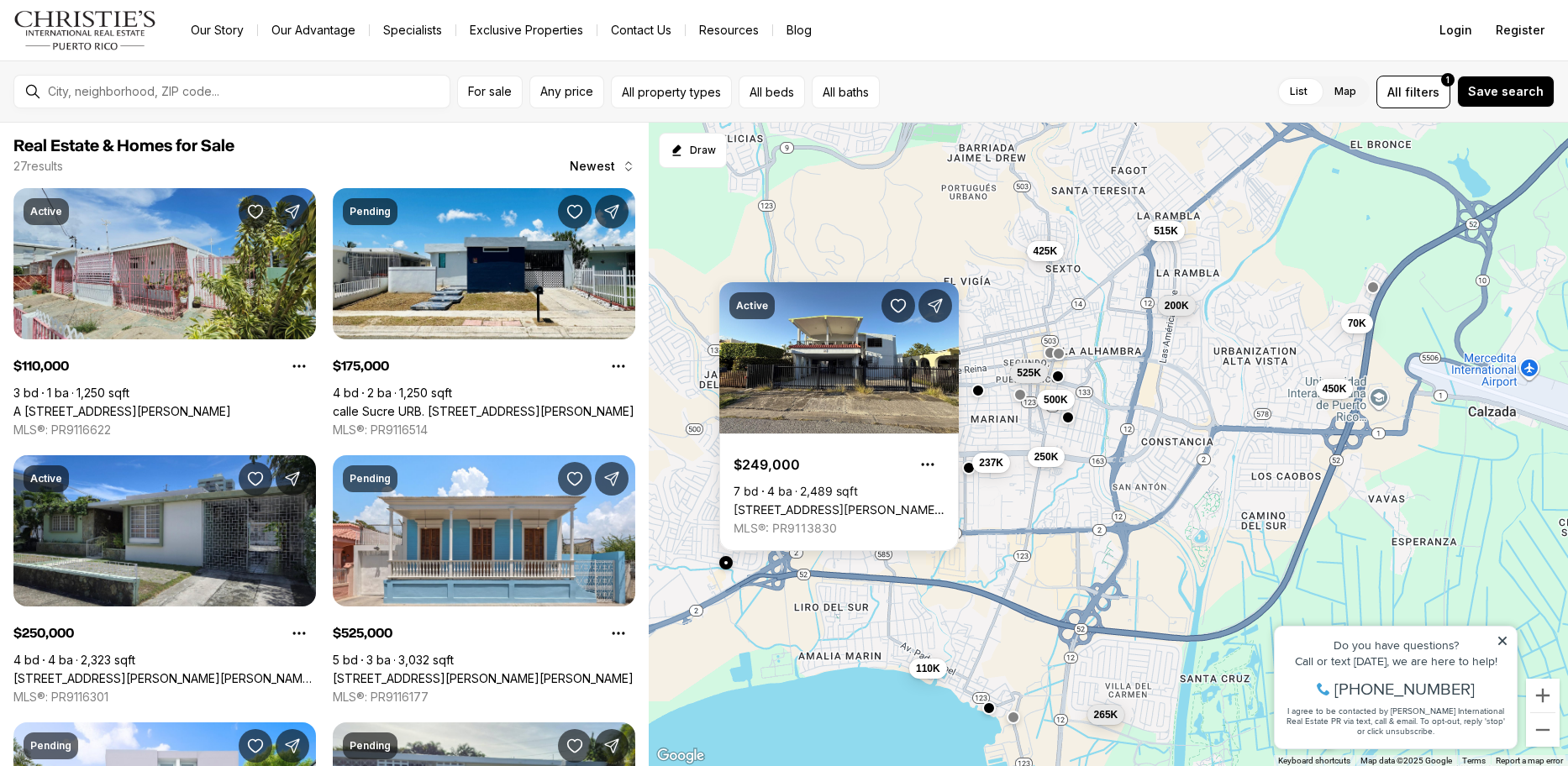
drag, startPoint x: 1037, startPoint y: 511, endPoint x: 1053, endPoint y: 507, distance: 16.5
click at [1039, 511] on div "250K 525K 237K 500K 175K 200K 515K 425K 110K 265K 450K 70K" at bounding box center [1108, 445] width 919 height 644
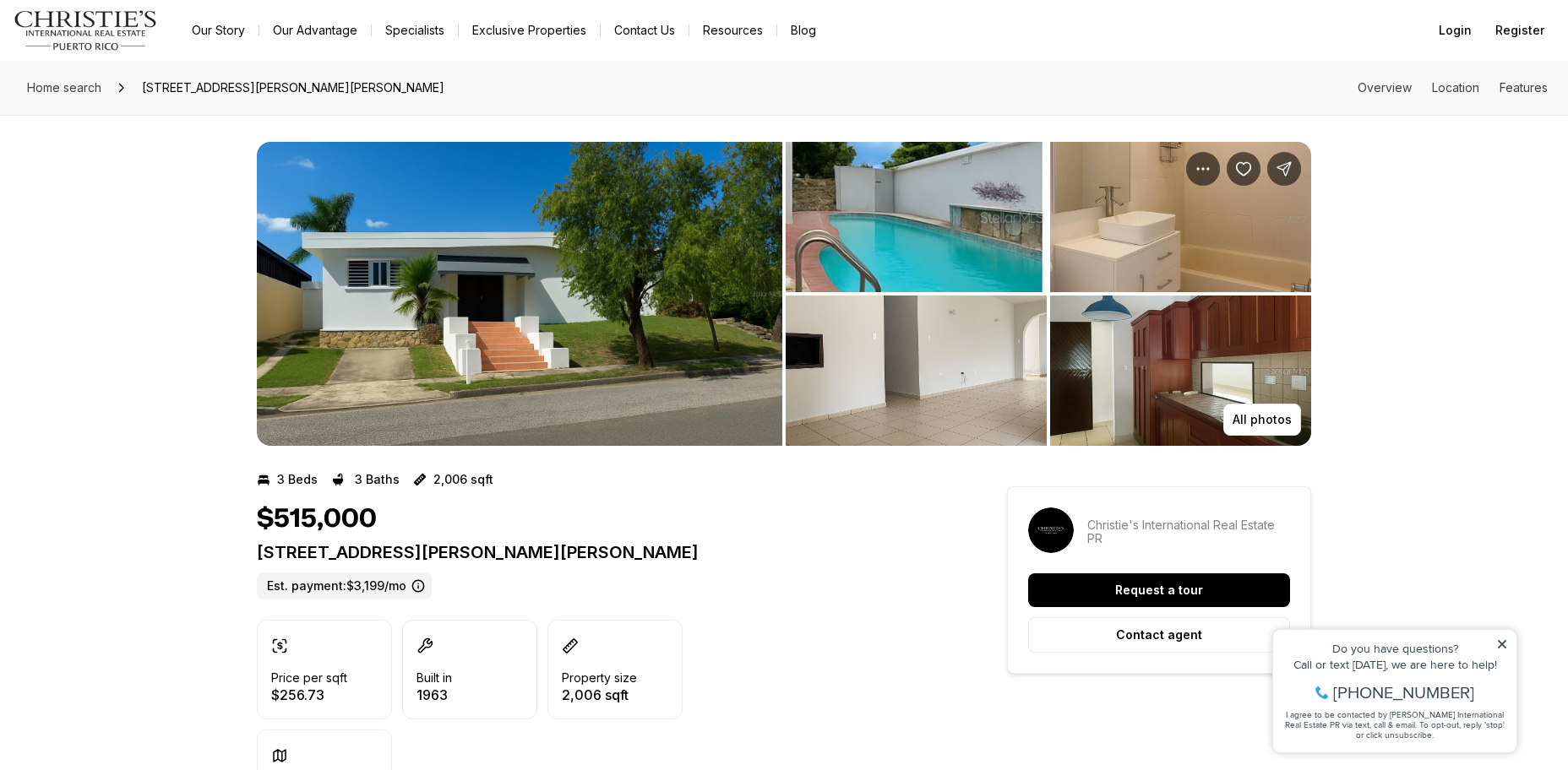
click at [650, 235] on img "View image gallery" at bounding box center [519, 293] width 525 height 304
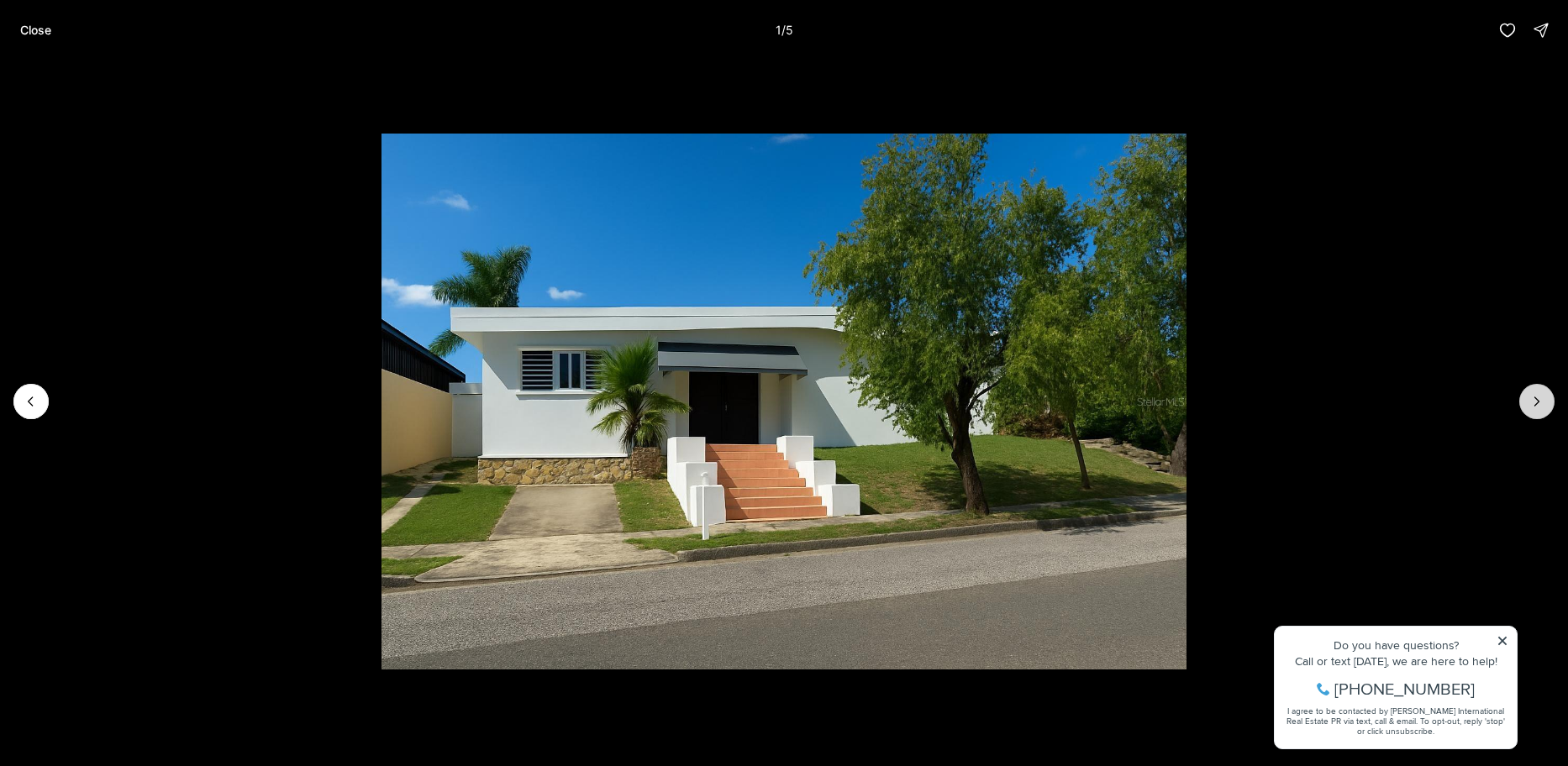
click at [1538, 407] on icon "Next slide" at bounding box center [1536, 401] width 16 height 16
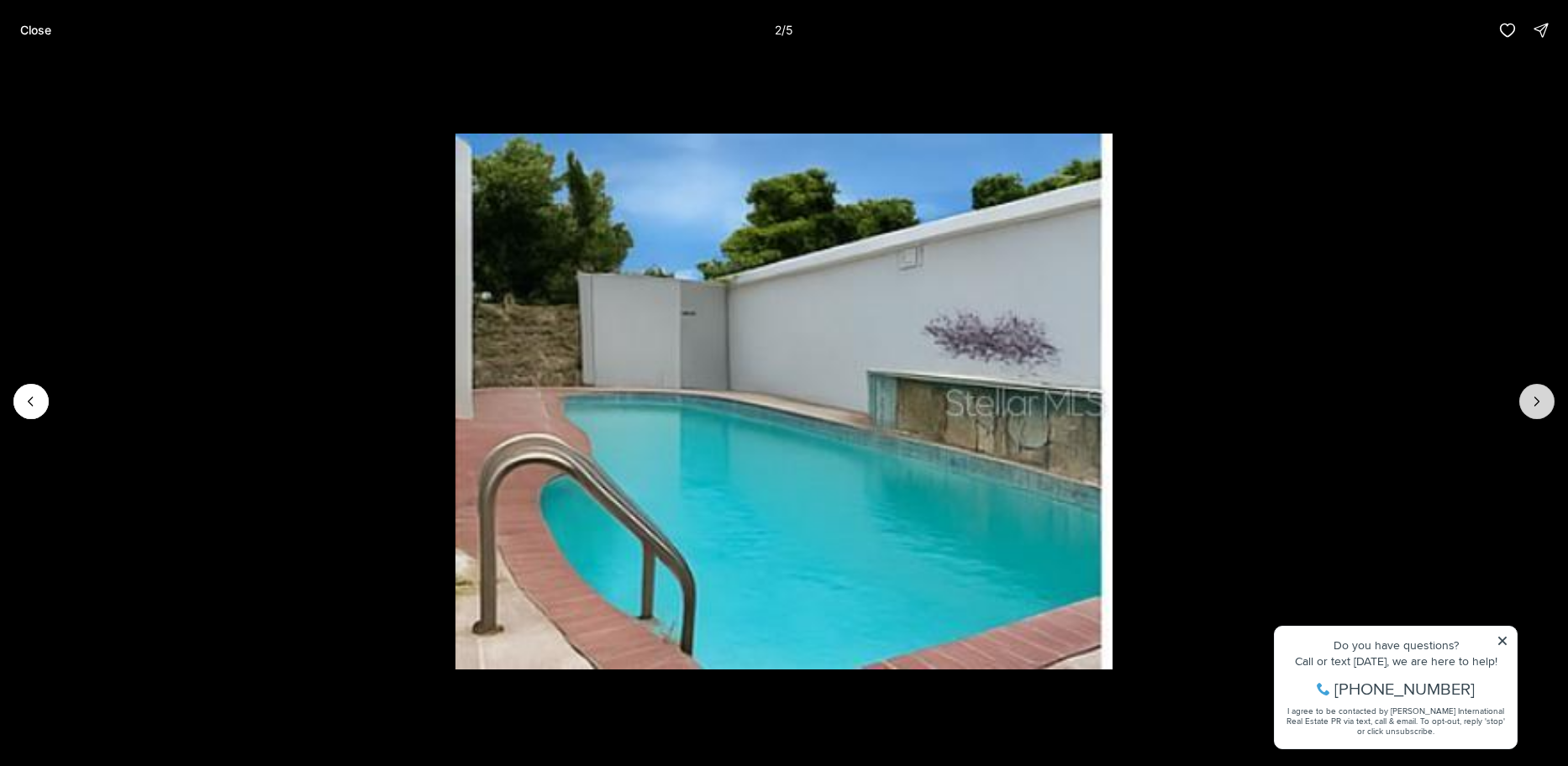
click at [1538, 407] on icon "Next slide" at bounding box center [1536, 401] width 16 height 16
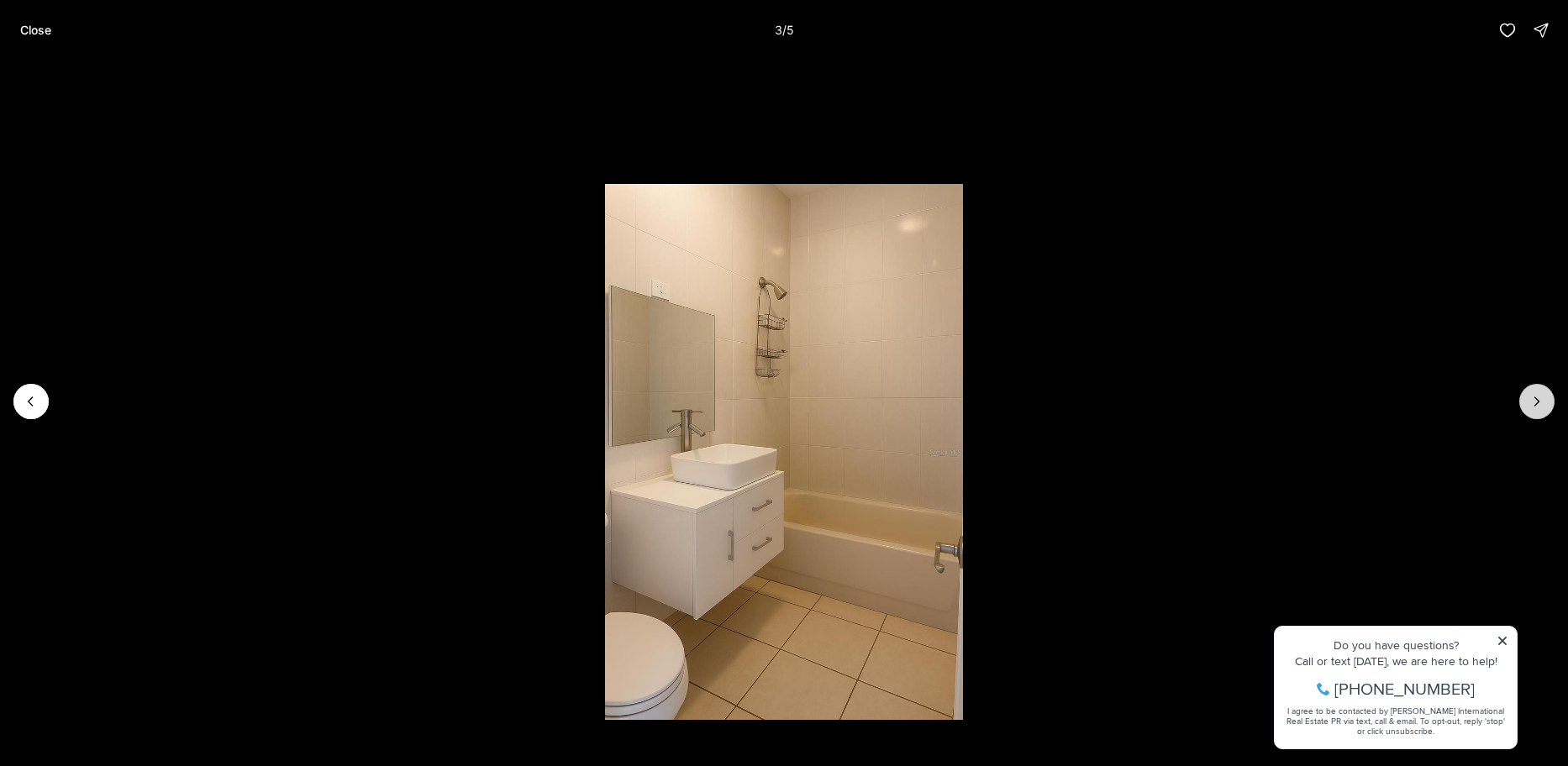
click at [1538, 407] on icon "Next slide" at bounding box center [1536, 401] width 16 height 16
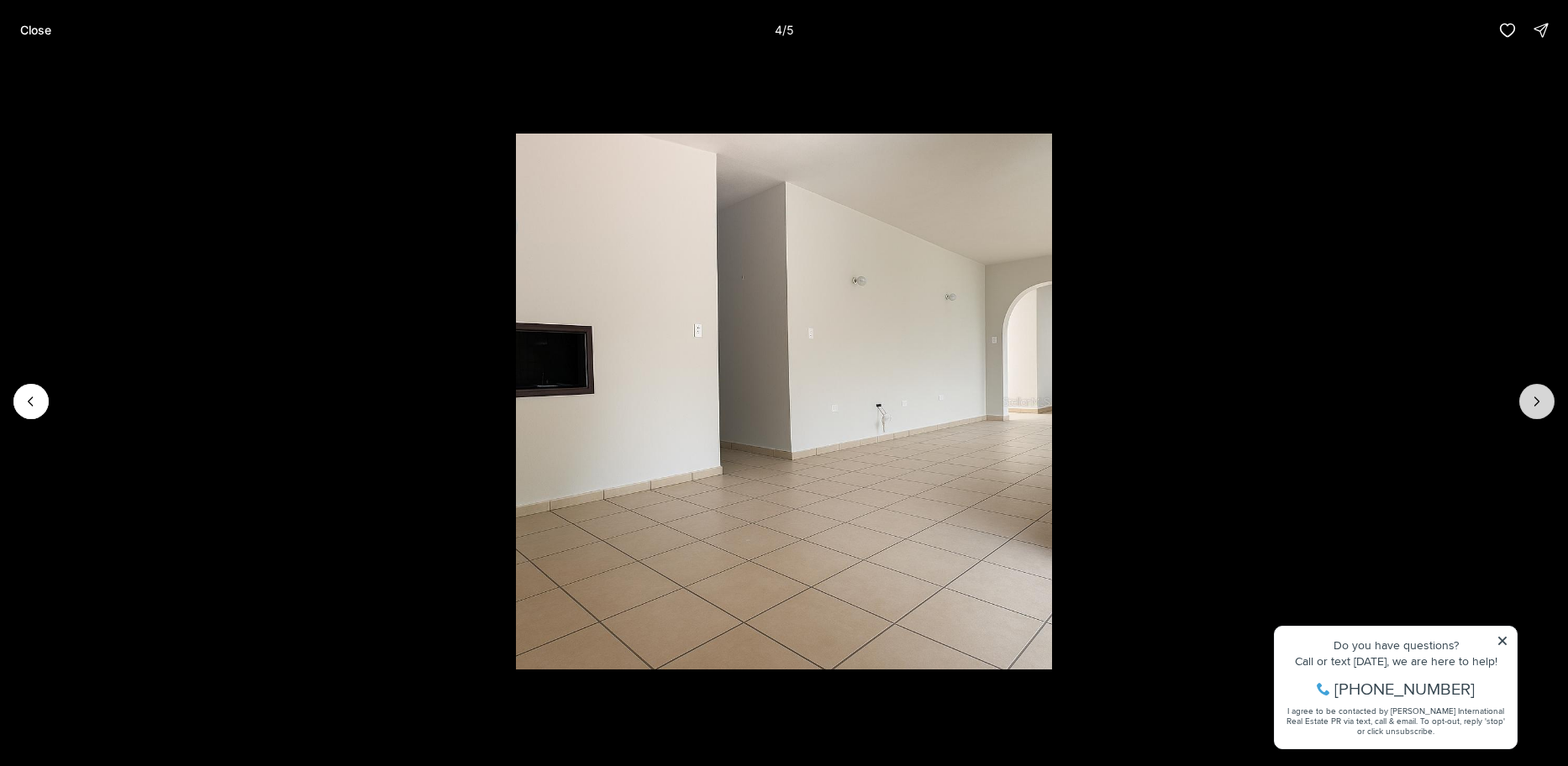
click at [1538, 407] on icon "Next slide" at bounding box center [1536, 401] width 16 height 16
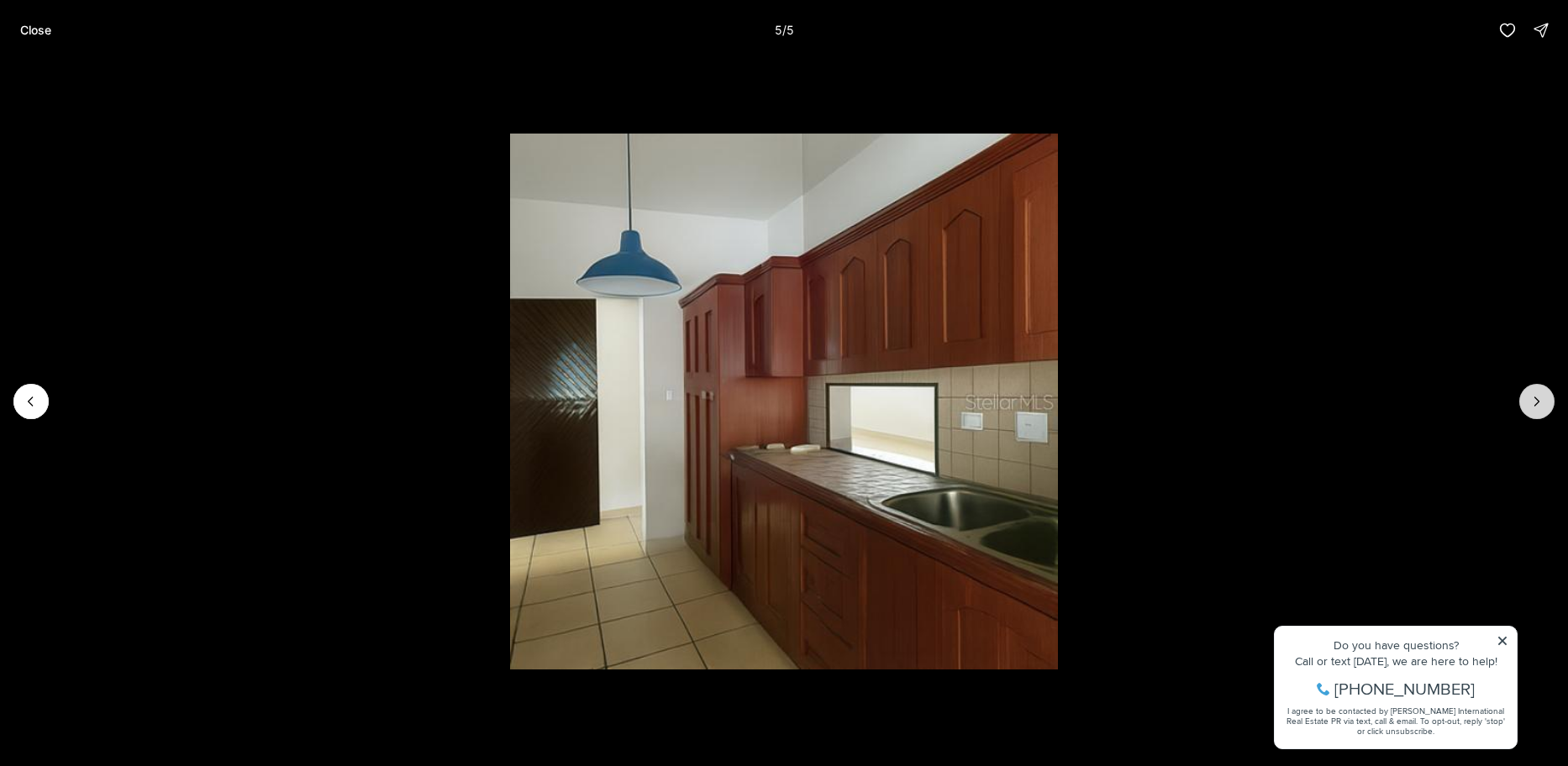
click at [1538, 407] on div at bounding box center [1536, 402] width 35 height 35
click at [1533, 407] on div at bounding box center [1536, 402] width 35 height 35
click at [1546, 397] on div at bounding box center [1536, 402] width 35 height 35
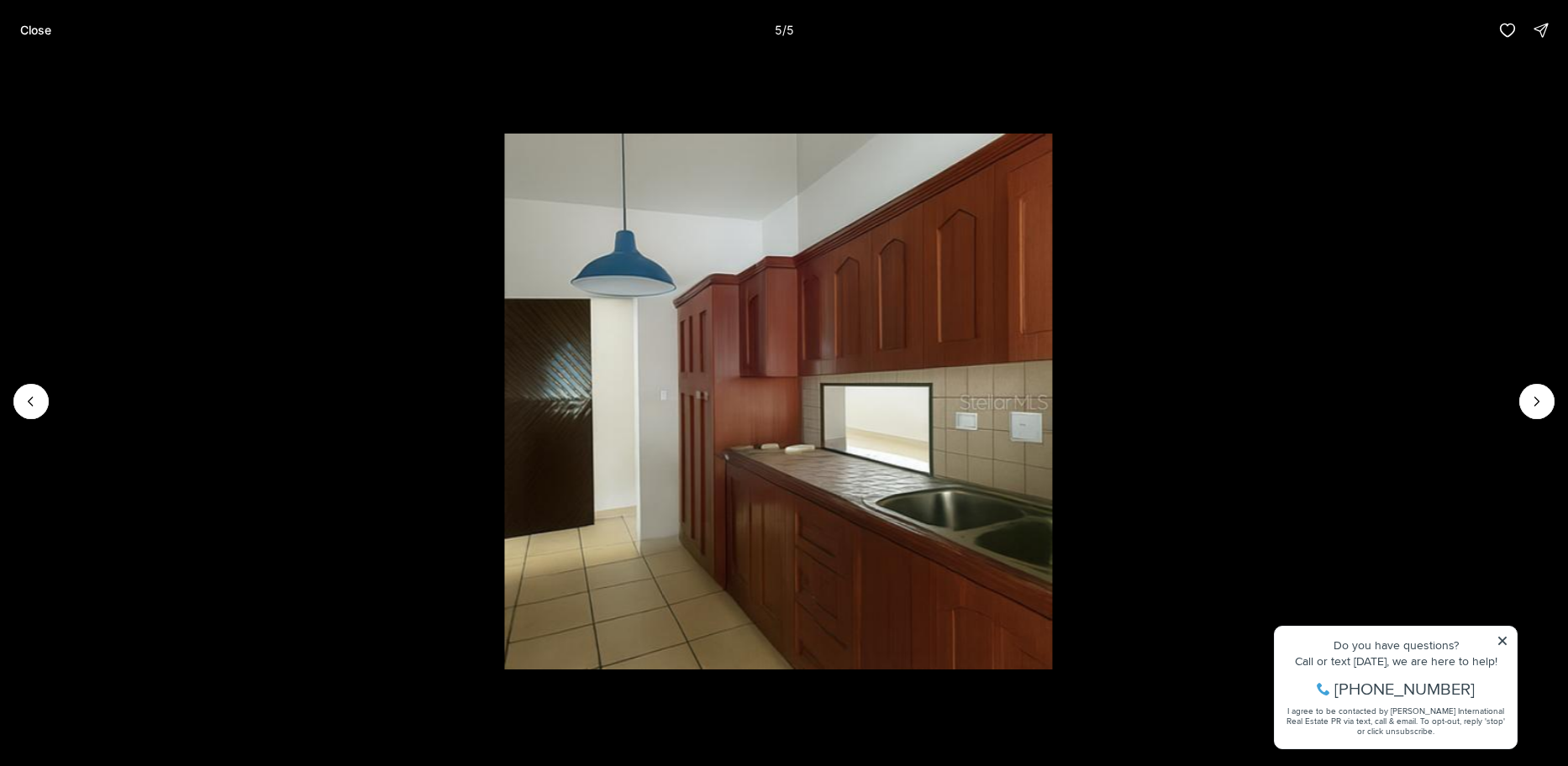
drag, startPoint x: 5, startPoint y: 396, endPoint x: -6, endPoint y: 397, distance: 11.0
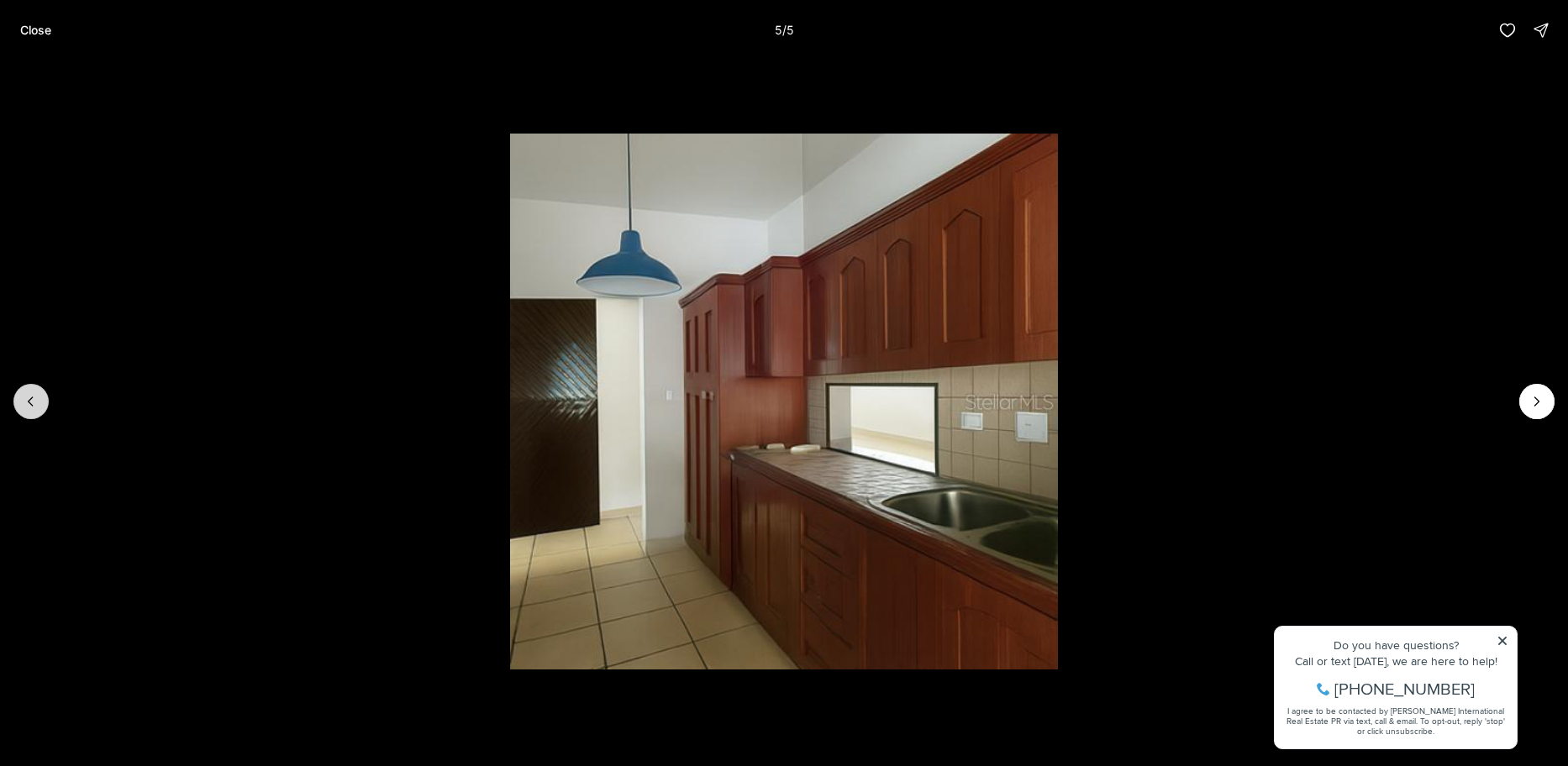
click at [41, 400] on button "Previous slide" at bounding box center [31, 402] width 35 height 35
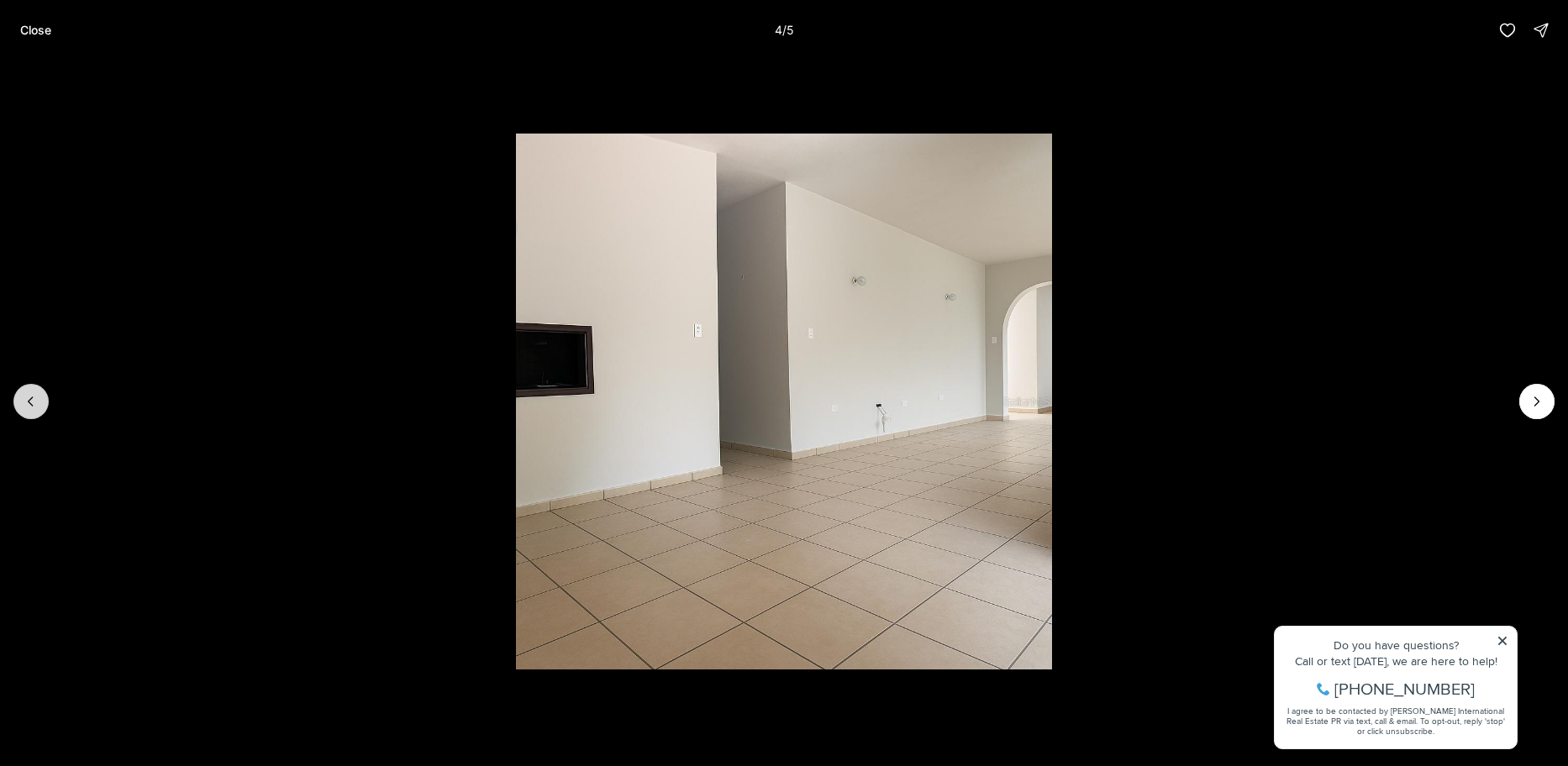
click at [41, 400] on button "Previous slide" at bounding box center [31, 402] width 35 height 35
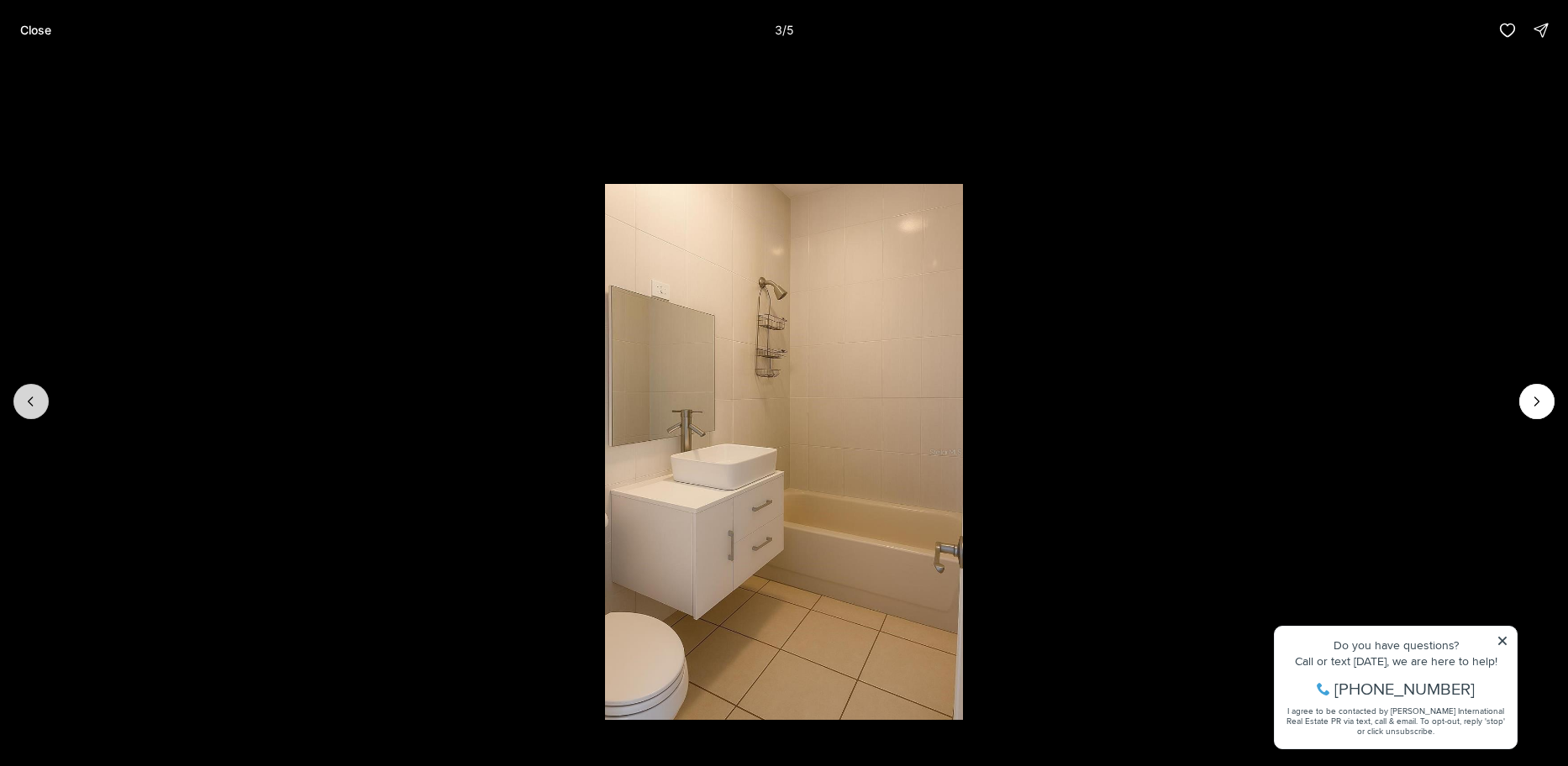
click at [41, 400] on button "Previous slide" at bounding box center [31, 402] width 35 height 35
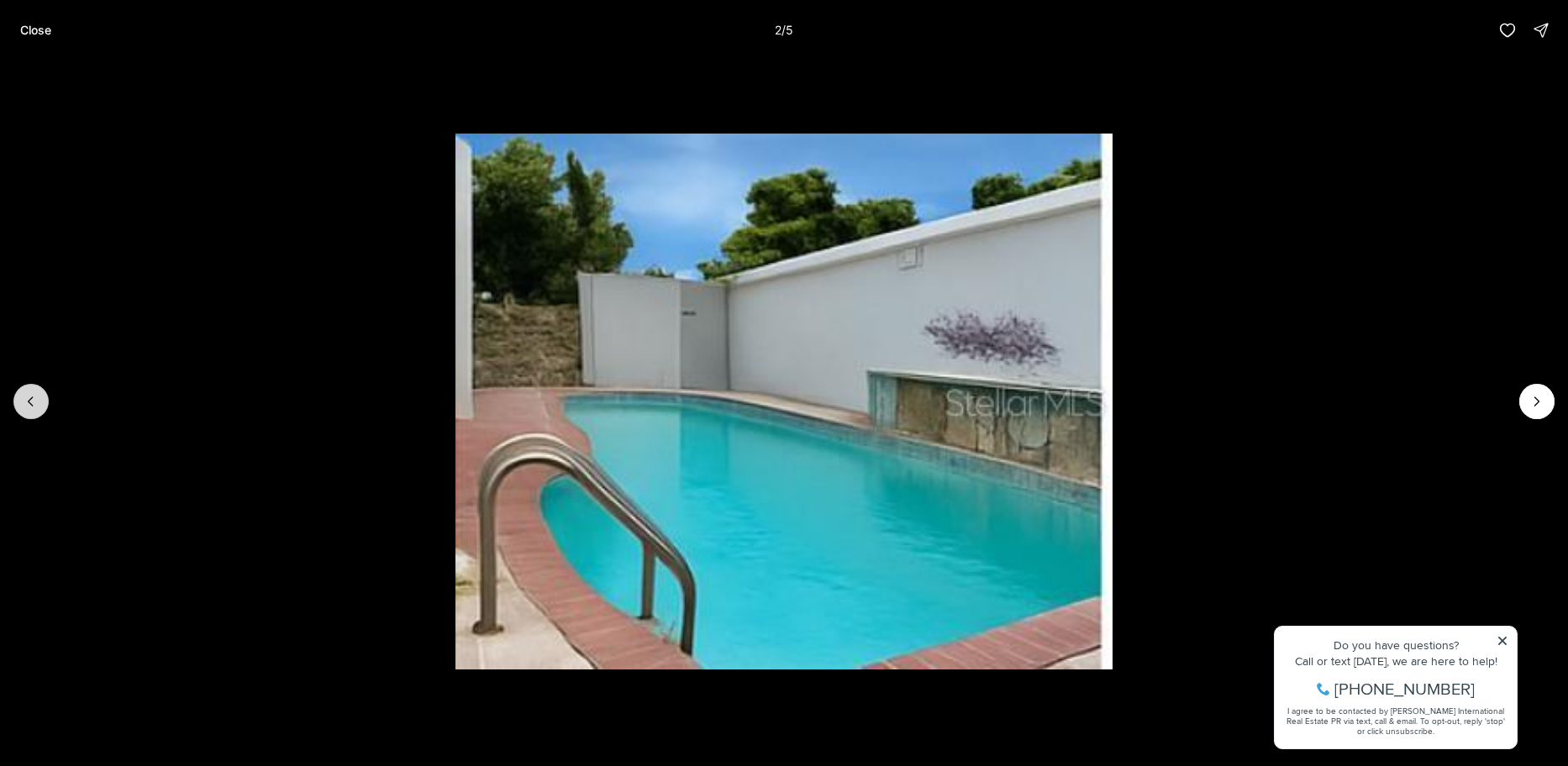
click at [36, 411] on button "Previous slide" at bounding box center [31, 402] width 35 height 35
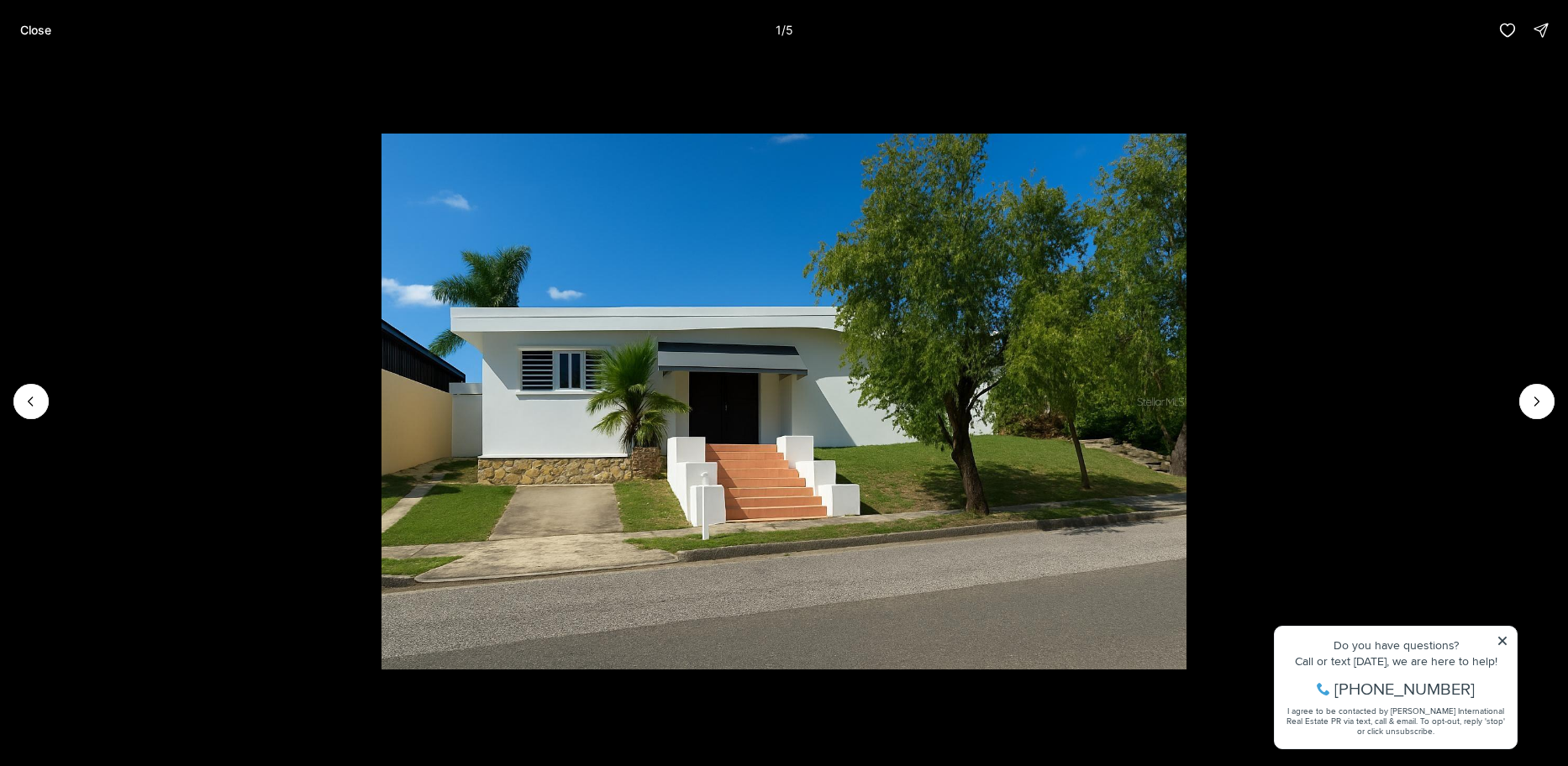
click at [250, 350] on li "1 of 5" at bounding box center [784, 402] width 1568 height 682
click at [39, 41] on button "Close" at bounding box center [35, 30] width 51 height 34
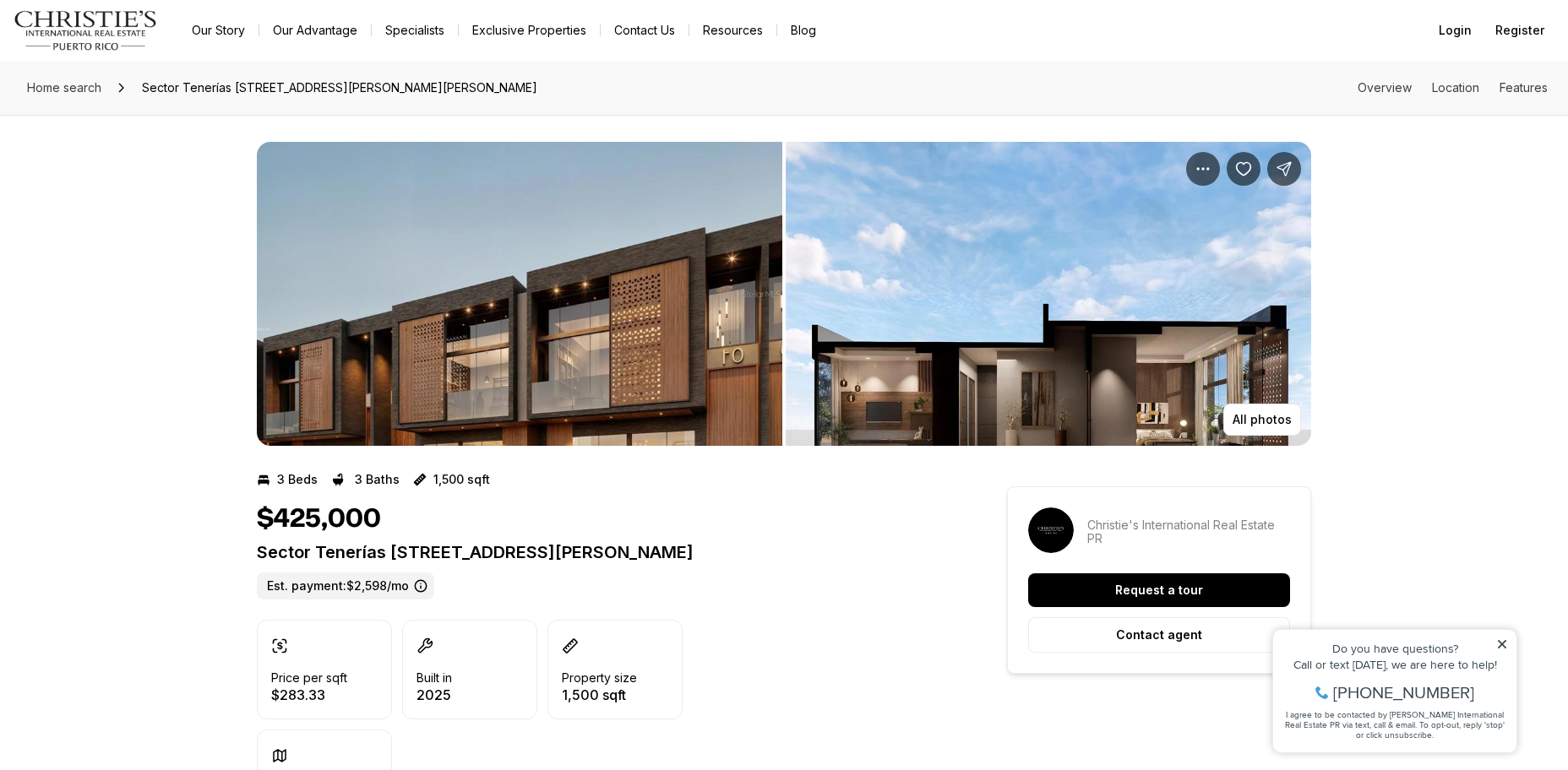
click at [513, 279] on img "View image gallery" at bounding box center [519, 293] width 525 height 304
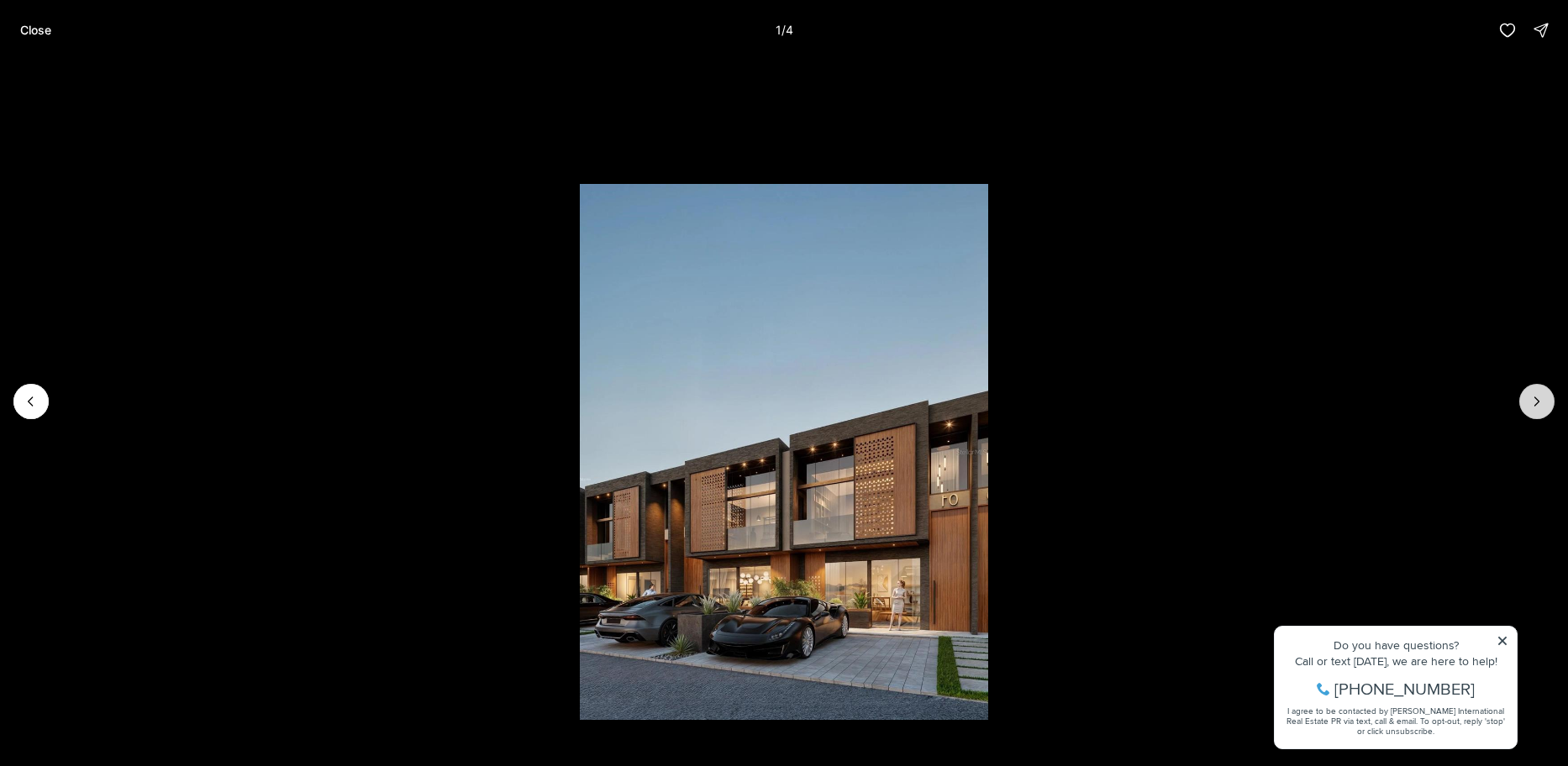
click at [1536, 406] on icon "Next slide" at bounding box center [1536, 401] width 16 height 16
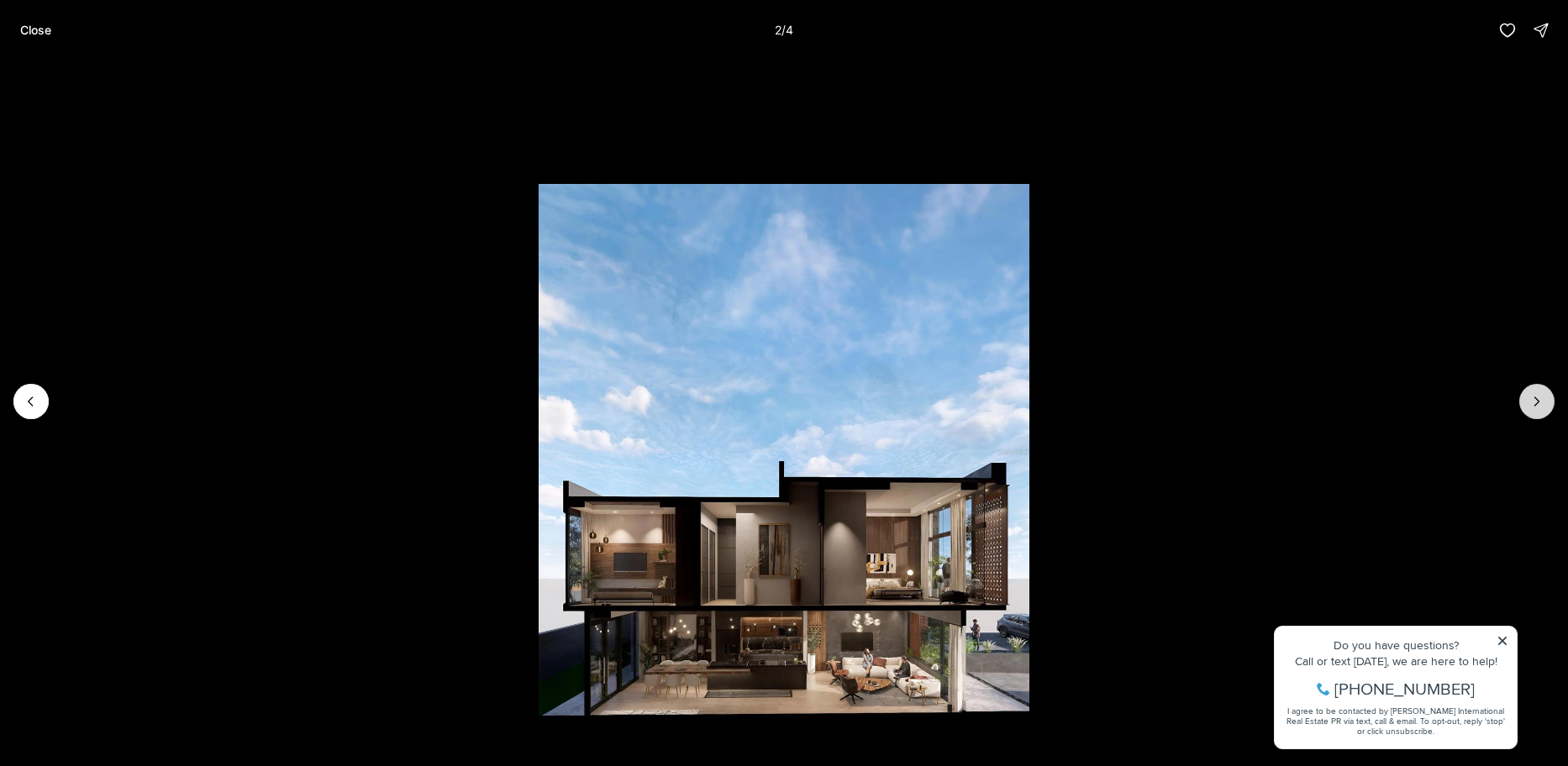
drag, startPoint x: 1536, startPoint y: 406, endPoint x: 1548, endPoint y: 399, distance: 13.9
click at [1548, 399] on button "Next slide" at bounding box center [1536, 402] width 35 height 35
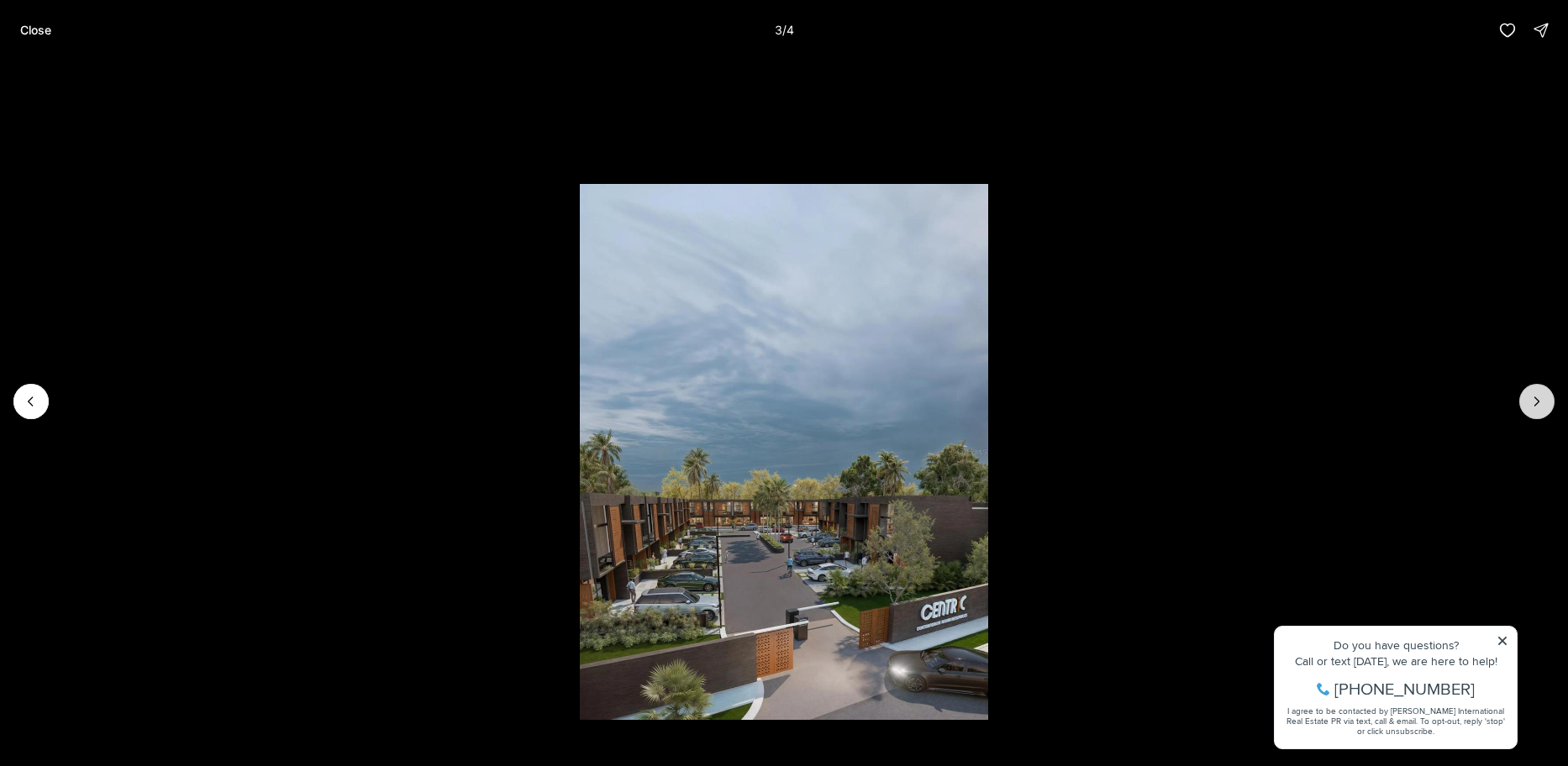
click at [1546, 406] on button "Next slide" at bounding box center [1536, 402] width 35 height 35
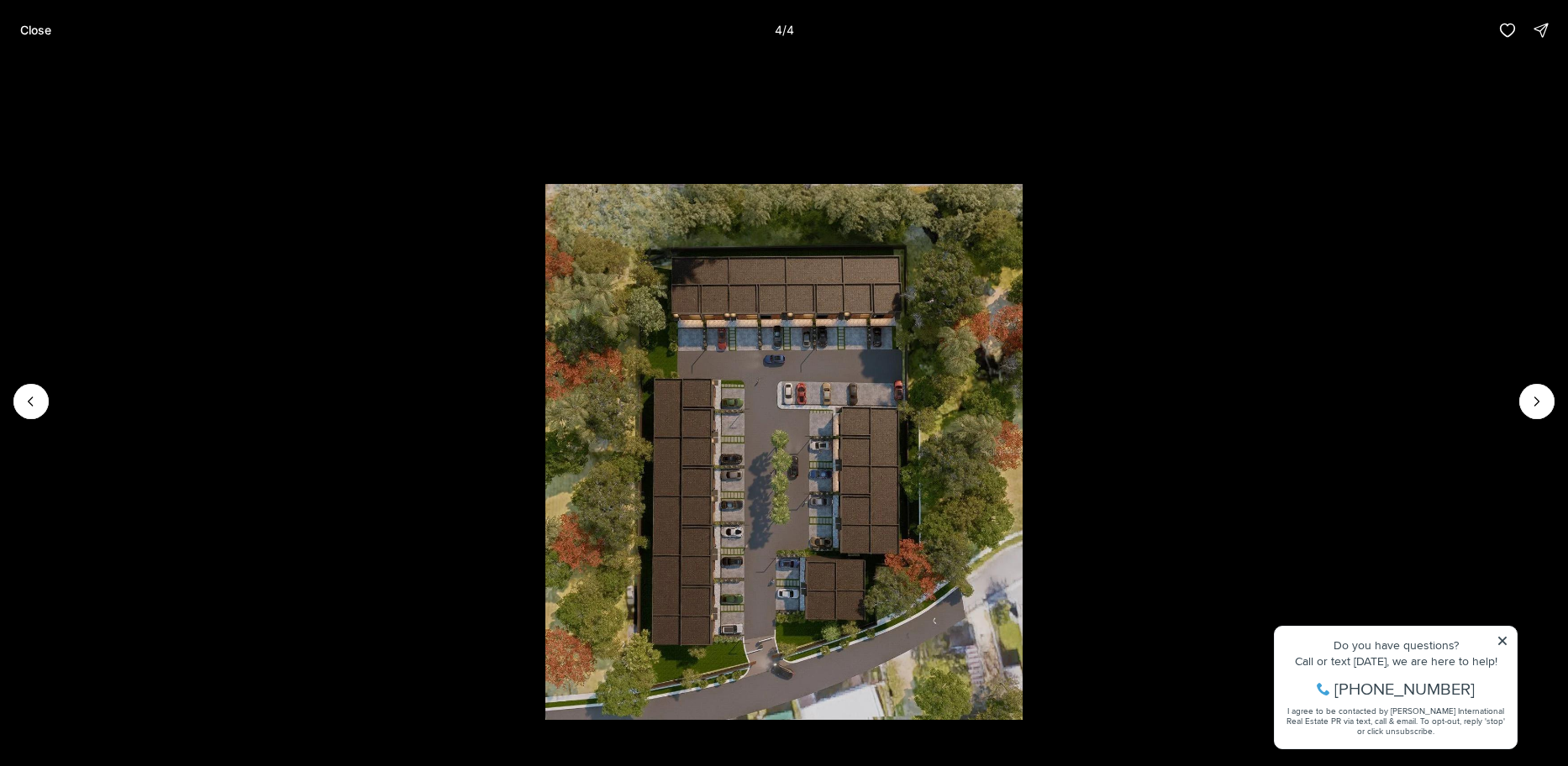
click at [1540, 406] on div at bounding box center [1536, 402] width 35 height 35
click at [36, 409] on icon "Previous slide" at bounding box center [30, 401] width 16 height 16
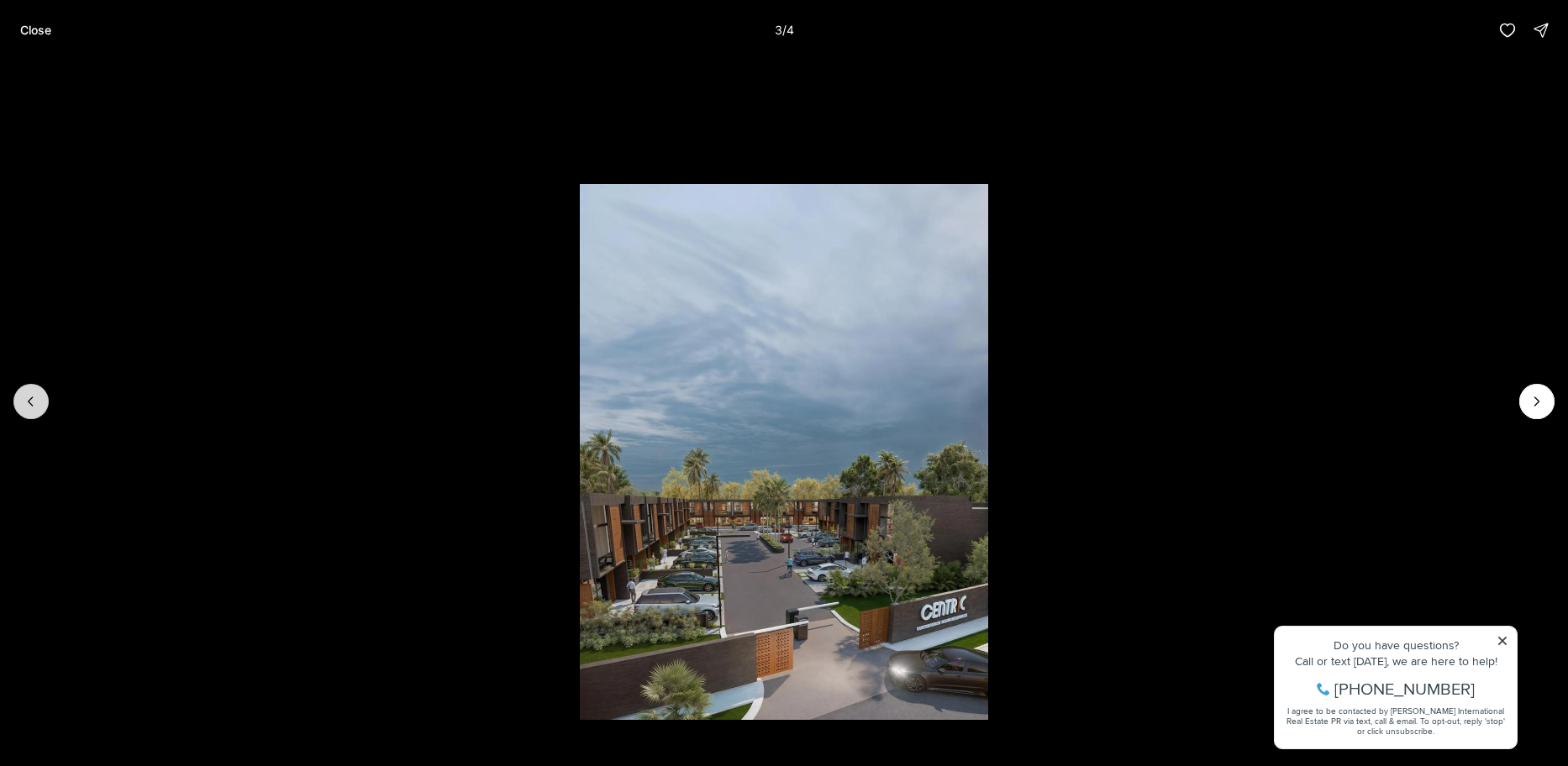
click at [36, 409] on icon "Previous slide" at bounding box center [30, 401] width 16 height 16
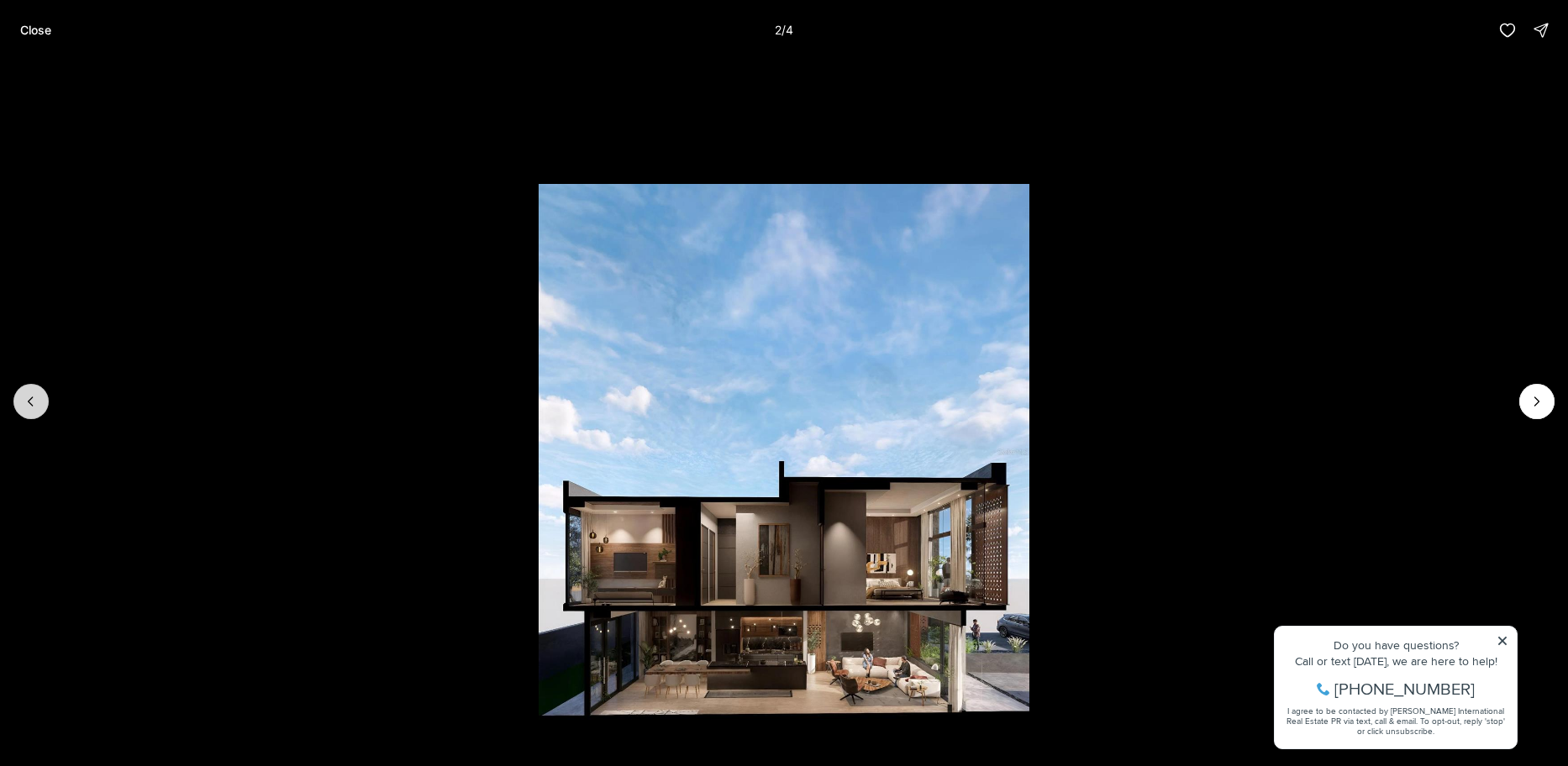
click at [36, 409] on icon "Previous slide" at bounding box center [30, 401] width 16 height 16
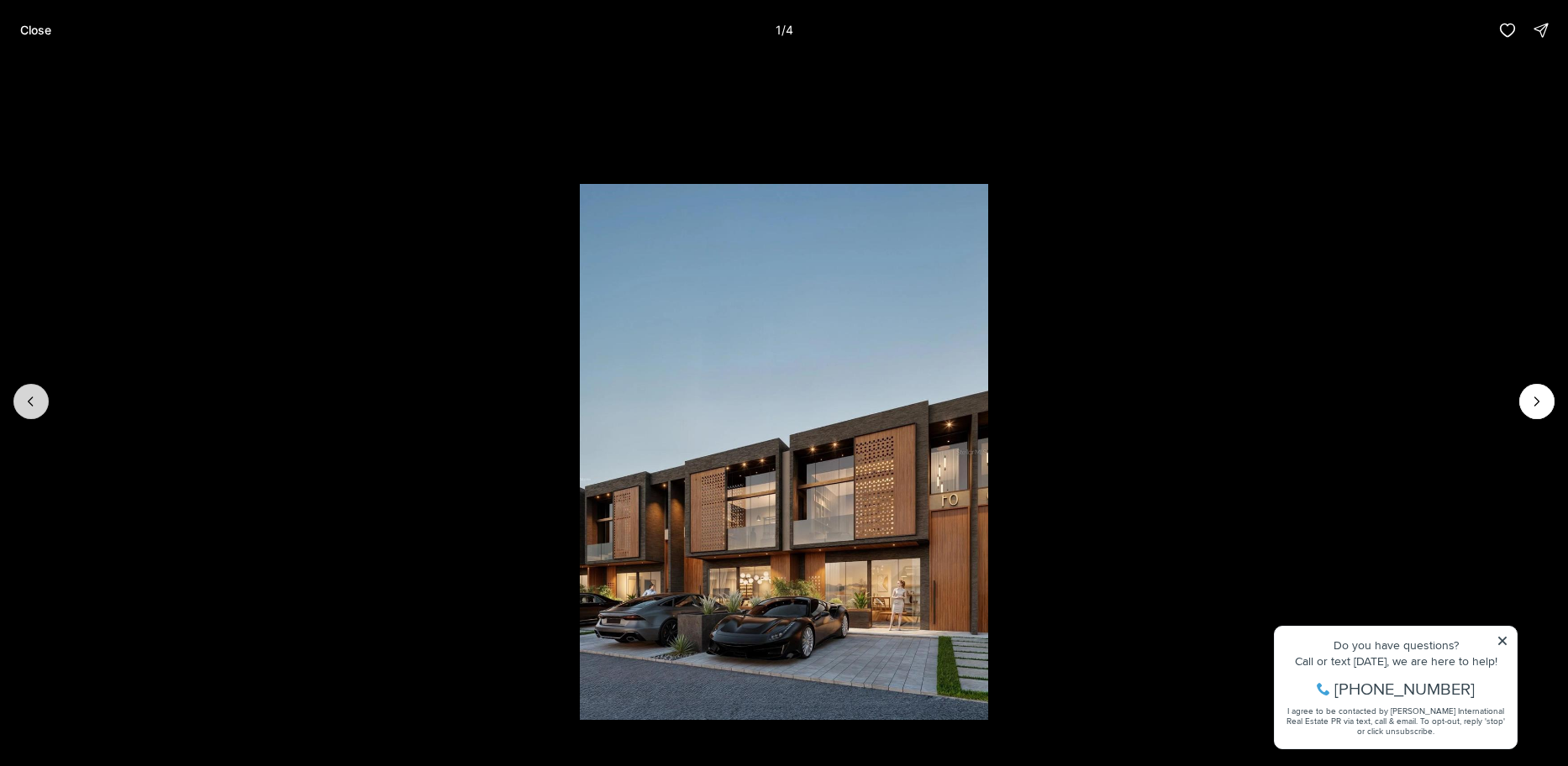
click at [36, 409] on div at bounding box center [31, 402] width 35 height 35
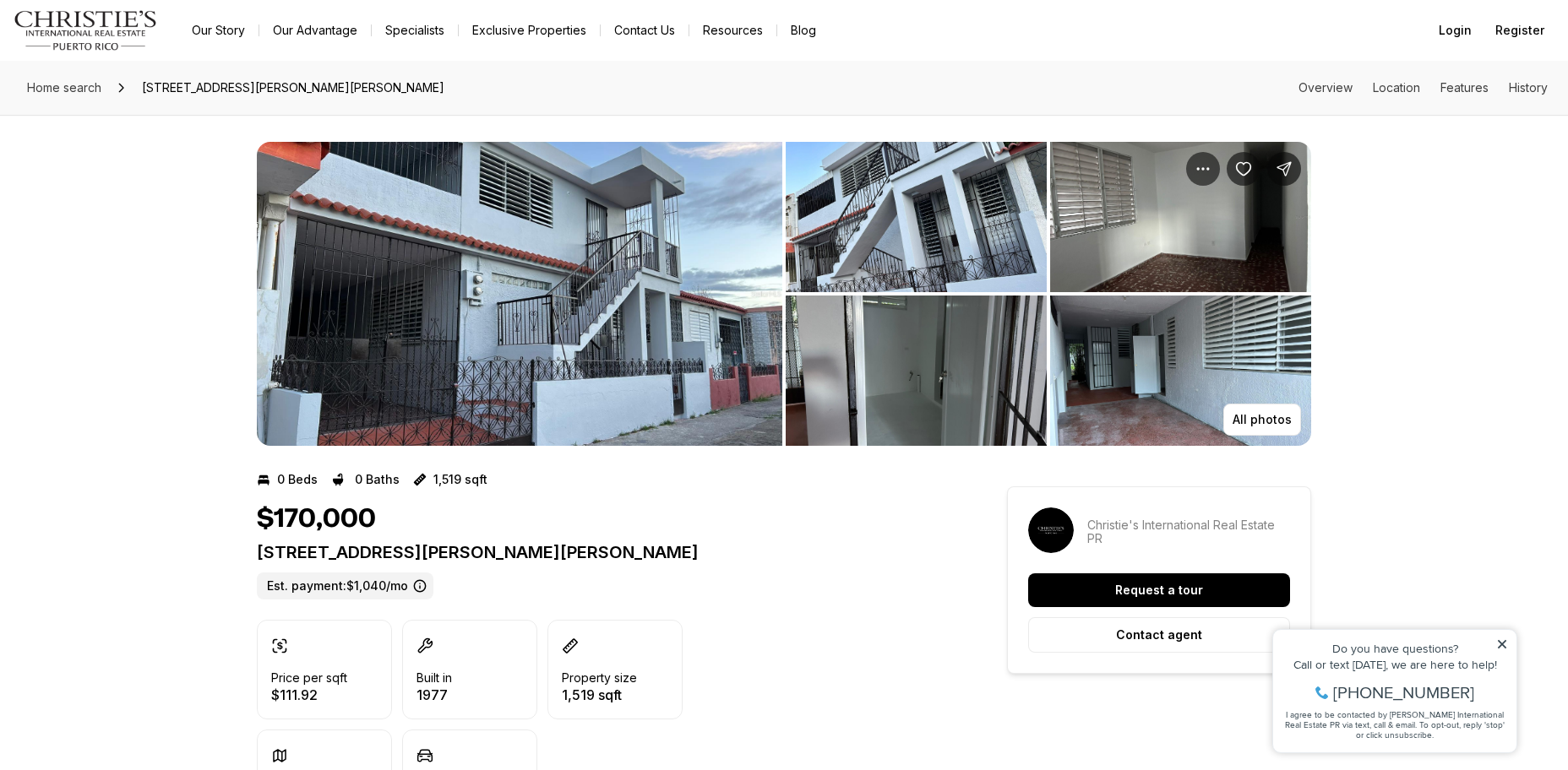
click at [518, 373] on img "View image gallery" at bounding box center [519, 293] width 525 height 304
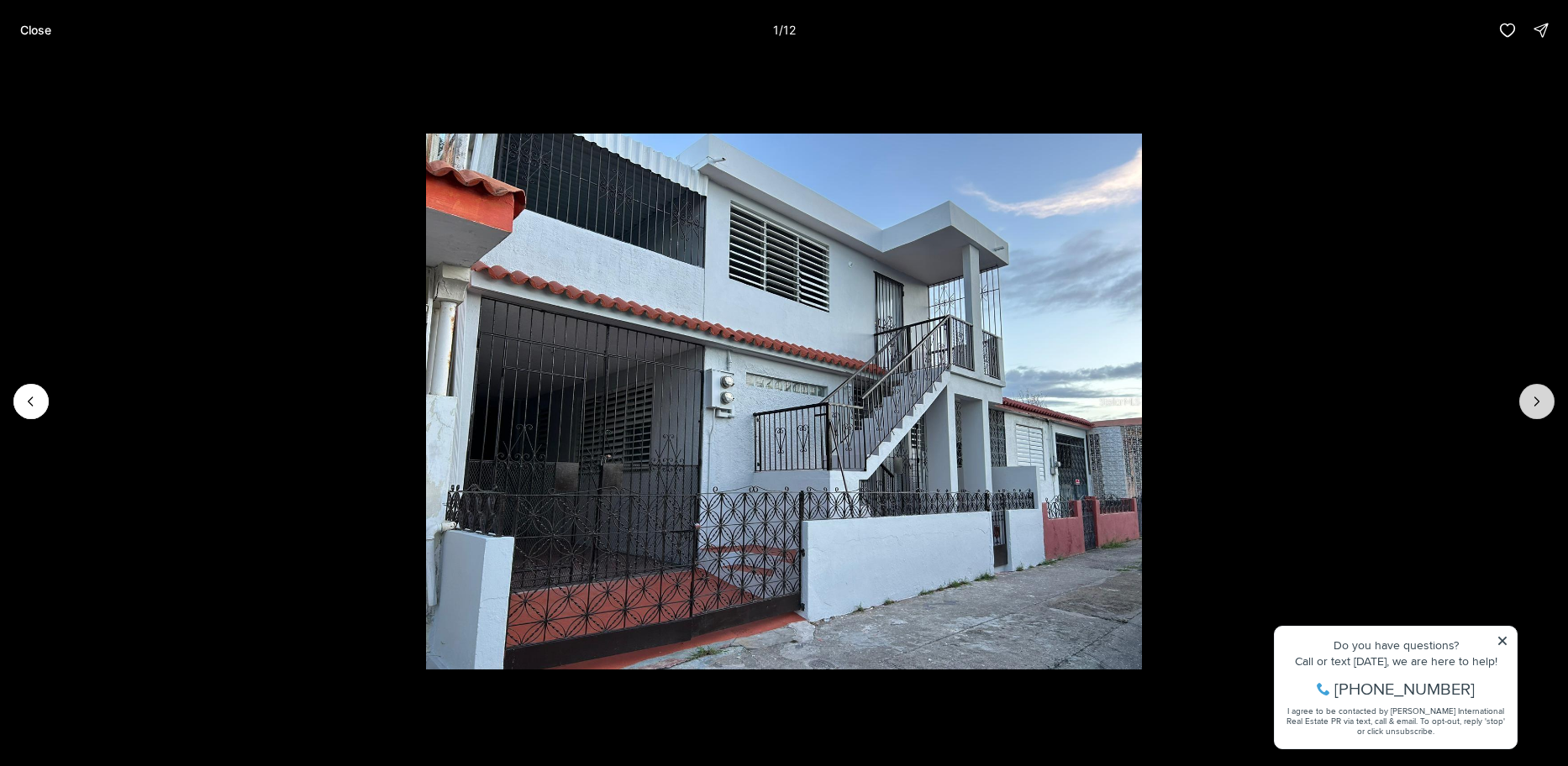
click at [1531, 406] on icon "Next slide" at bounding box center [1536, 401] width 16 height 16
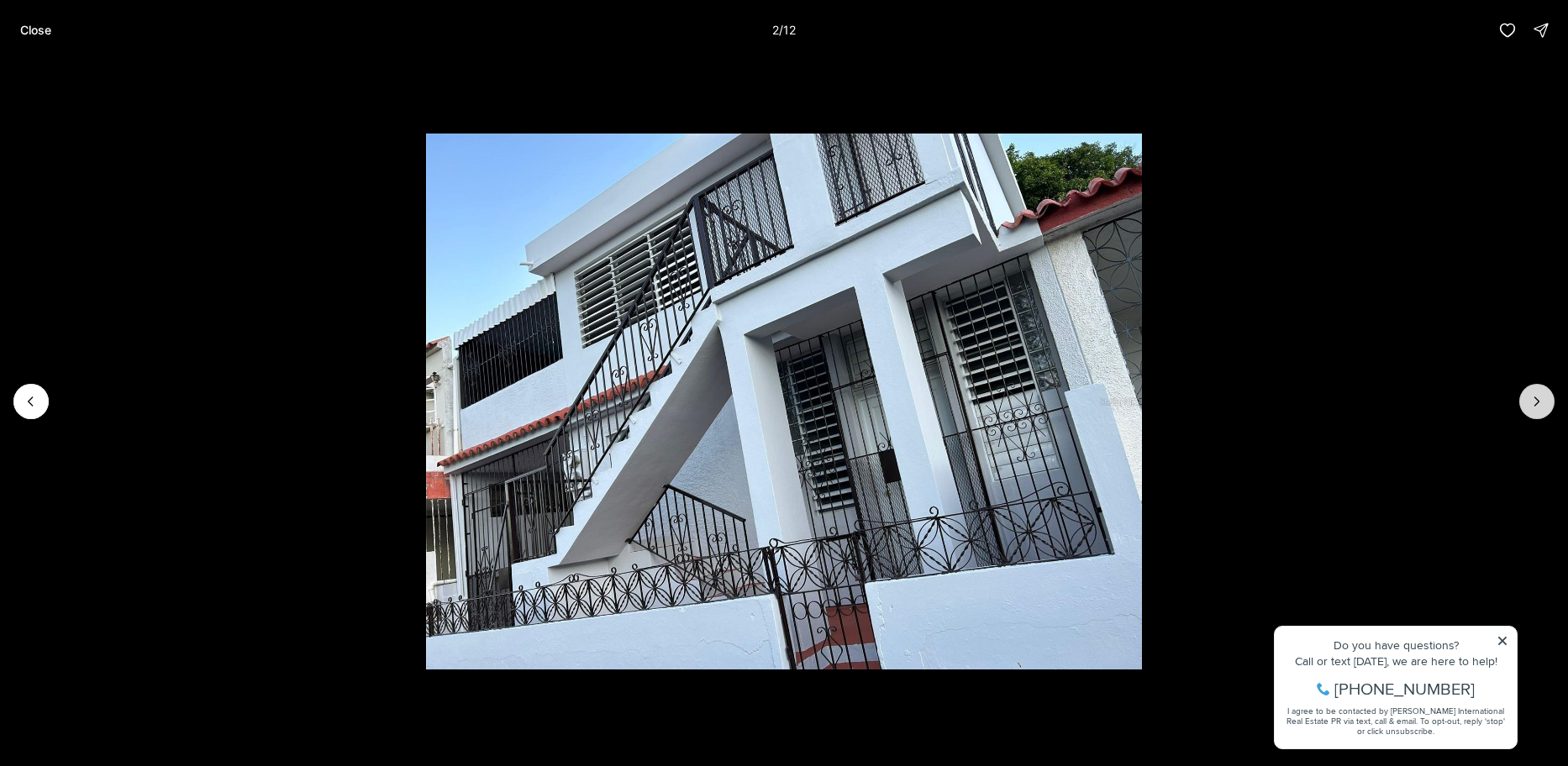
click at [1546, 402] on button "Next slide" at bounding box center [1536, 402] width 35 height 35
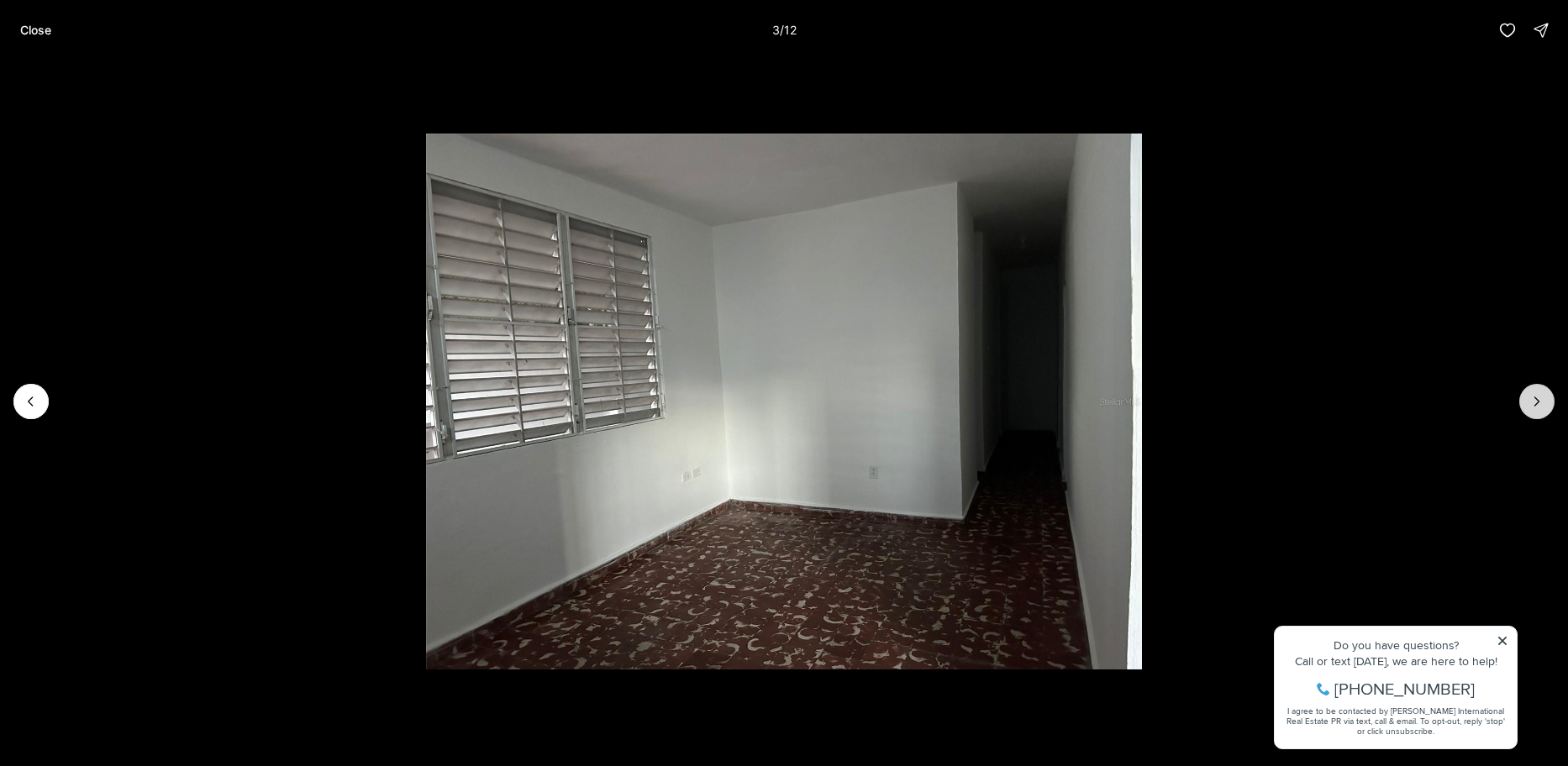
click at [1550, 403] on button "Next slide" at bounding box center [1536, 402] width 35 height 35
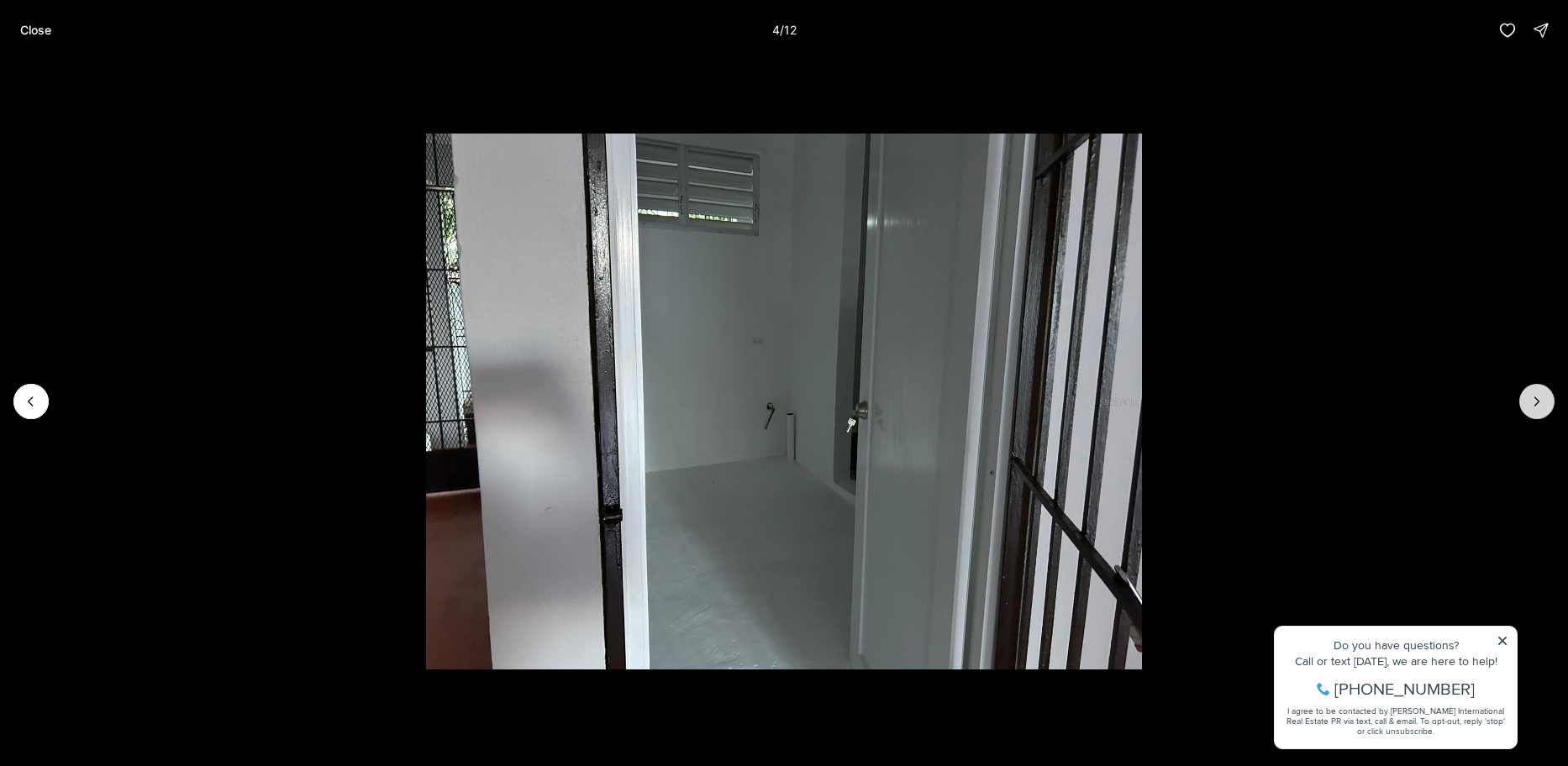
click at [1550, 403] on button "Next slide" at bounding box center [1536, 402] width 35 height 35
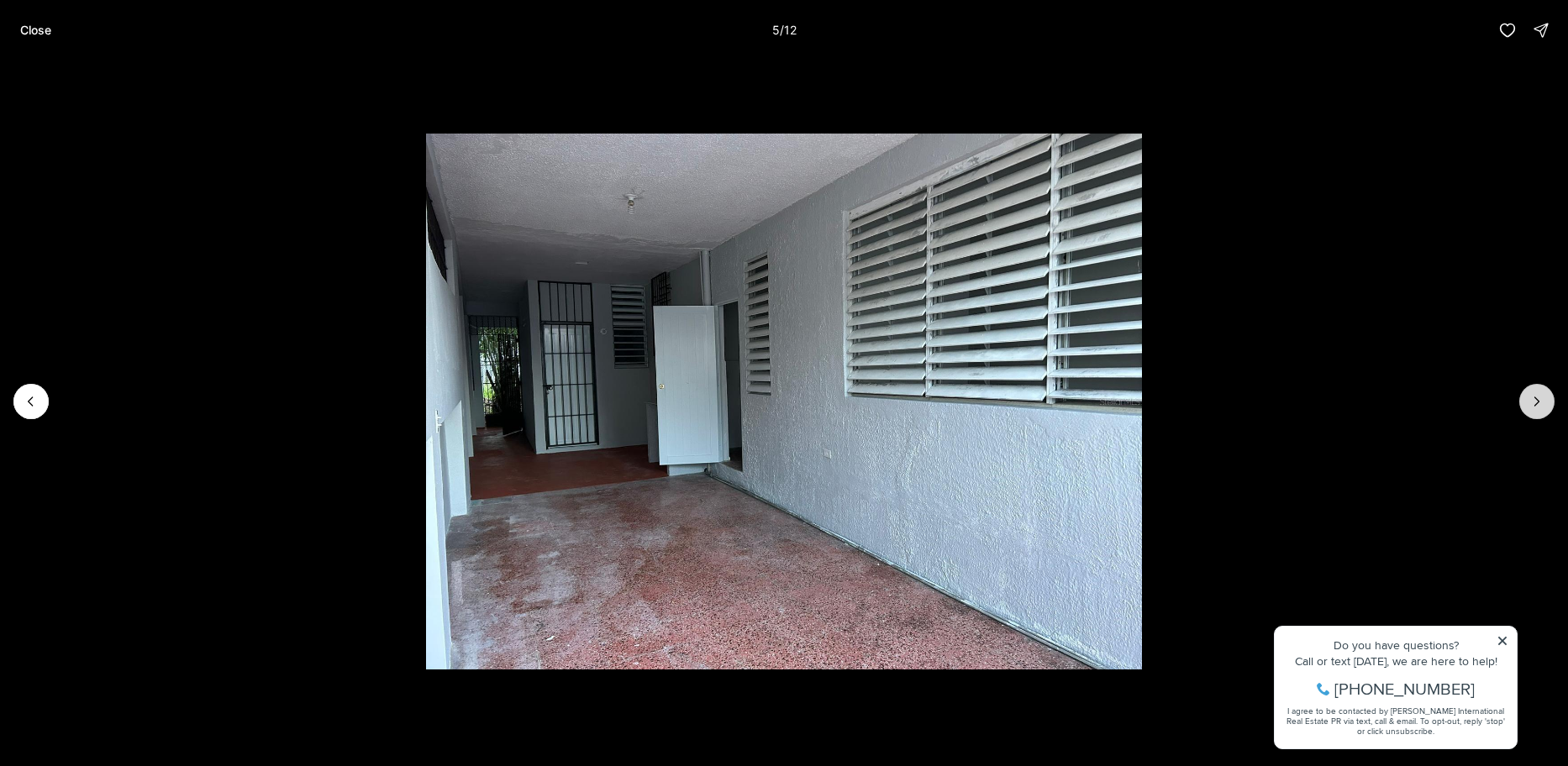
click at [1550, 403] on button "Next slide" at bounding box center [1536, 402] width 35 height 35
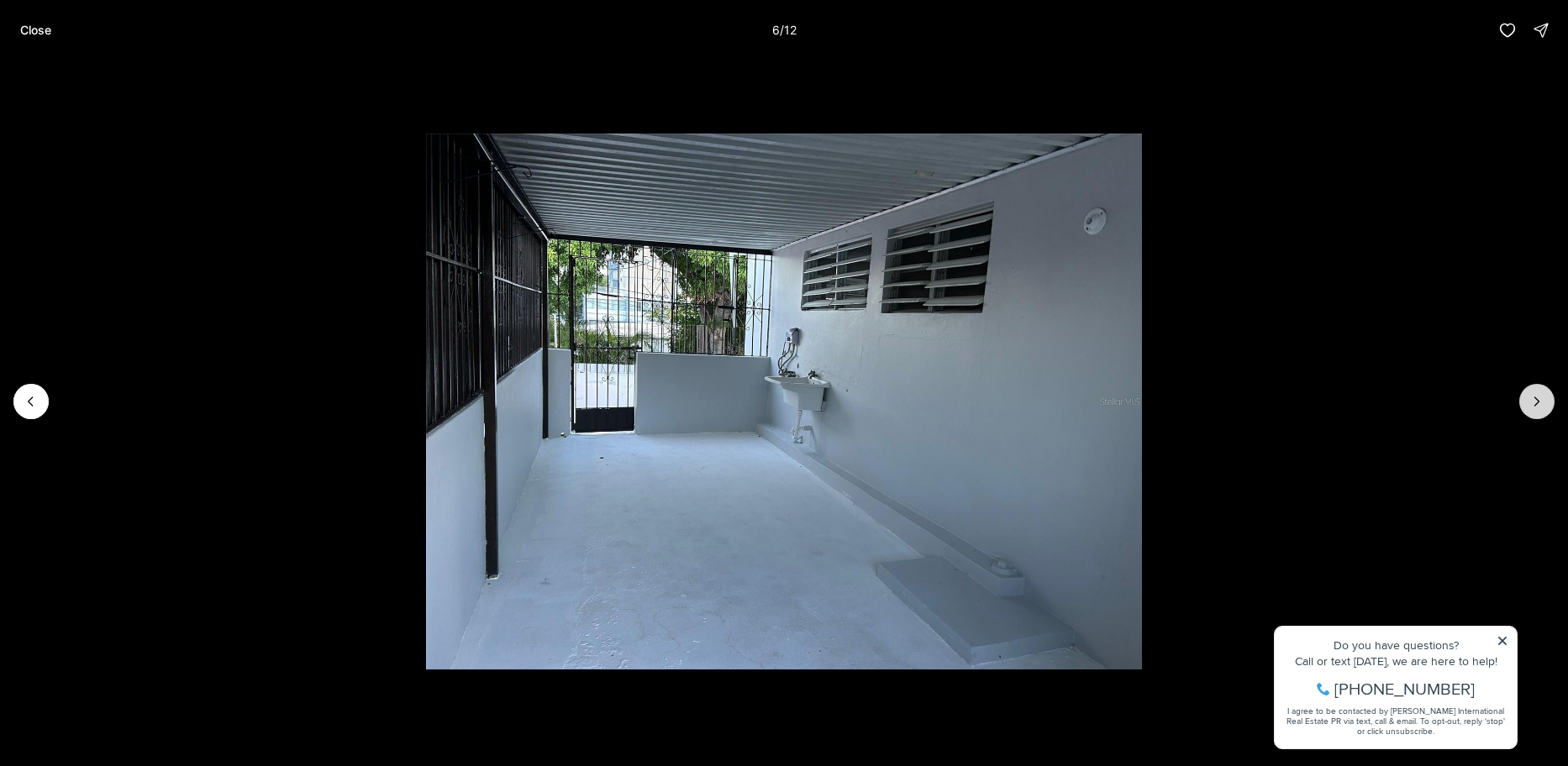
click at [1544, 406] on icon "Next slide" at bounding box center [1536, 401] width 16 height 16
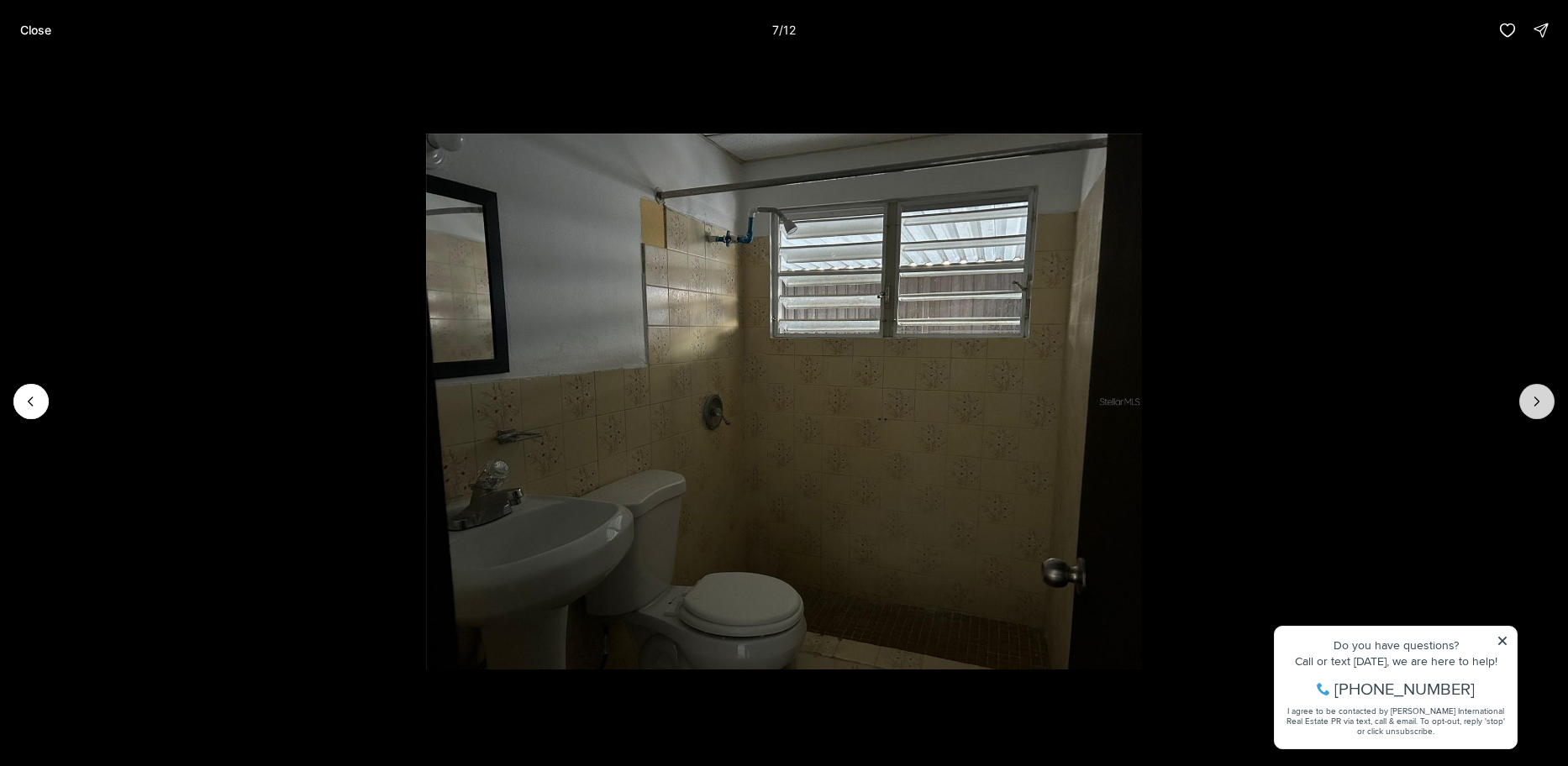
click at [1544, 406] on icon "Next slide" at bounding box center [1536, 401] width 16 height 16
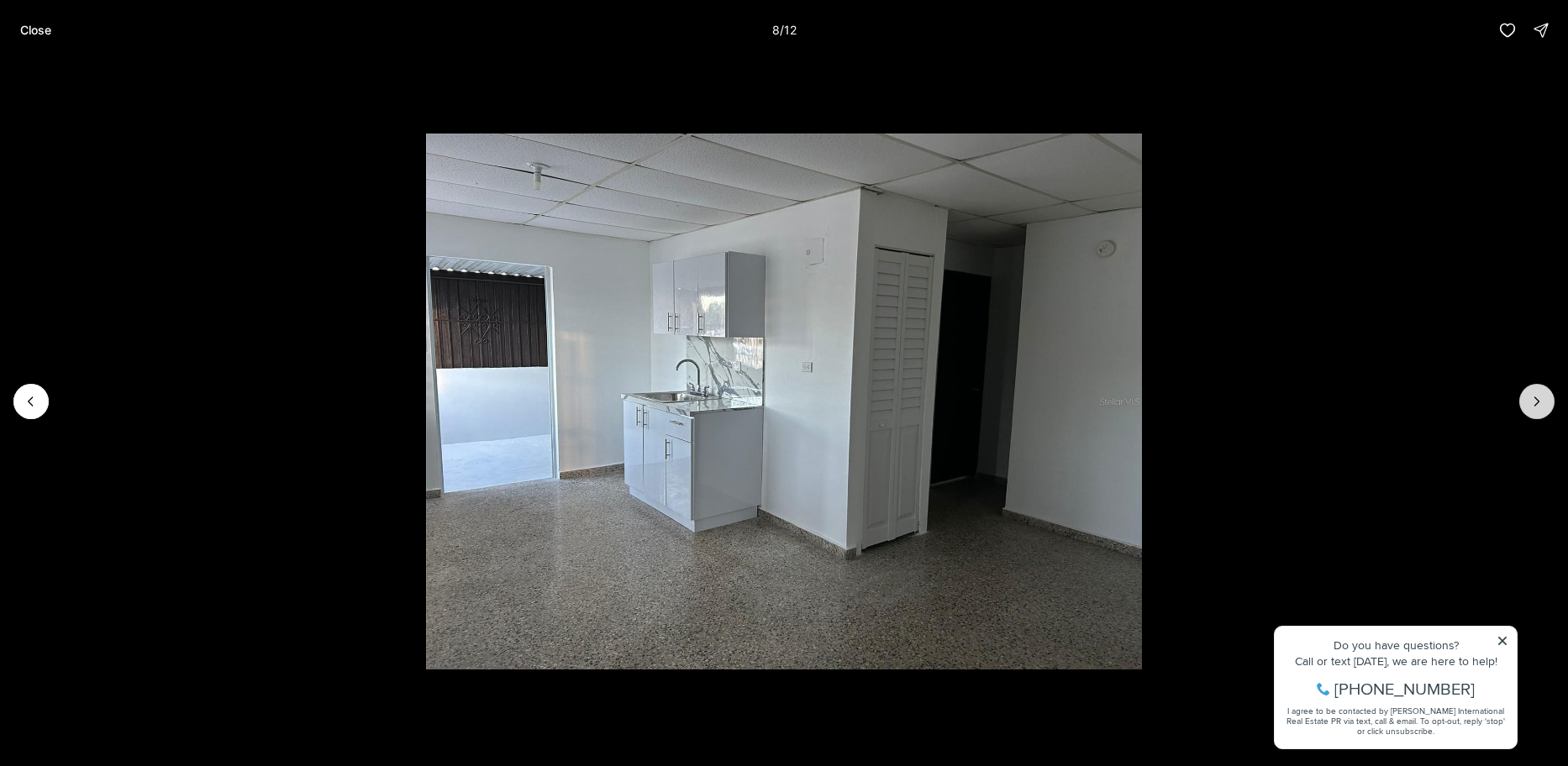
click at [1544, 406] on icon "Next slide" at bounding box center [1536, 401] width 16 height 16
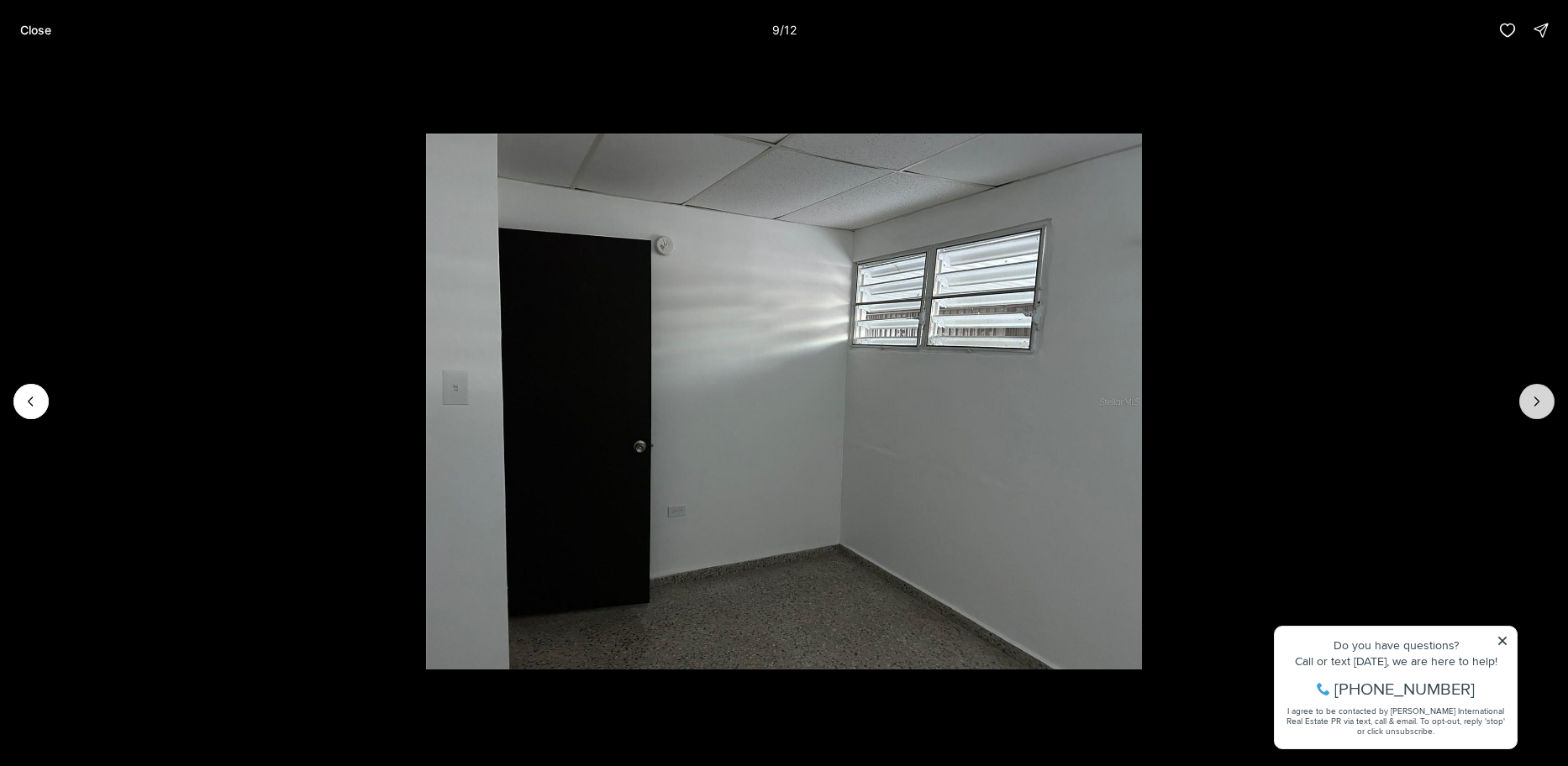
click at [1544, 406] on icon "Next slide" at bounding box center [1536, 401] width 16 height 16
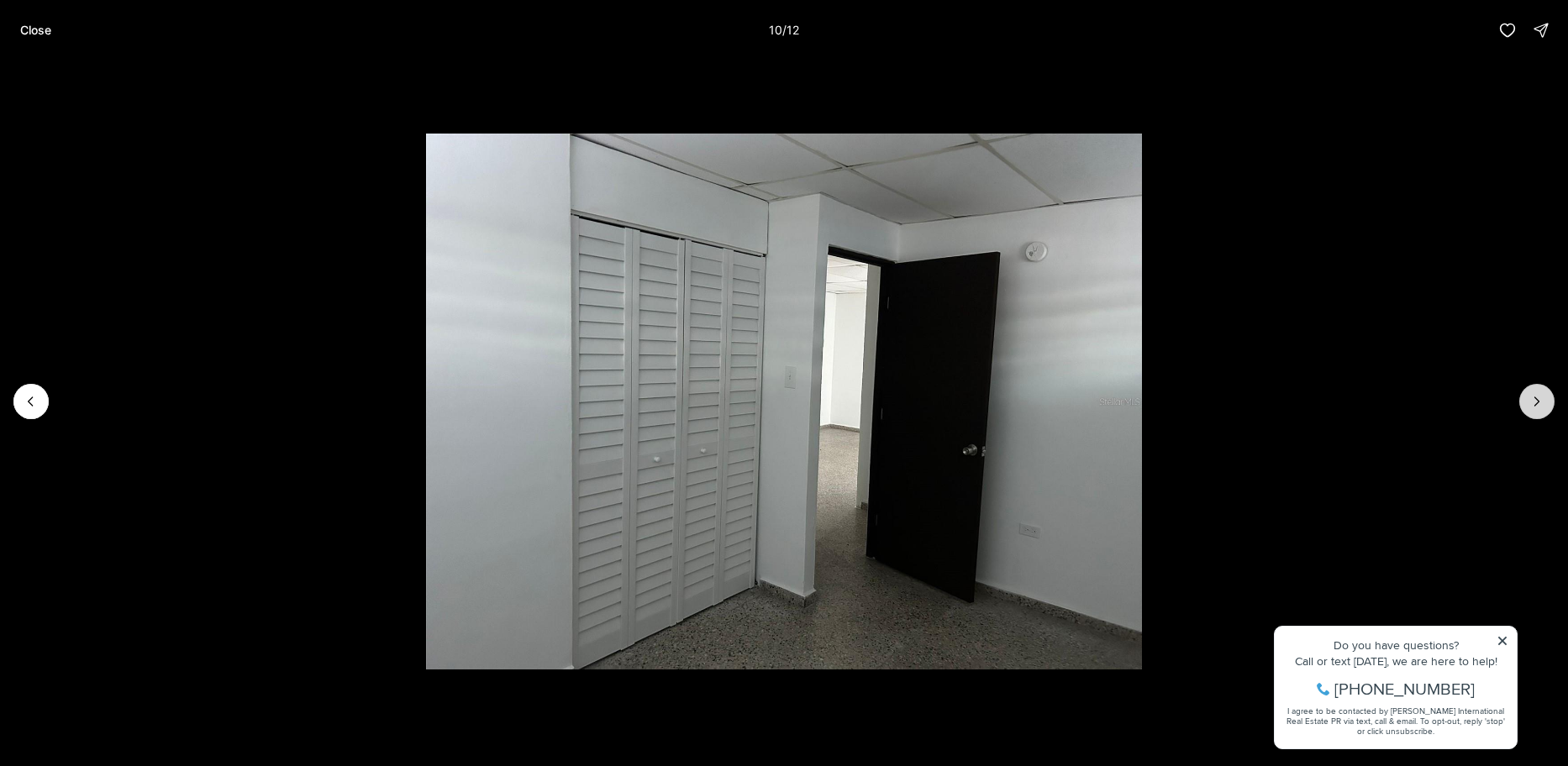
click at [1544, 406] on icon "Next slide" at bounding box center [1536, 401] width 16 height 16
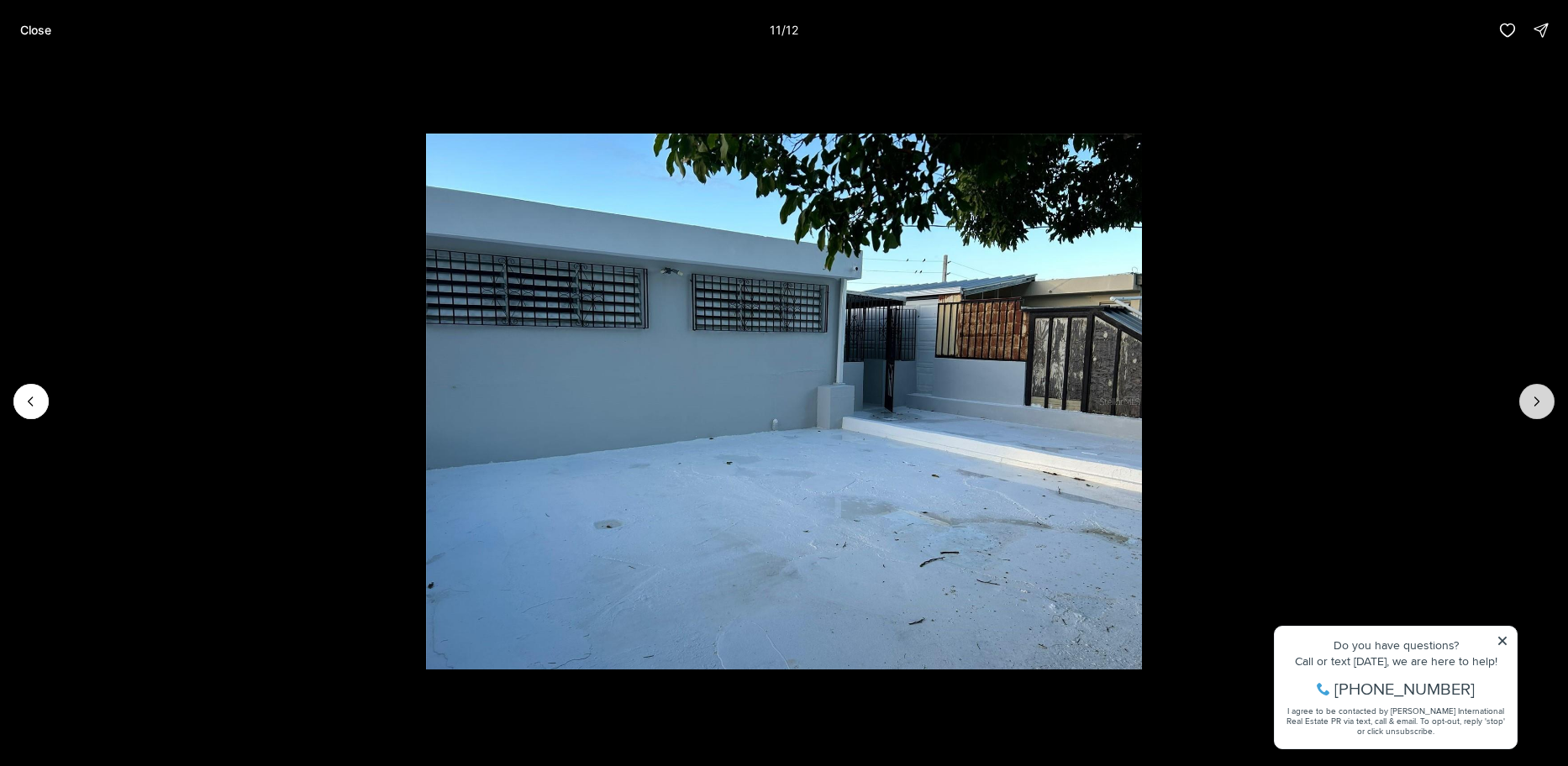
click at [1544, 406] on icon "Next slide" at bounding box center [1536, 401] width 16 height 16
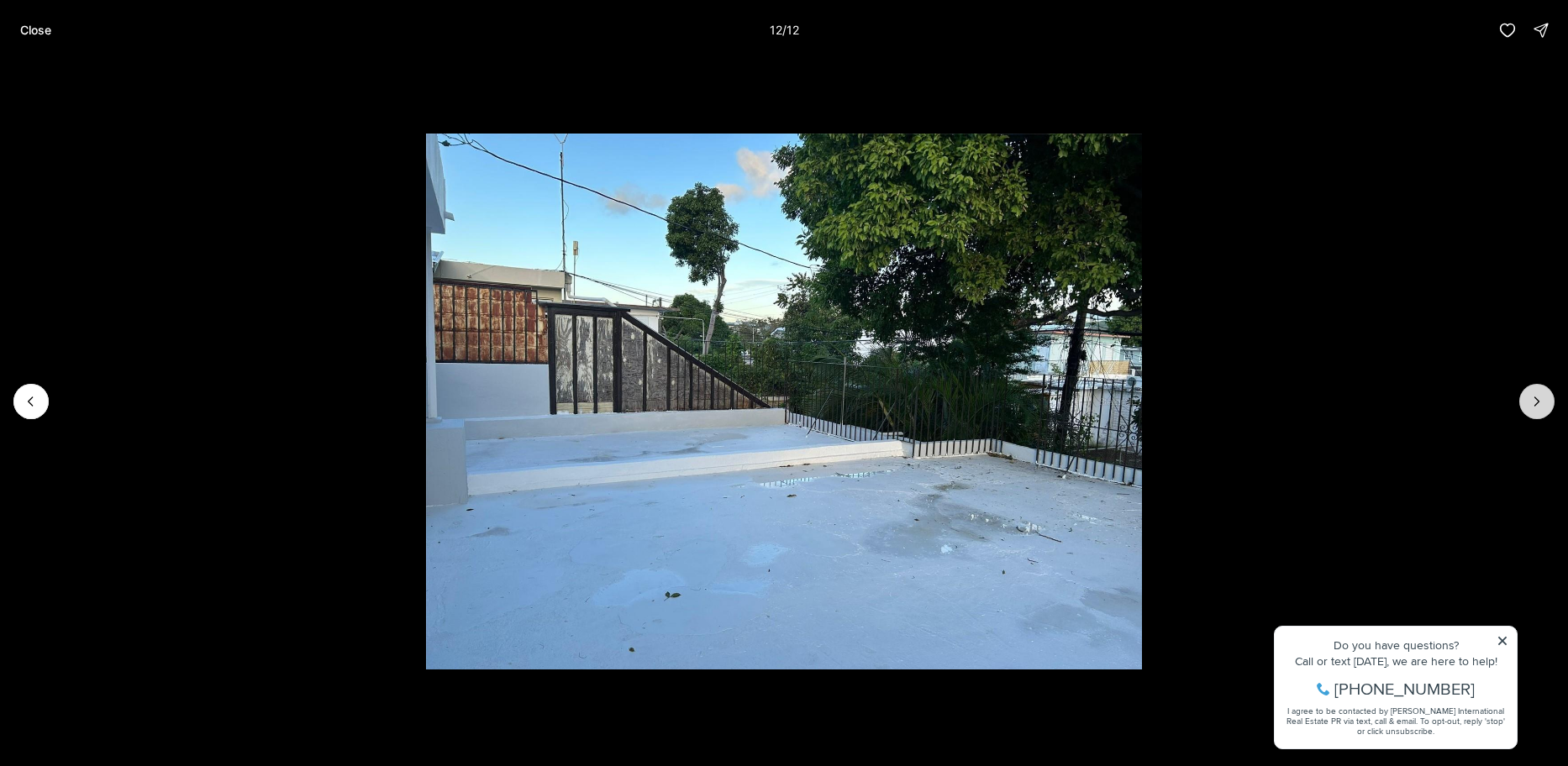
click at [1544, 406] on div at bounding box center [1536, 402] width 35 height 35
click at [18, 403] on button "Previous slide" at bounding box center [31, 402] width 35 height 35
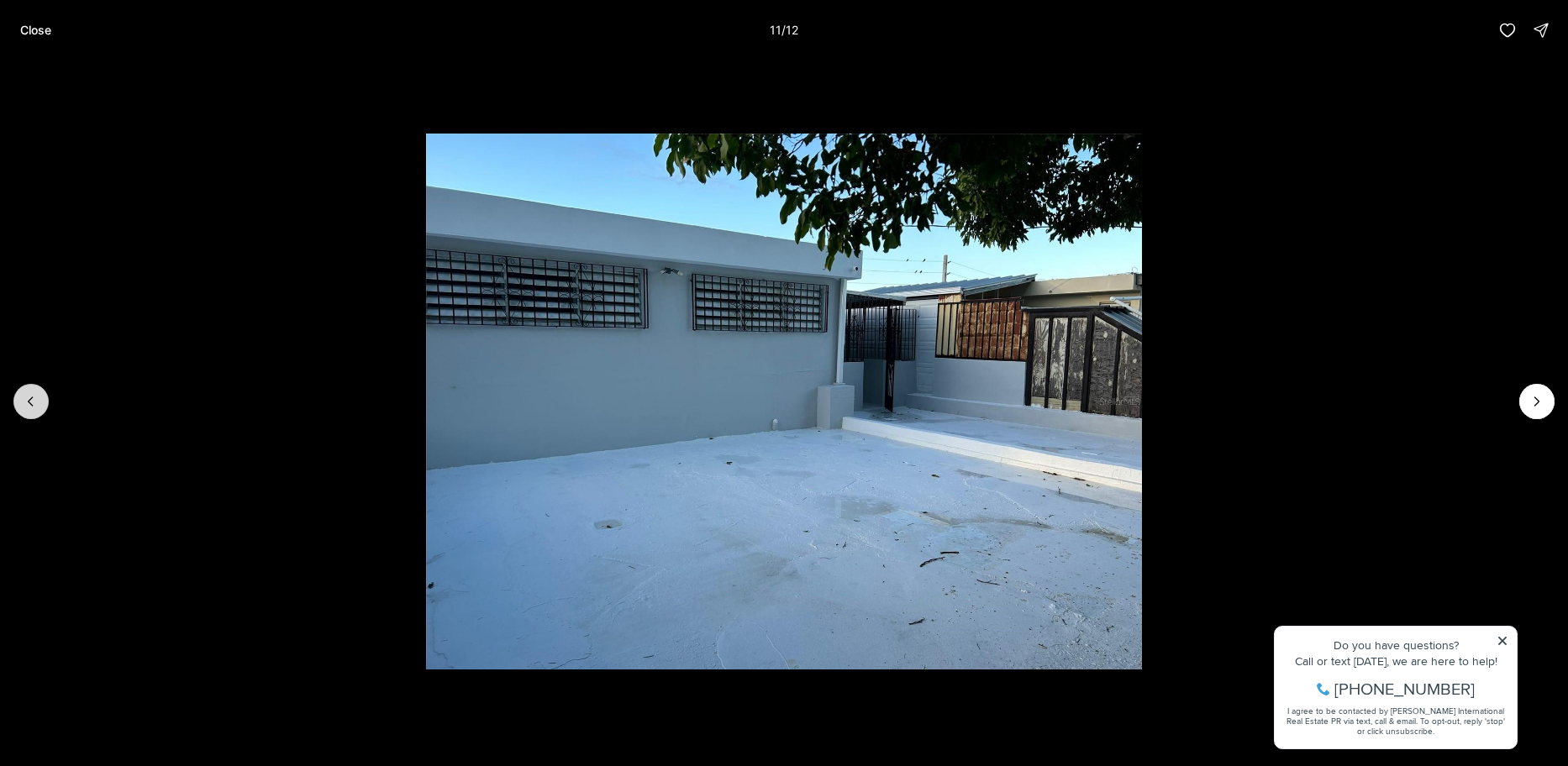
click at [26, 407] on icon "Previous slide" at bounding box center [30, 401] width 16 height 16
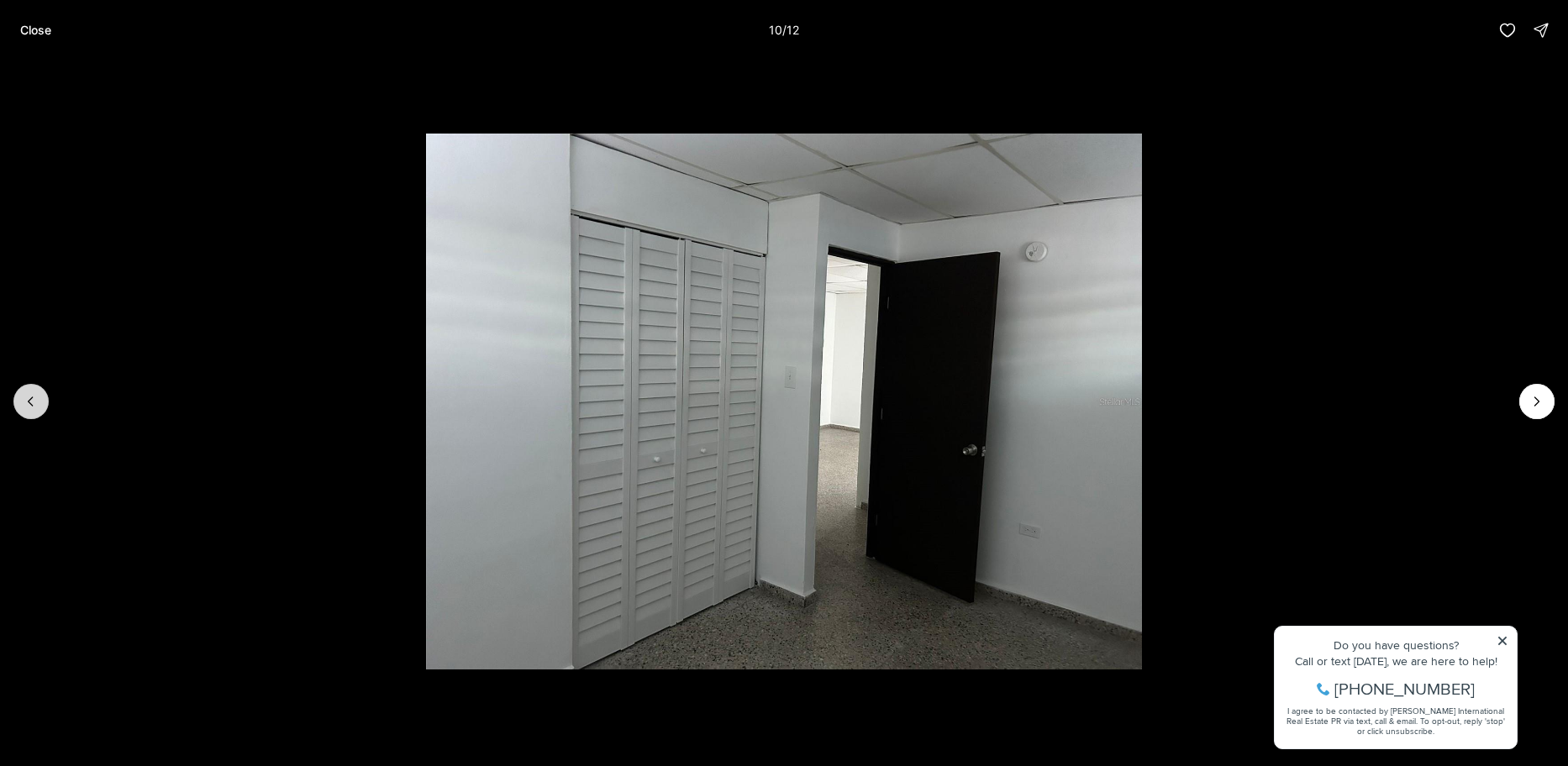
click at [26, 407] on icon "Previous slide" at bounding box center [30, 401] width 16 height 16
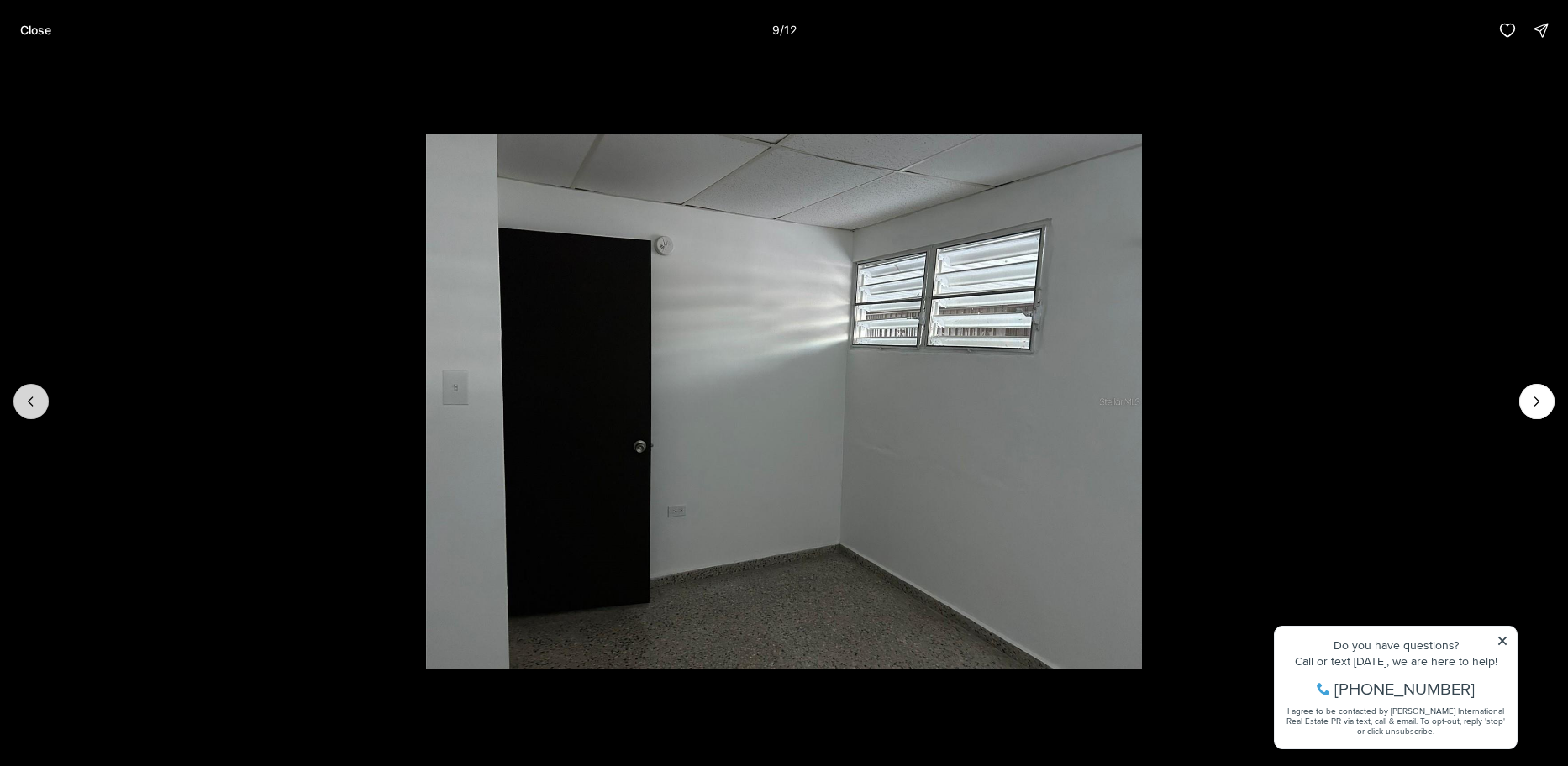
click at [26, 407] on icon "Previous slide" at bounding box center [30, 401] width 16 height 16
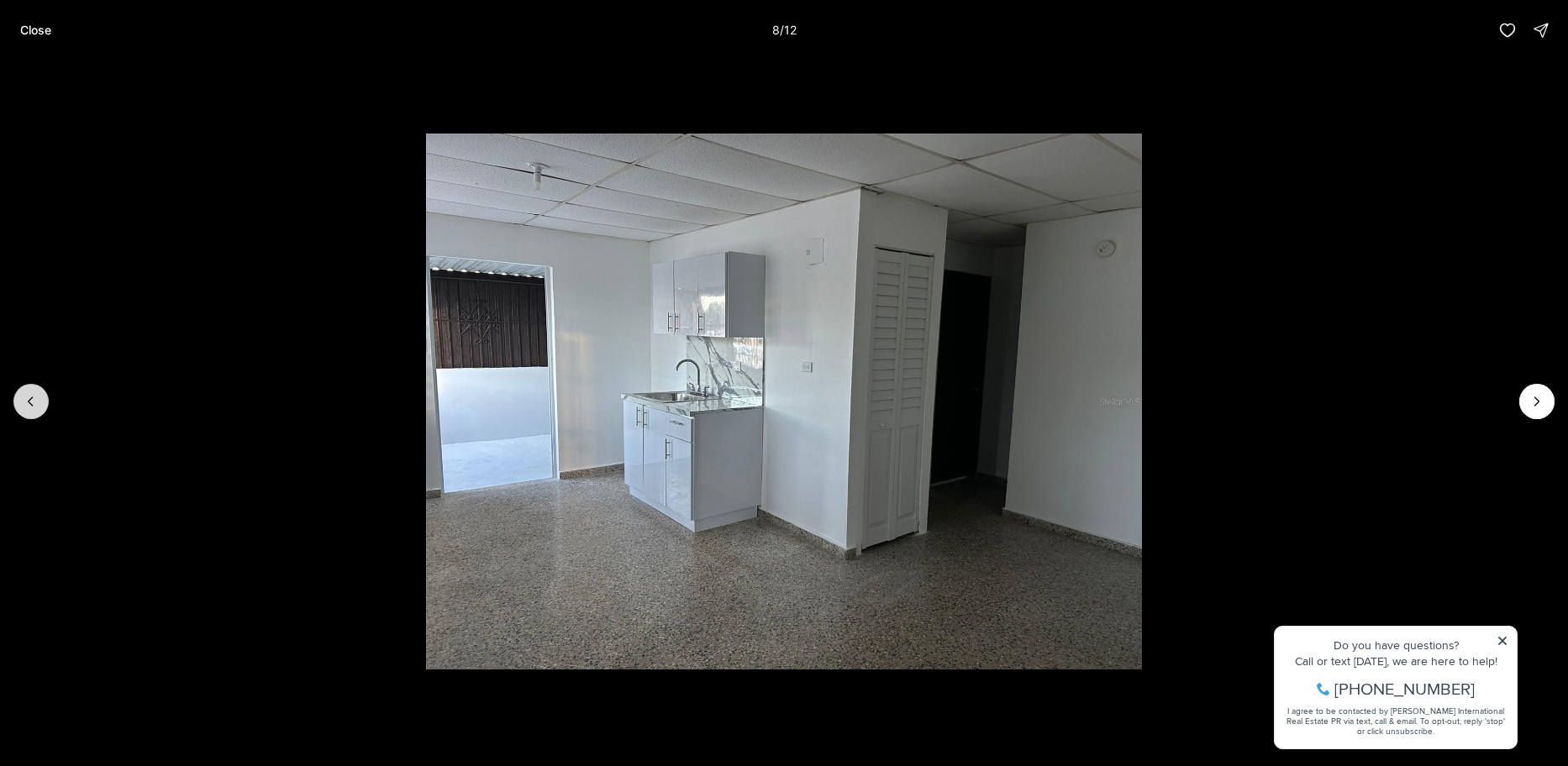
click at [26, 408] on icon "Previous slide" at bounding box center [30, 401] width 16 height 16
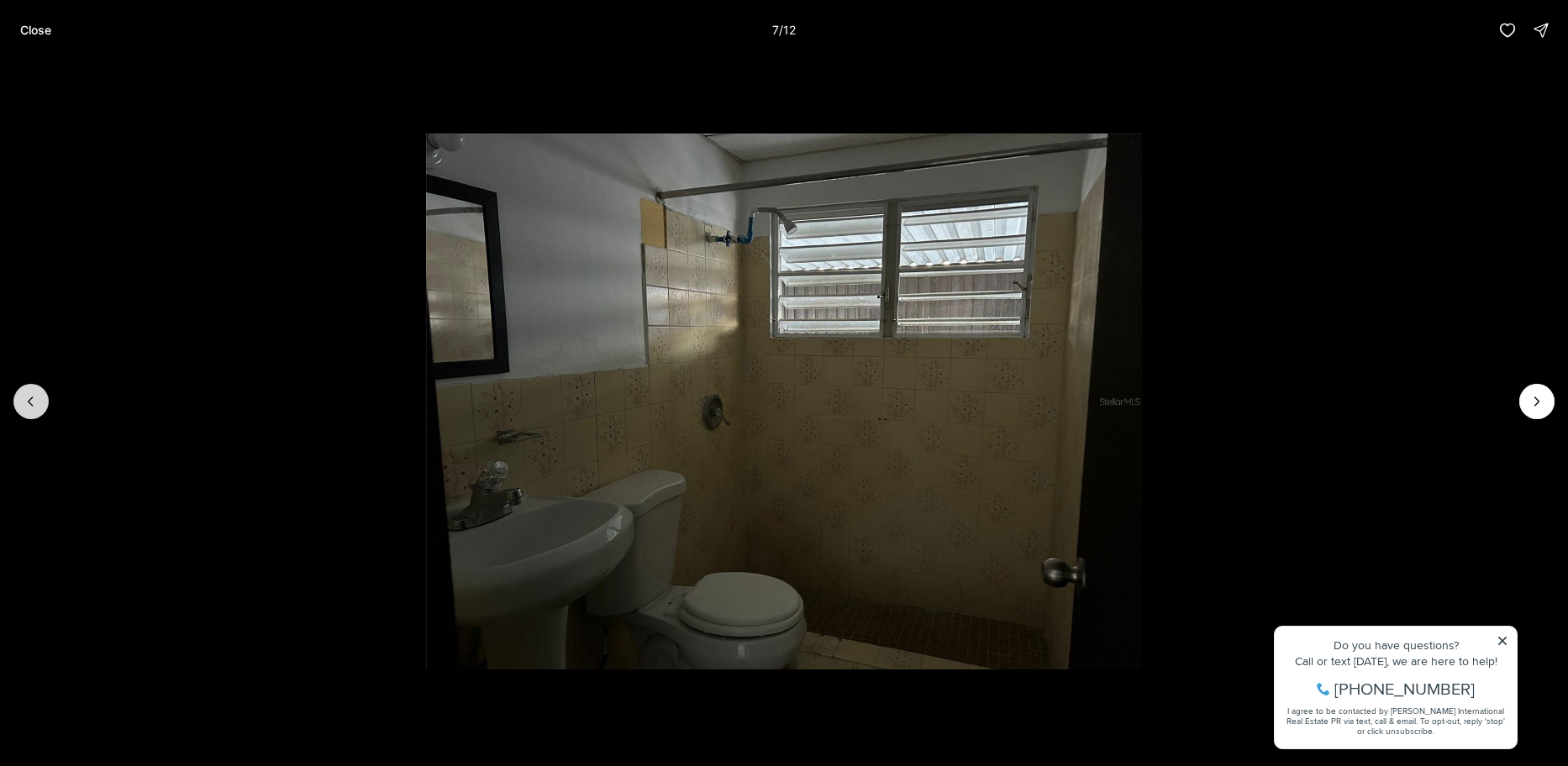
click at [30, 408] on icon "Previous slide" at bounding box center [30, 401] width 16 height 16
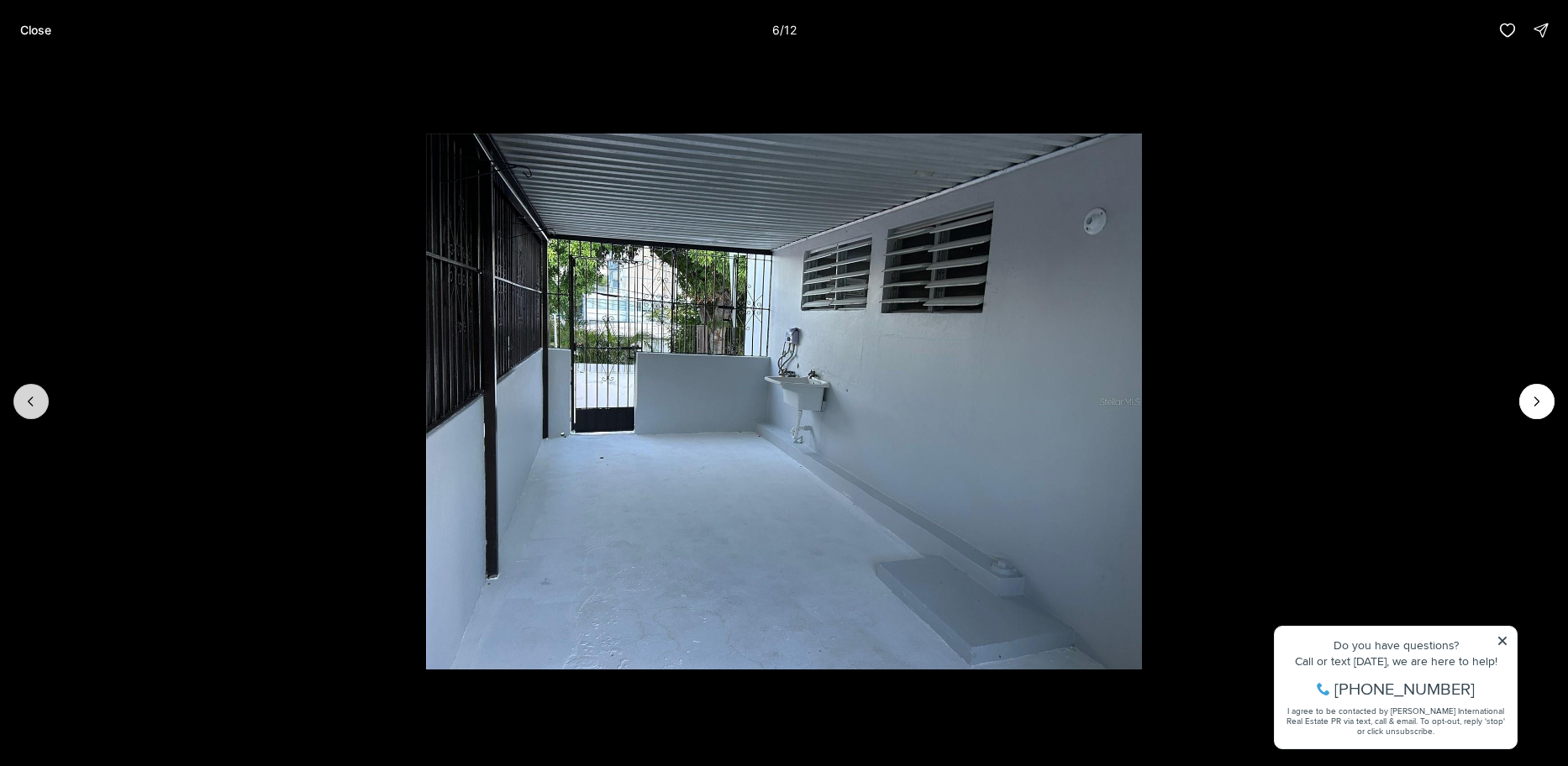
click at [26, 408] on icon "Previous slide" at bounding box center [30, 401] width 16 height 16
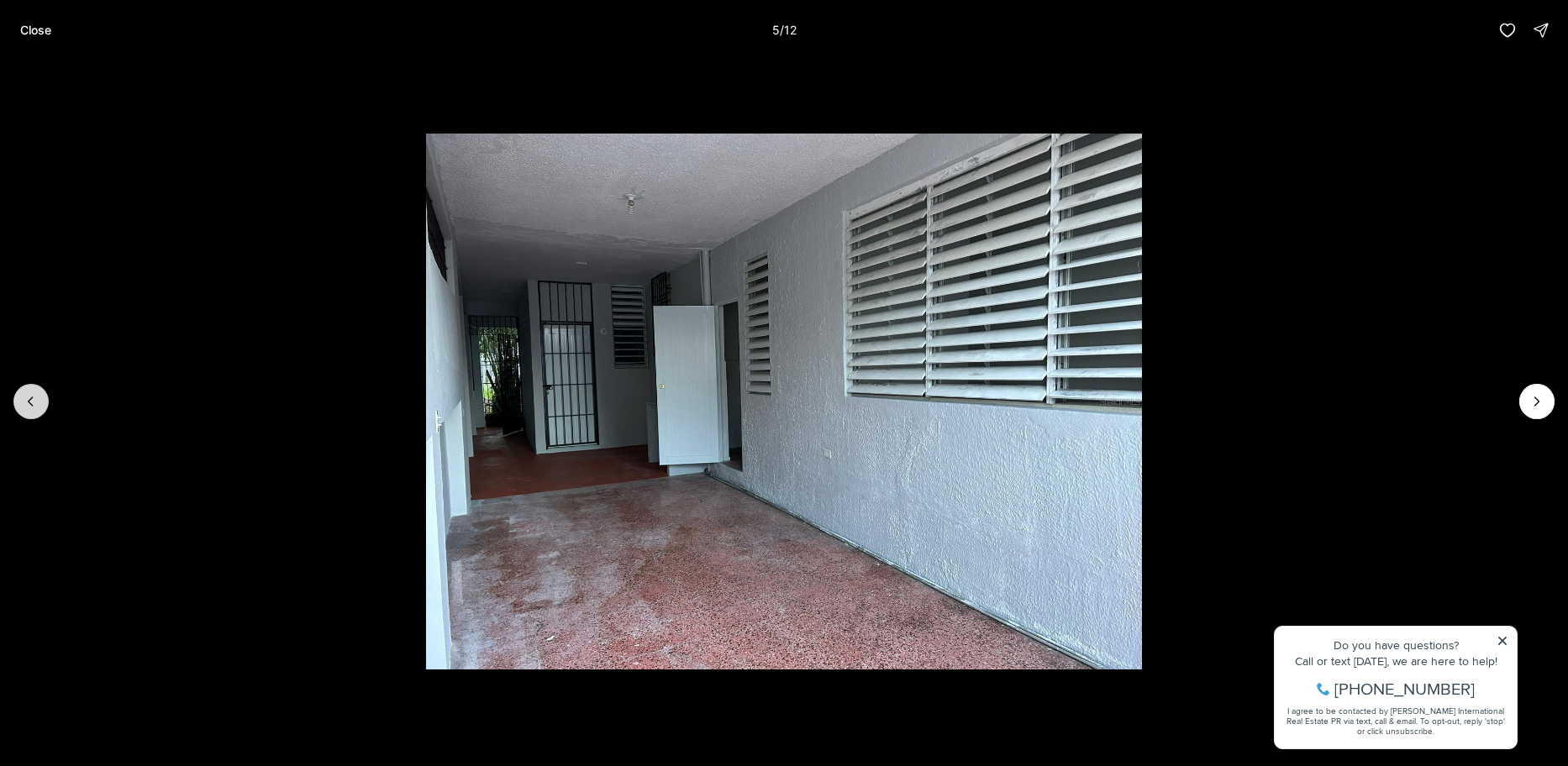
click at [32, 406] on icon "Previous slide" at bounding box center [30, 402] width 4 height 9
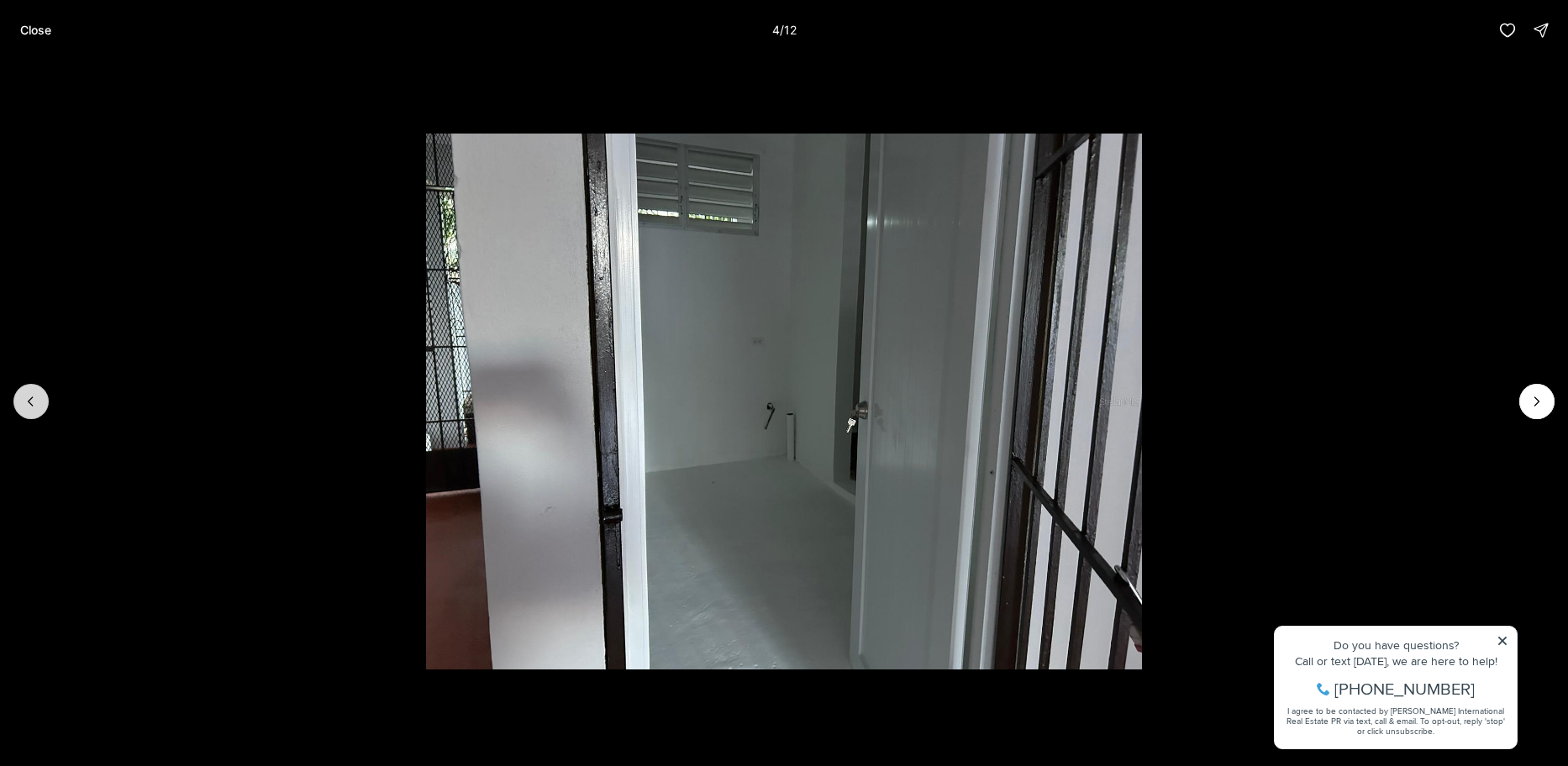
click at [32, 405] on icon "Previous slide" at bounding box center [30, 402] width 4 height 9
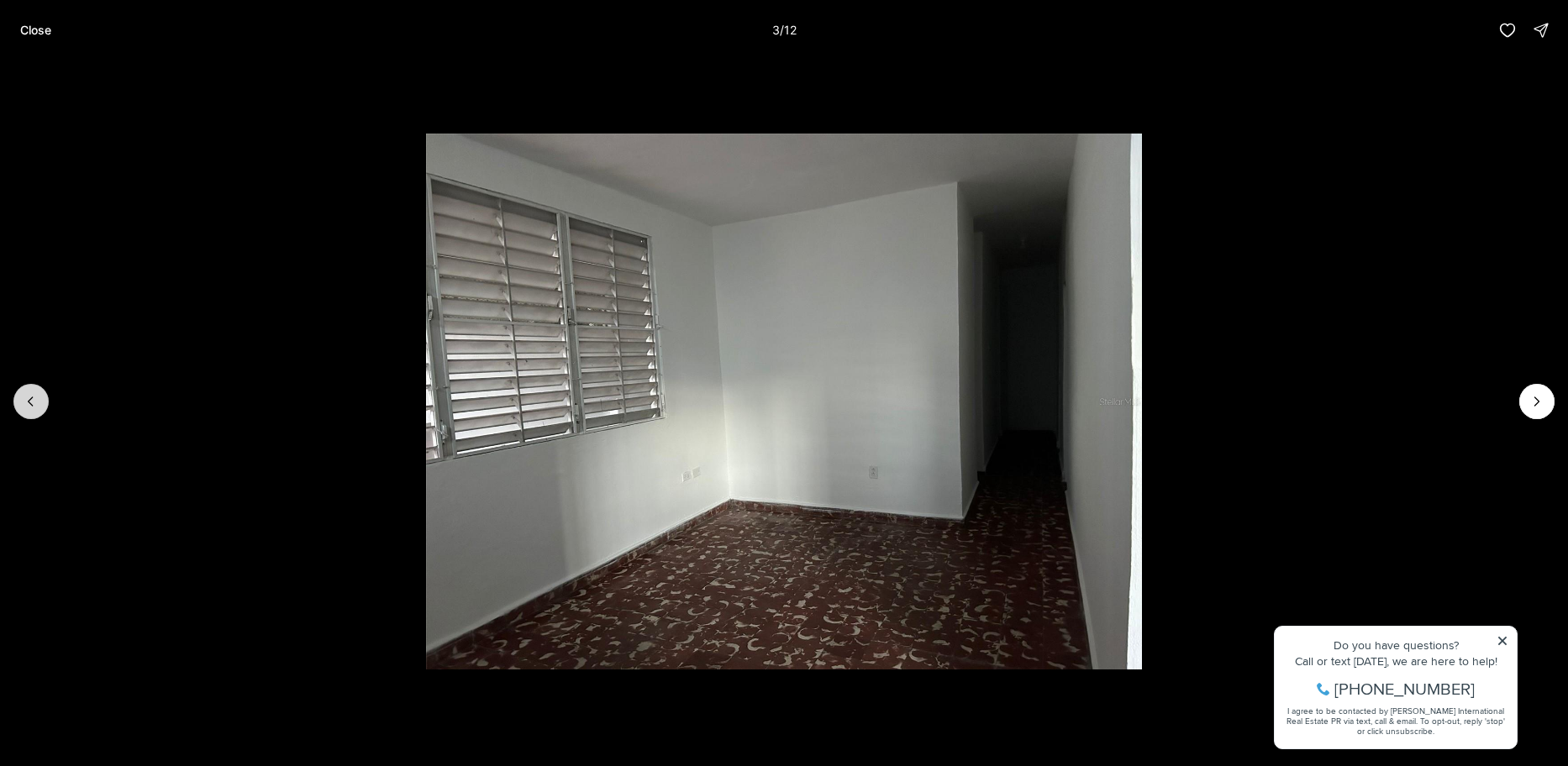
click at [25, 398] on icon "Previous slide" at bounding box center [30, 401] width 16 height 16
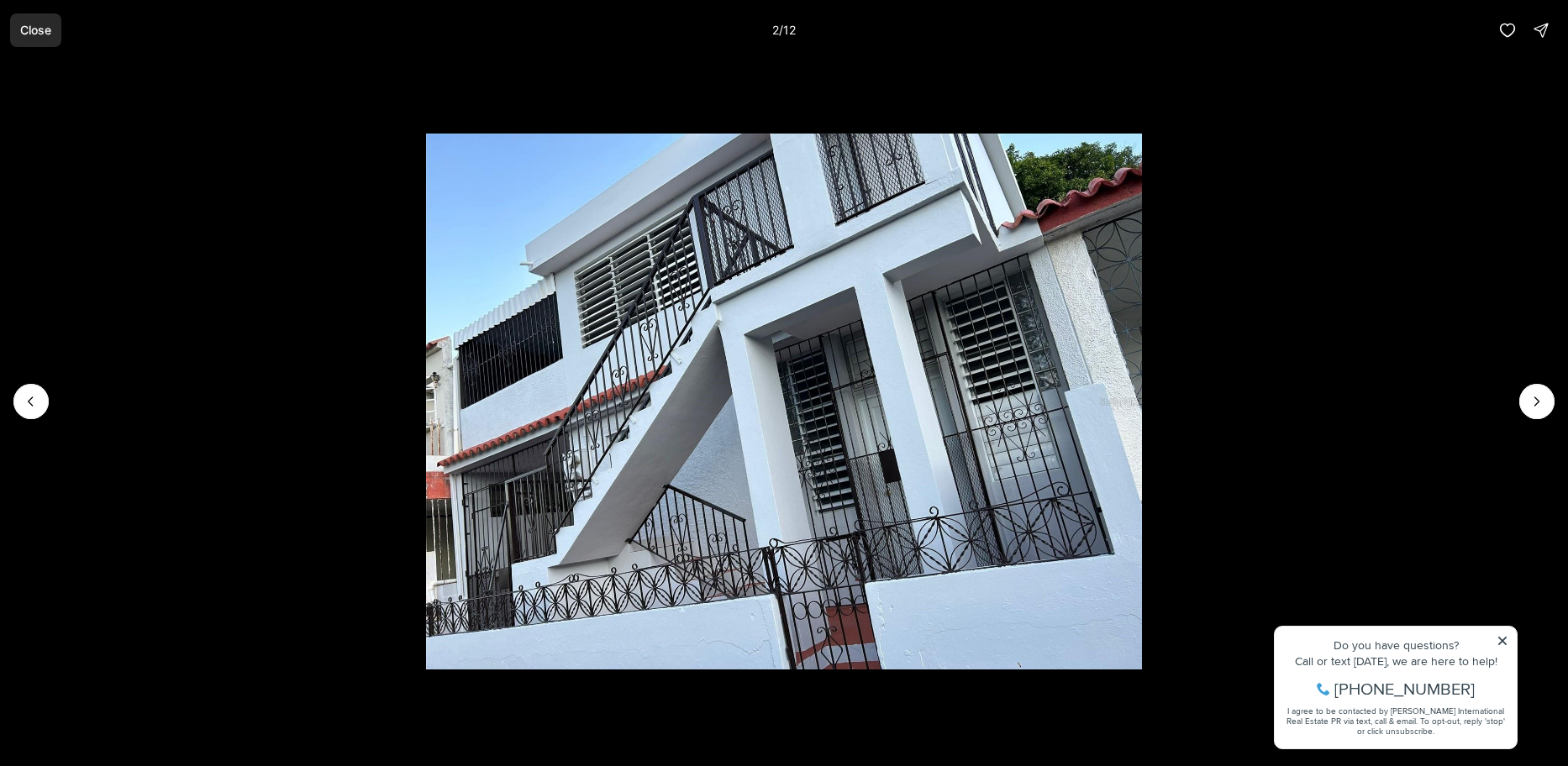
click at [44, 32] on p "Close" at bounding box center [35, 30] width 31 height 14
